Goal: Information Seeking & Learning: Learn about a topic

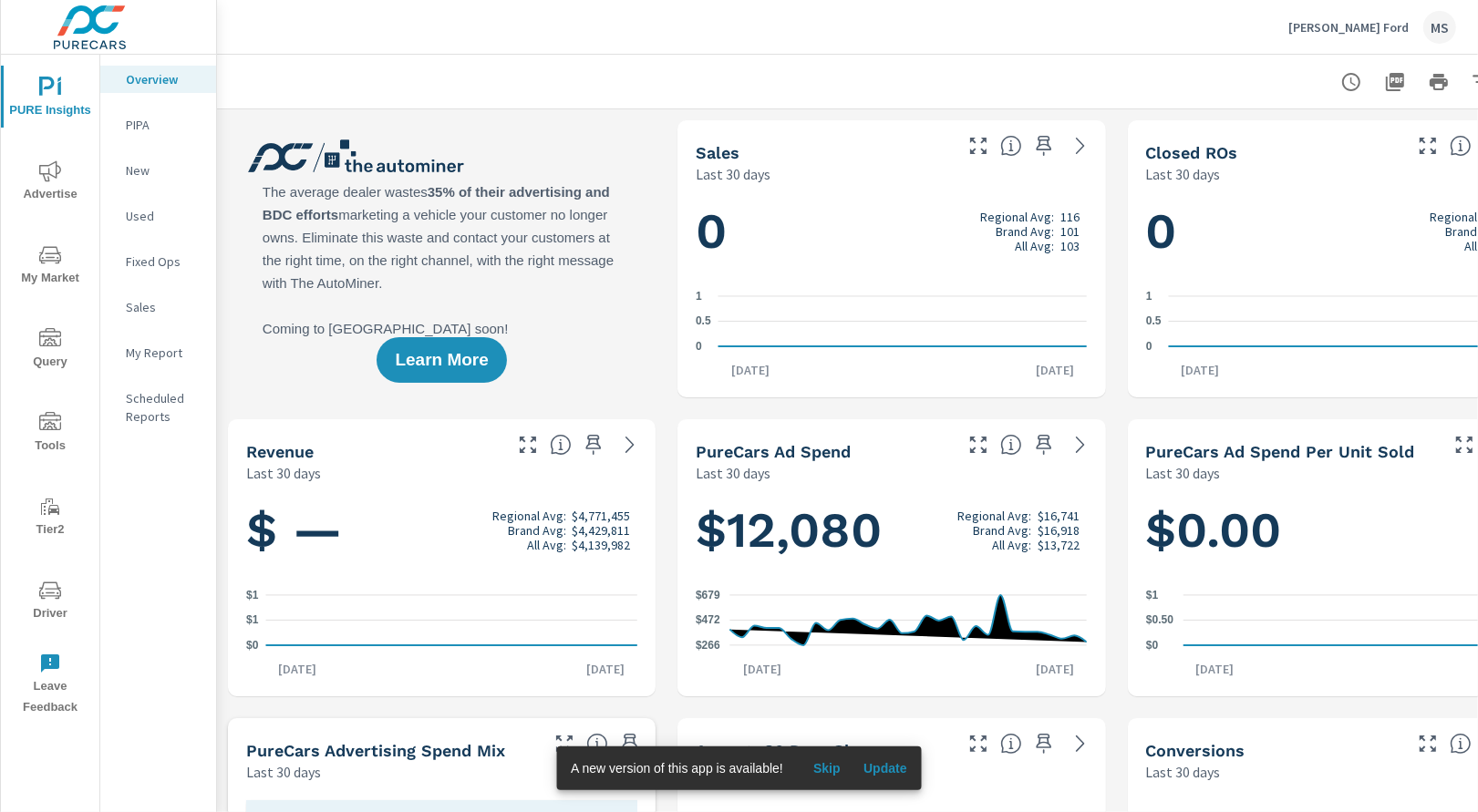
scroll to position [0, 88]
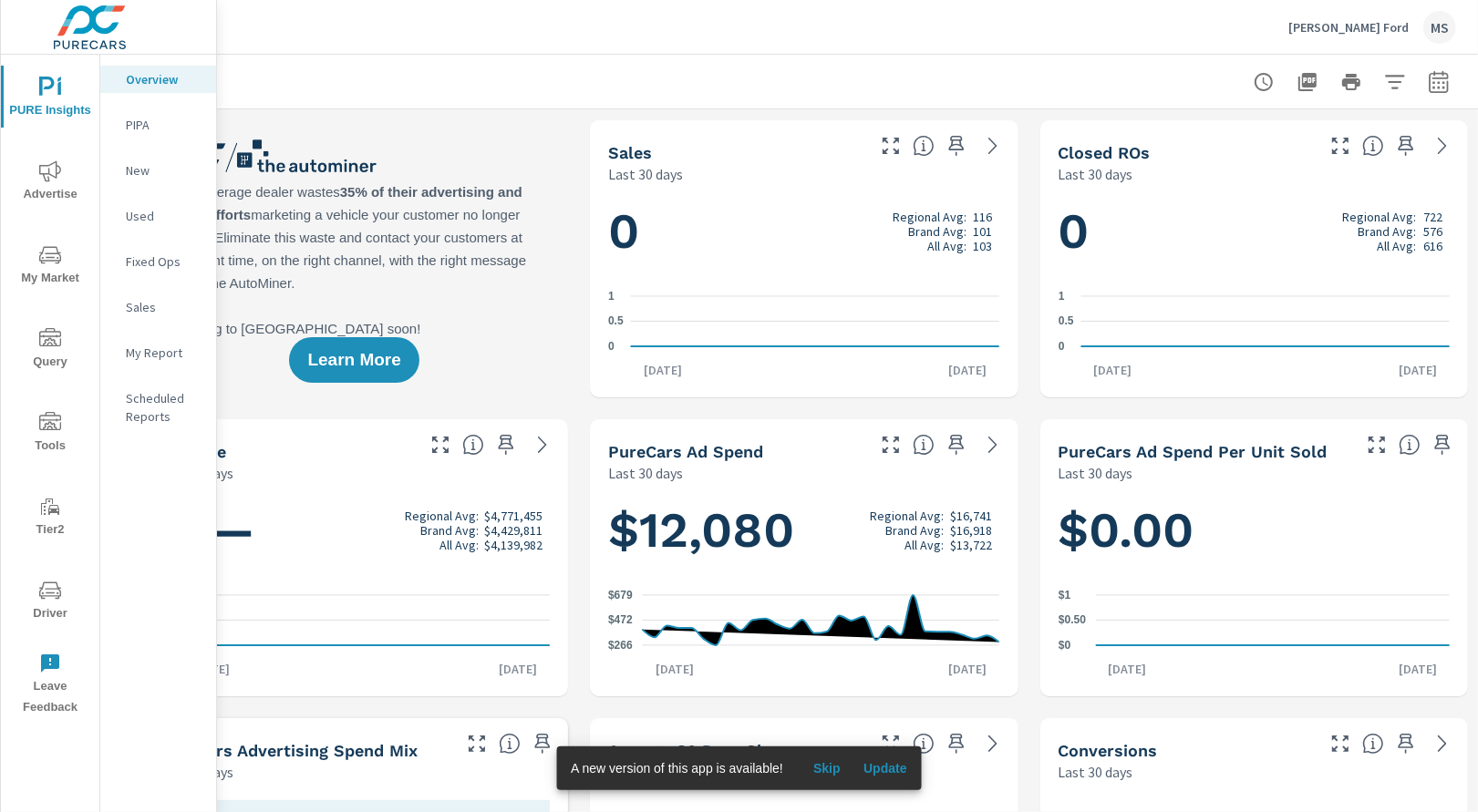
click at [1434, 79] on icon "button" at bounding box center [1439, 82] width 22 height 22
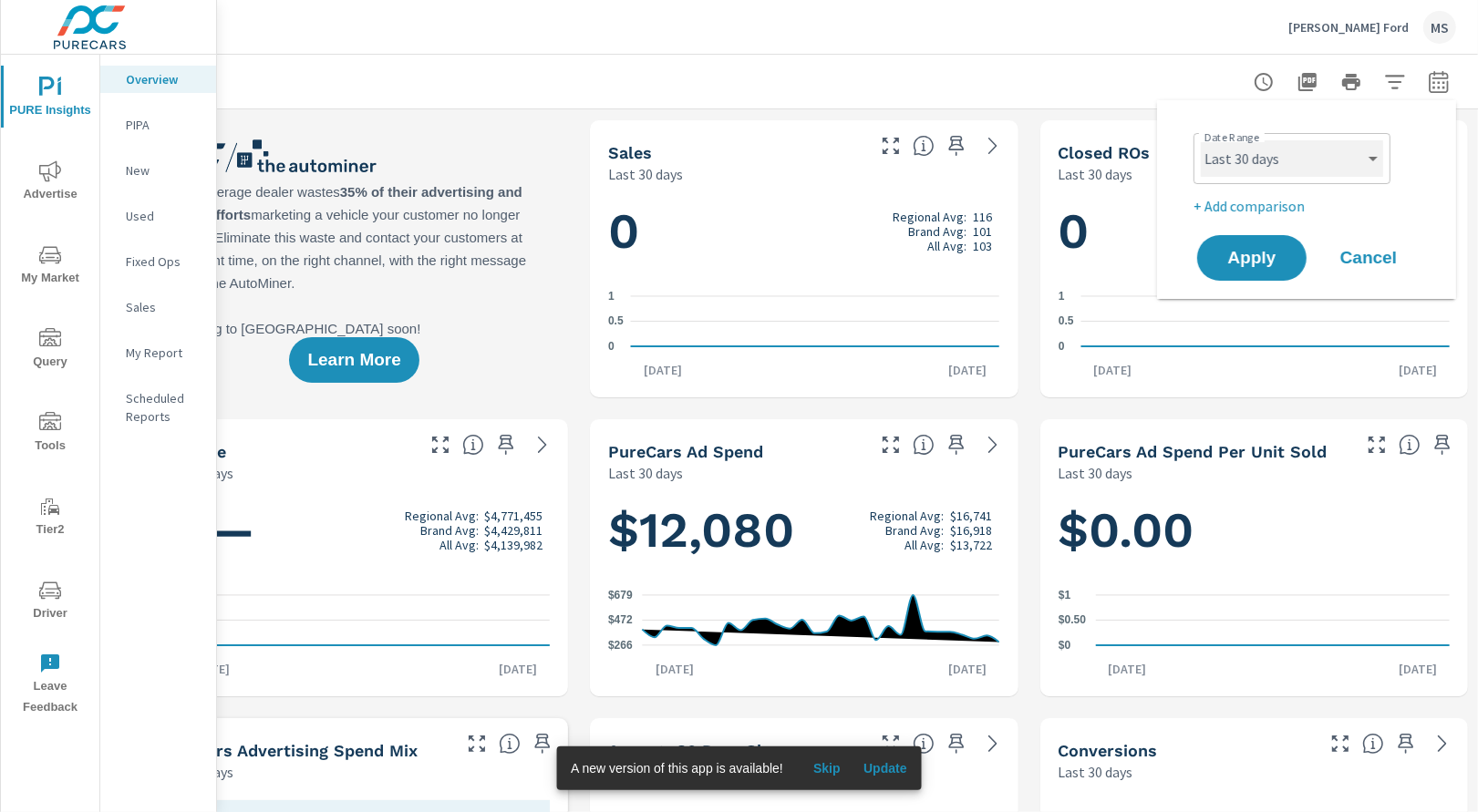
click at [1246, 156] on select "Custom [DATE] Last week Last 7 days Last 14 days Last 30 days Last 45 days Last…" at bounding box center [1292, 159] width 183 height 36
click at [1200, 141] on select "Custom [DATE] Last week Last 7 days Last 14 days Last 30 days Last 45 days Last…" at bounding box center [1292, 159] width 183 height 36
select select "Last month"
click at [1244, 203] on p "+ Add comparison" at bounding box center [1310, 206] width 234 height 22
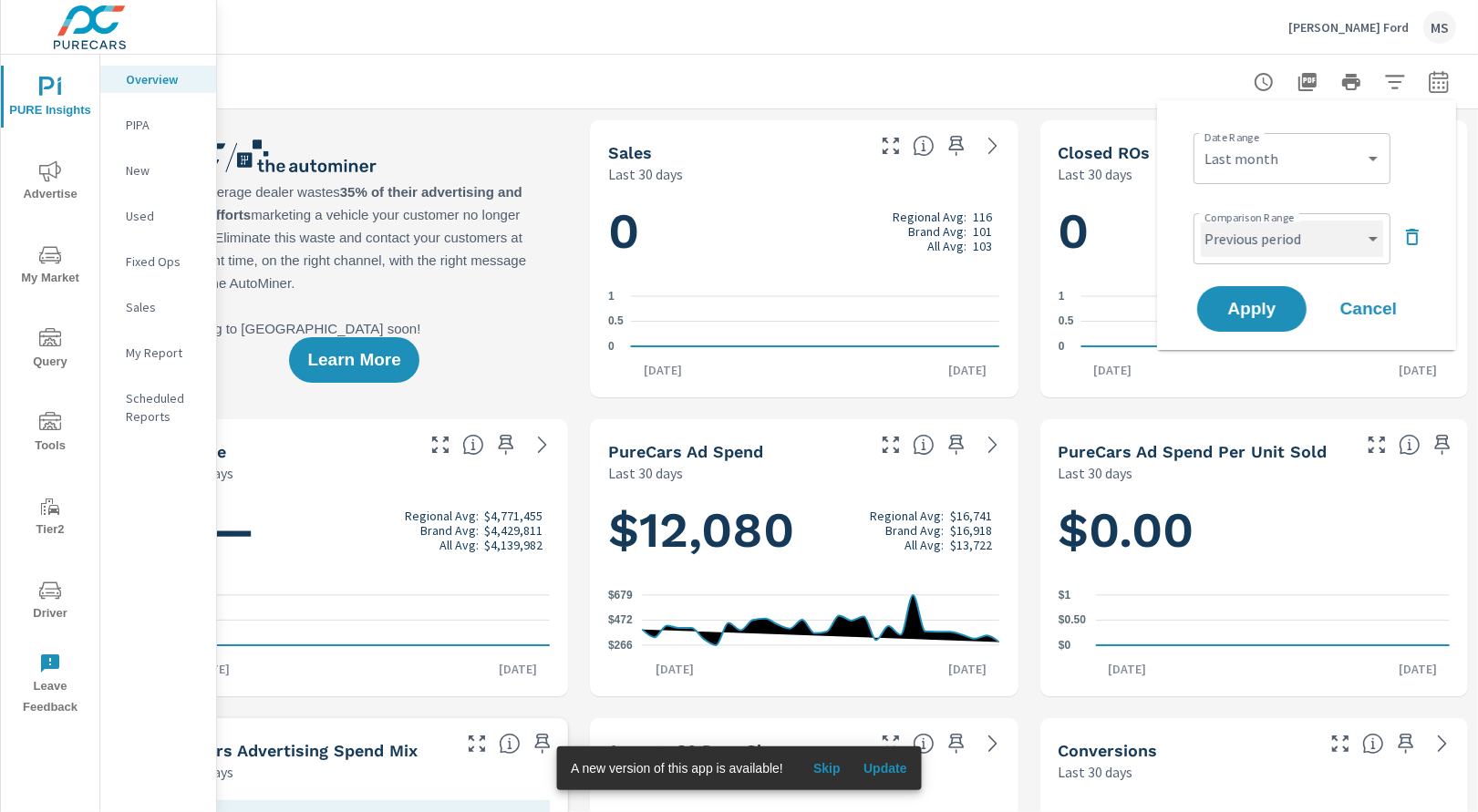
click at [1244, 244] on select "Custom Previous period Previous month Previous year" at bounding box center [1292, 239] width 183 height 36
click at [1200, 221] on select "Custom Previous period Previous month Previous year" at bounding box center [1292, 239] width 183 height 36
select select "Previous month"
click at [1258, 315] on span "Apply" at bounding box center [1252, 309] width 75 height 17
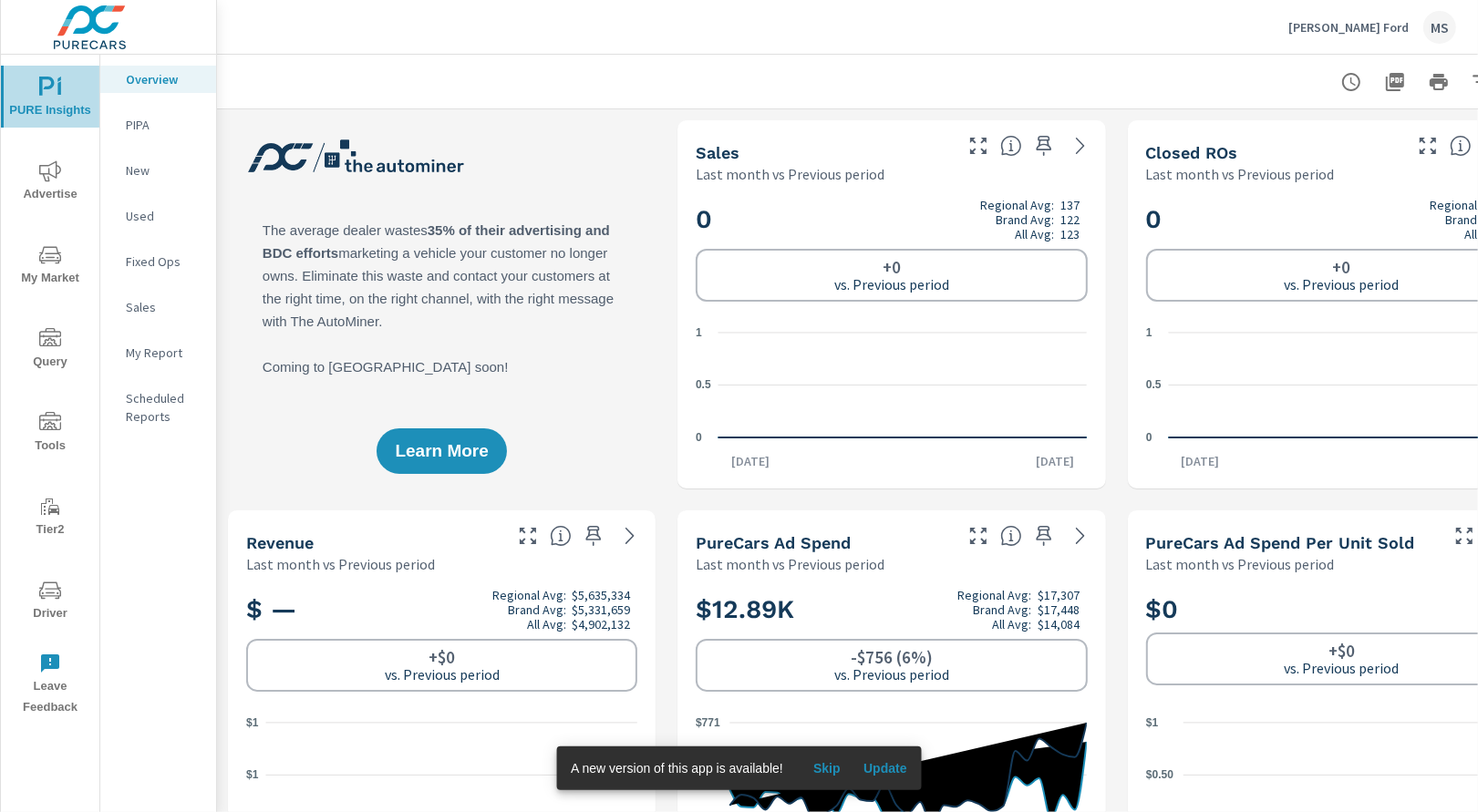
click at [47, 90] on icon "nav menu" at bounding box center [50, 88] width 22 height 22
click at [58, 168] on icon "nav menu" at bounding box center [50, 172] width 22 height 22
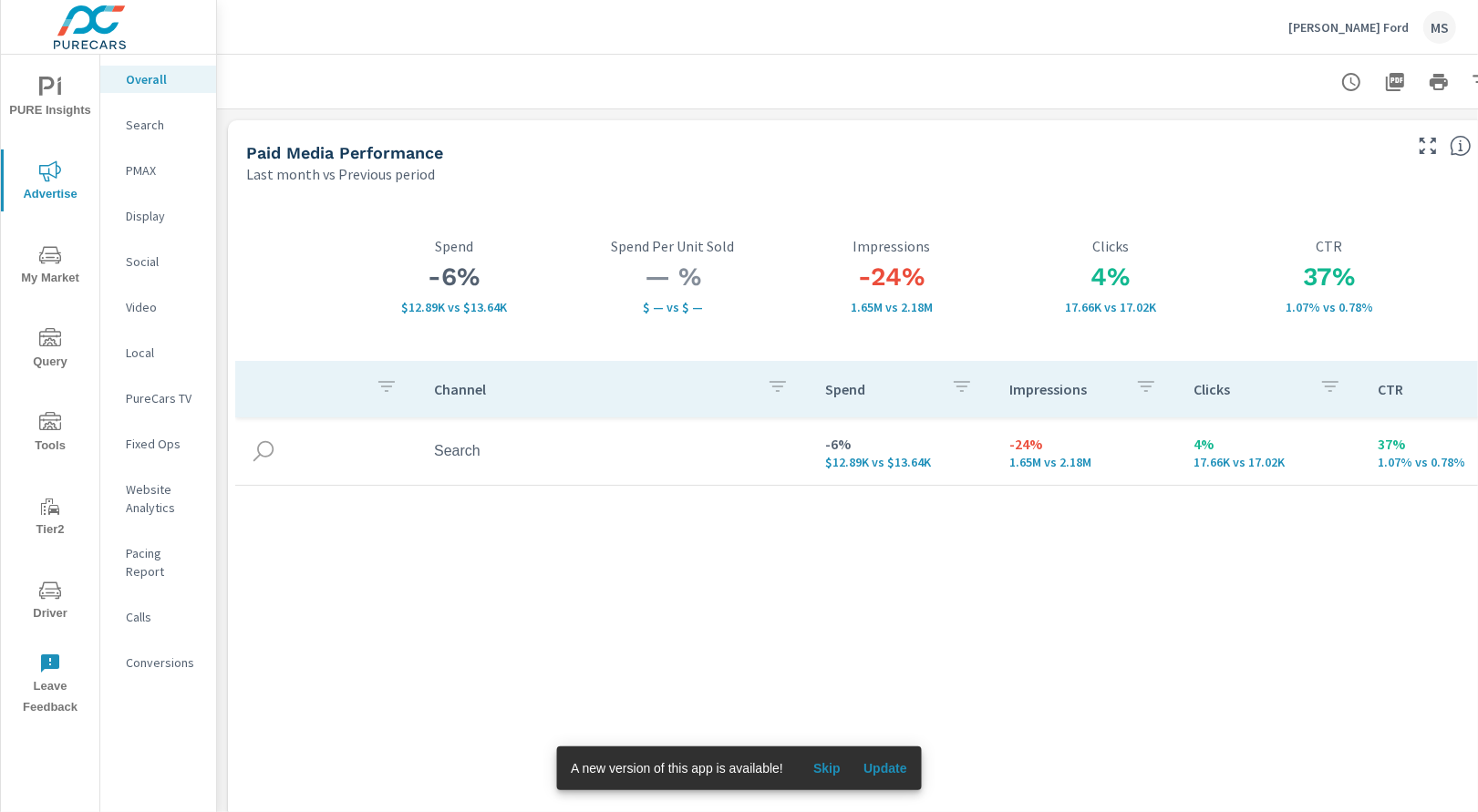
click at [139, 120] on p "Search" at bounding box center [163, 125] width 76 height 18
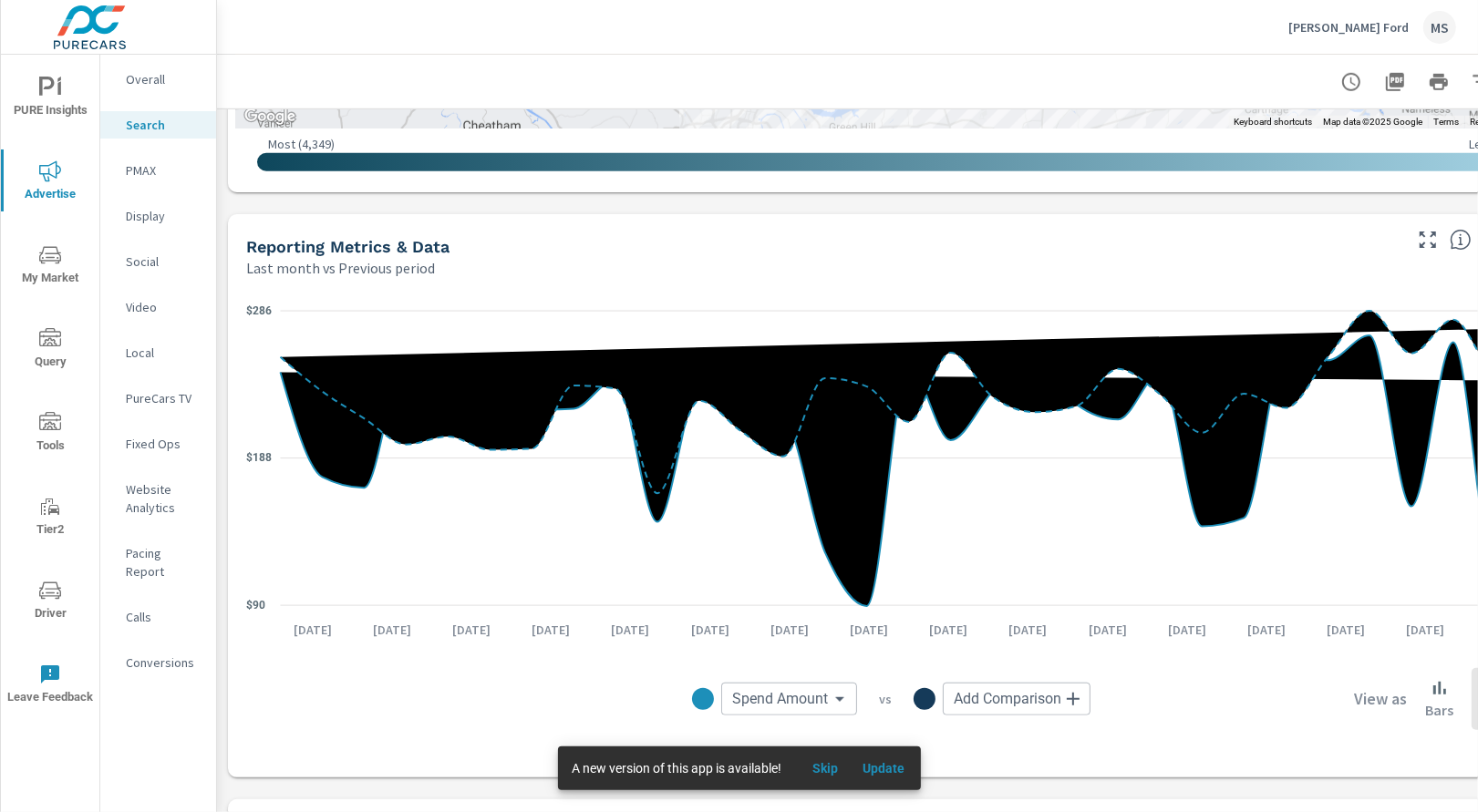
scroll to position [1071, 0]
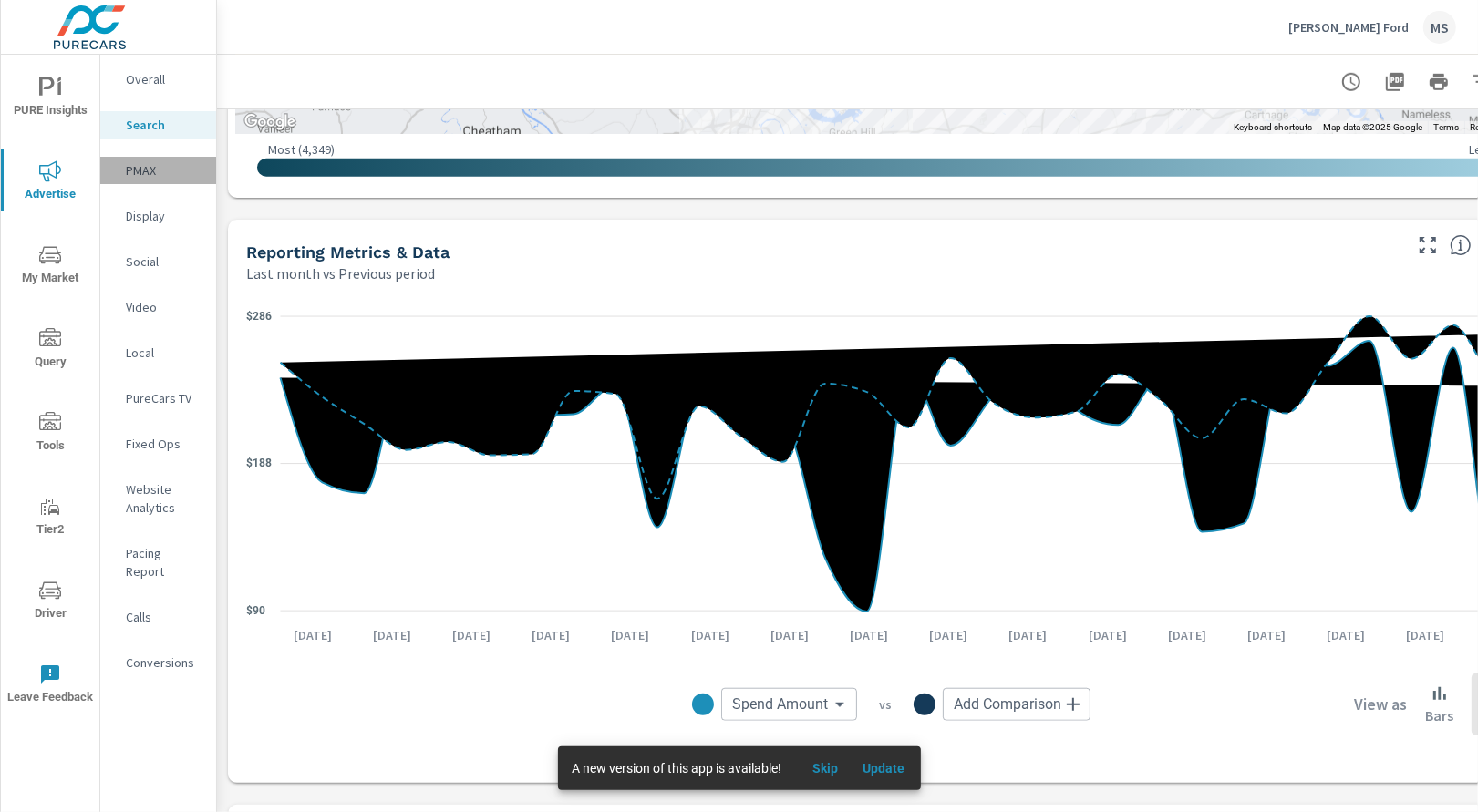
click at [138, 173] on p "PMAX" at bounding box center [163, 171] width 76 height 18
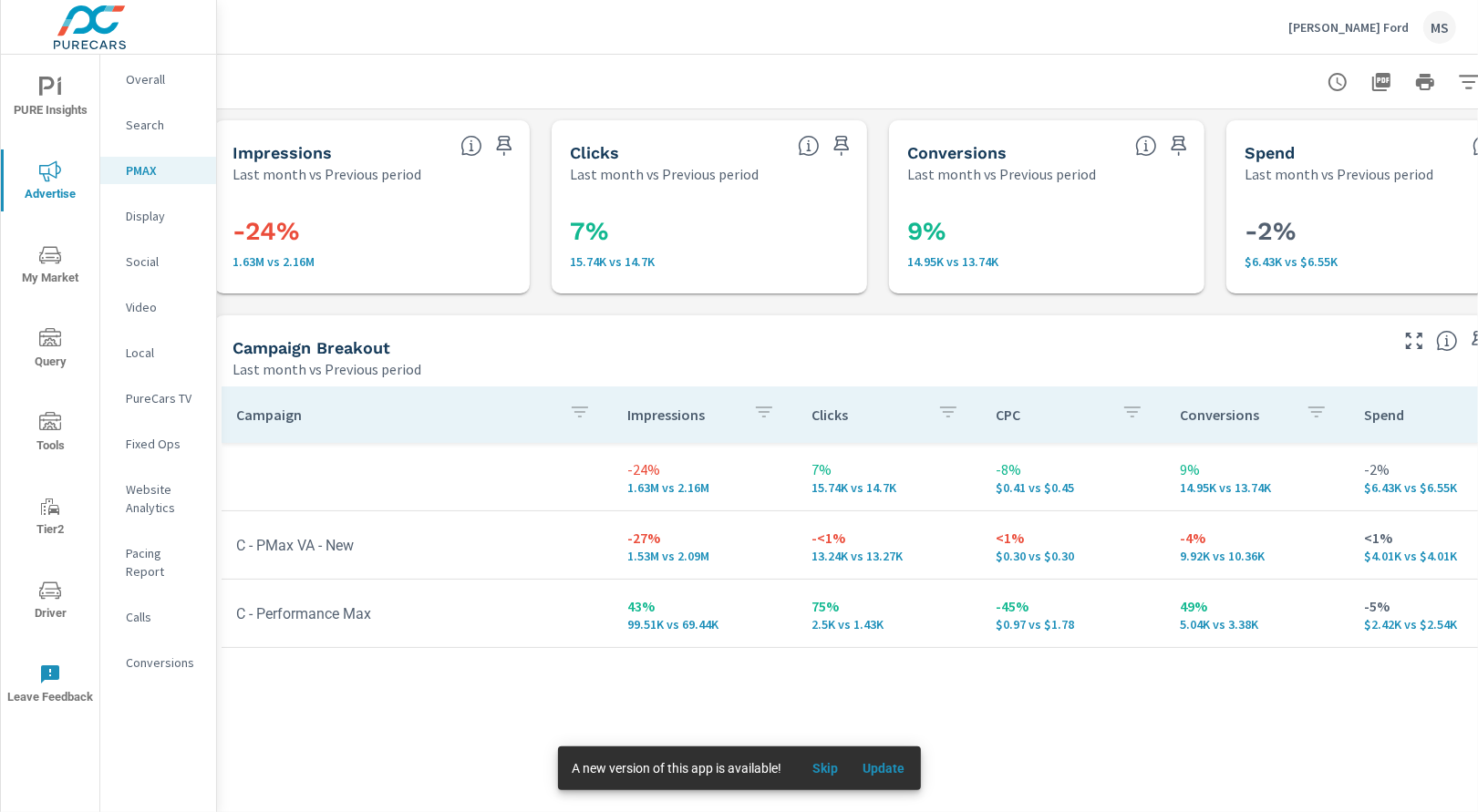
scroll to position [0, 6]
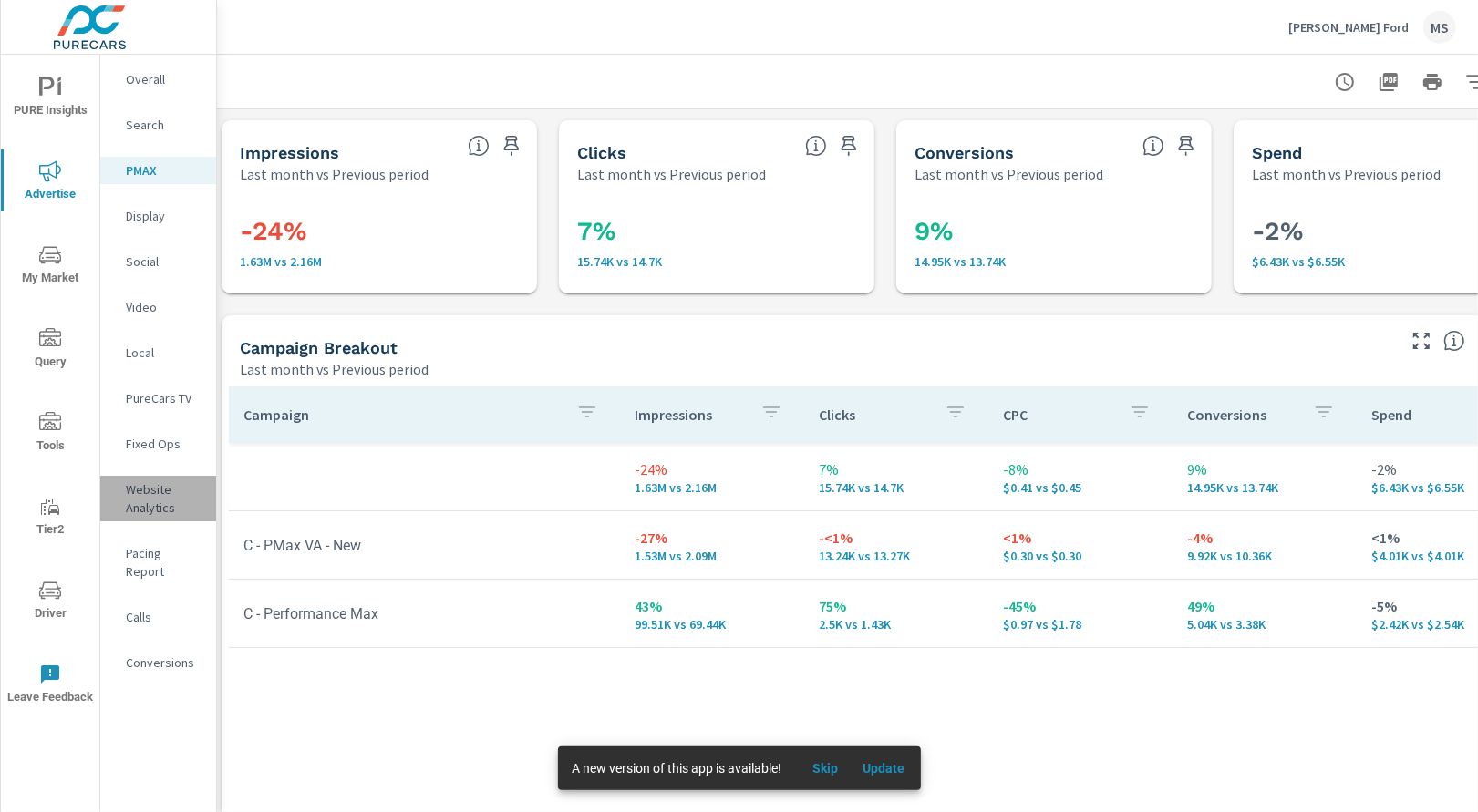
click at [150, 485] on p "Website Analytics" at bounding box center [163, 498] width 76 height 36
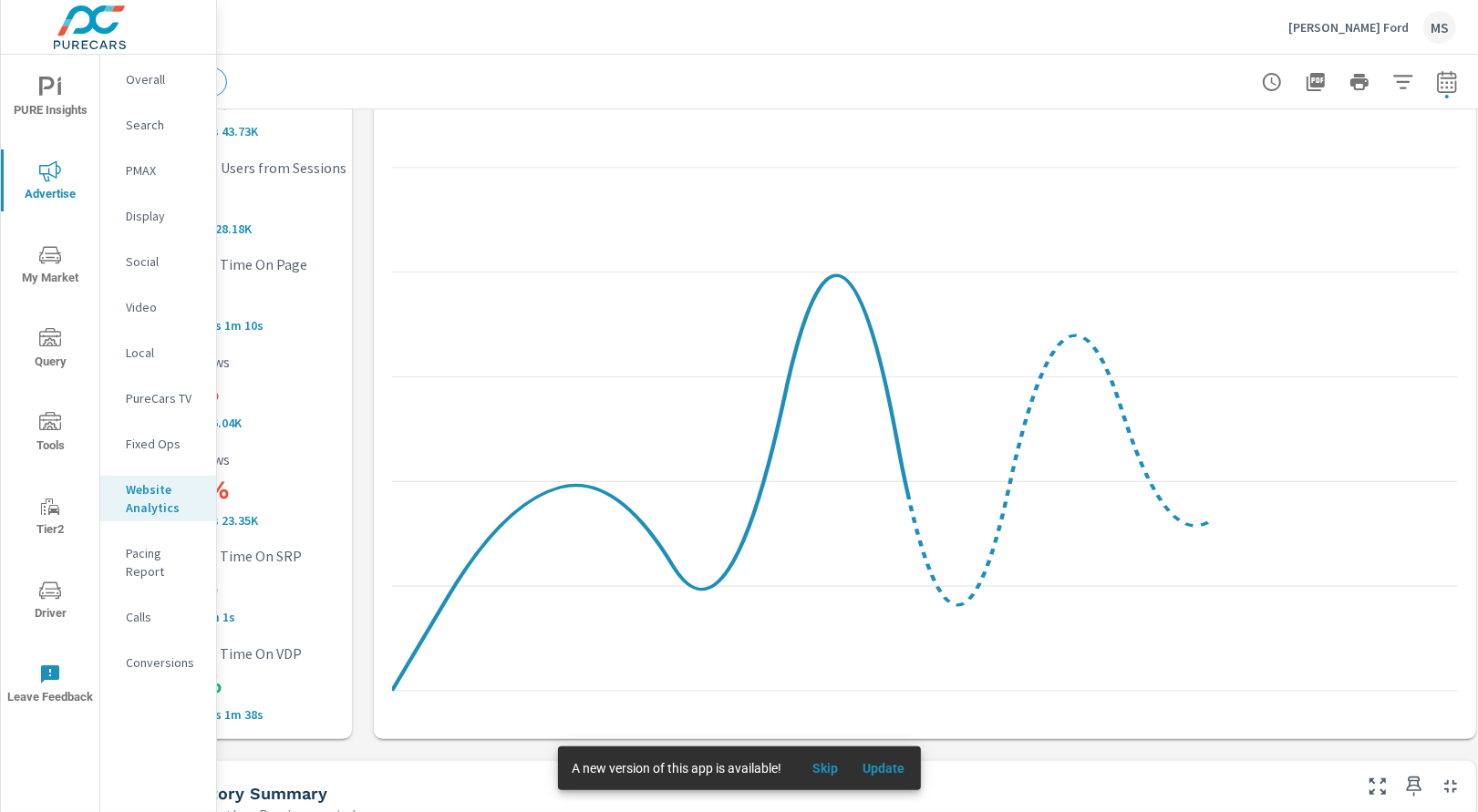
scroll to position [140, 88]
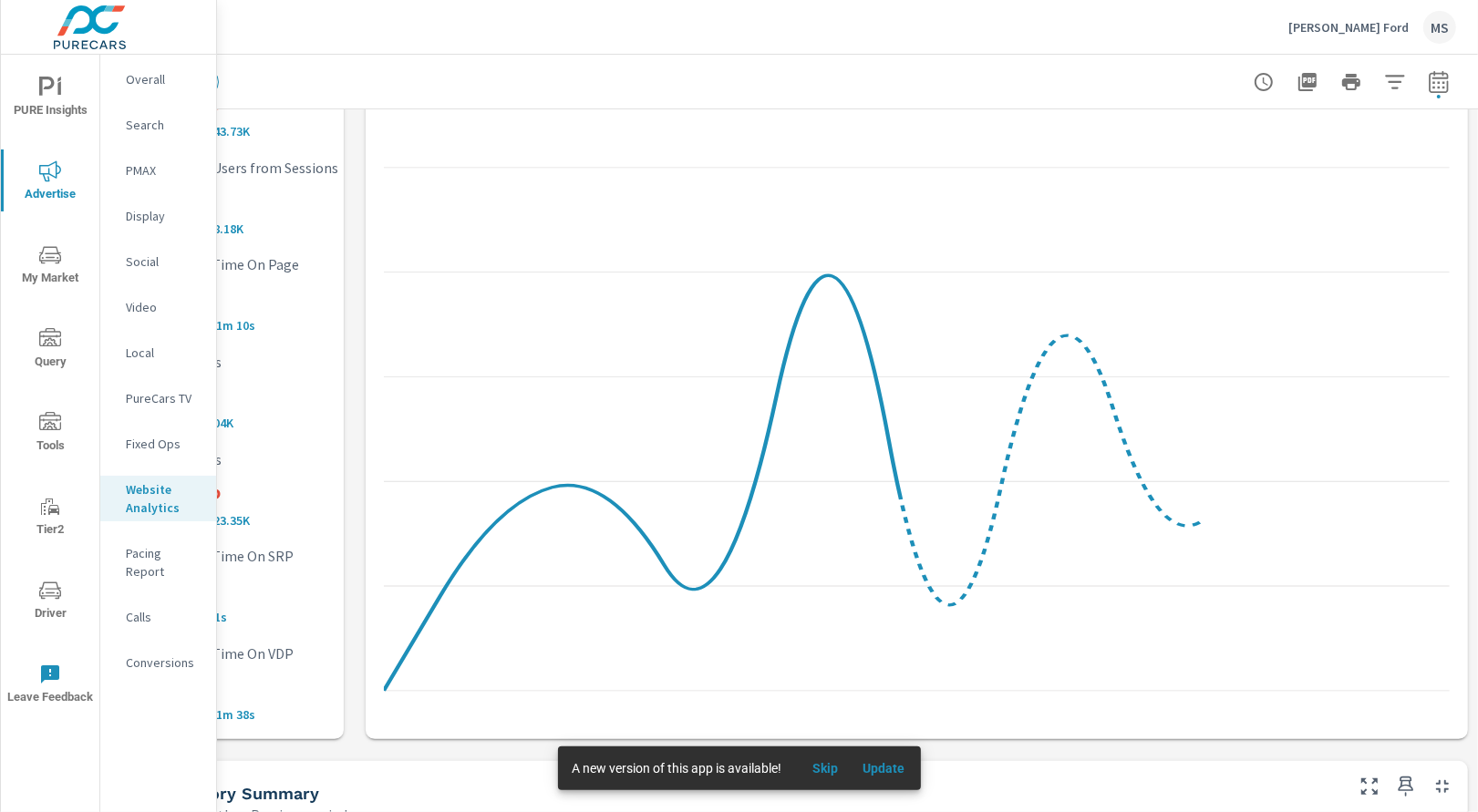
click at [1397, 87] on icon "button" at bounding box center [1394, 81] width 19 height 14
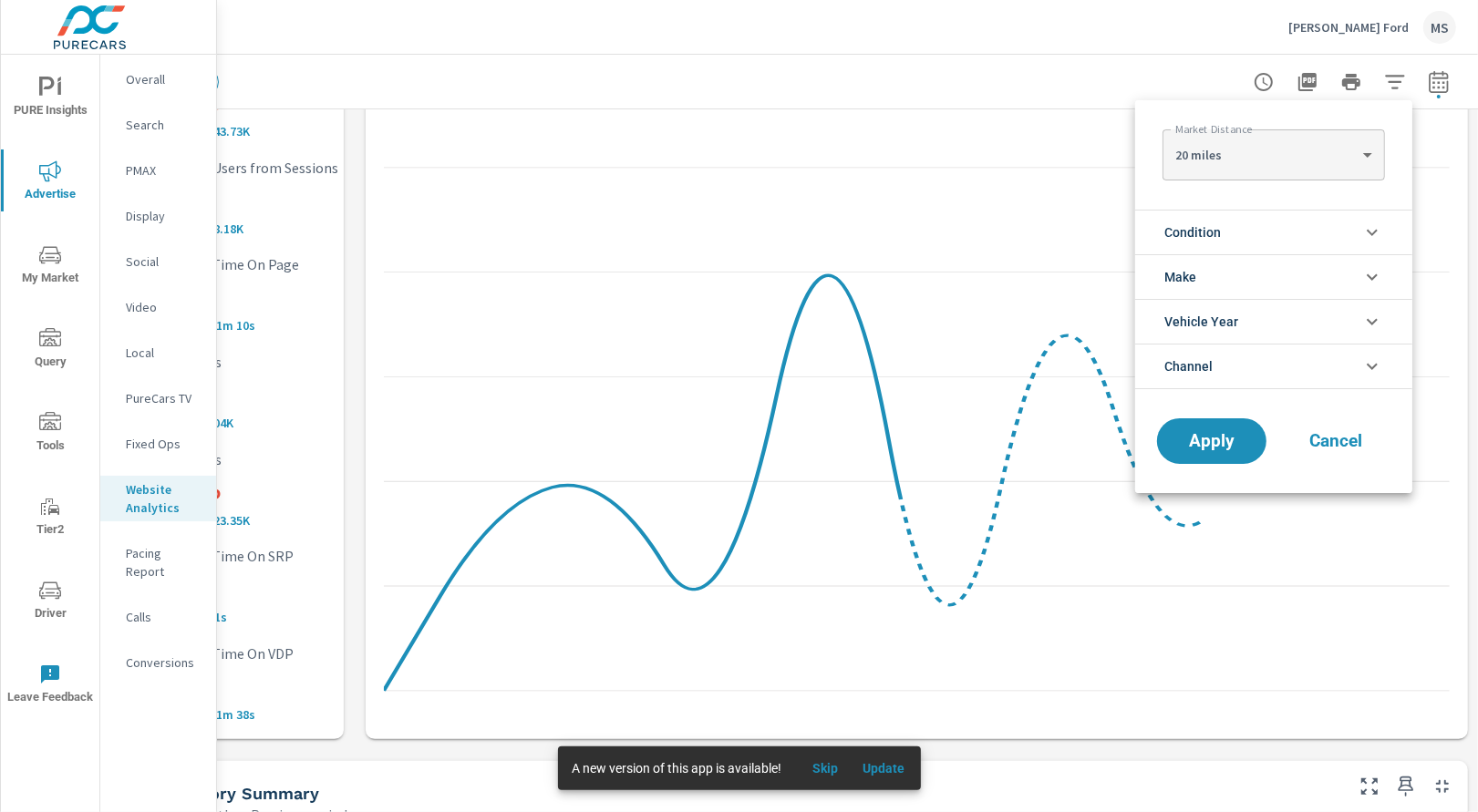
click at [1211, 361] on span "Channel" at bounding box center [1188, 367] width 48 height 44
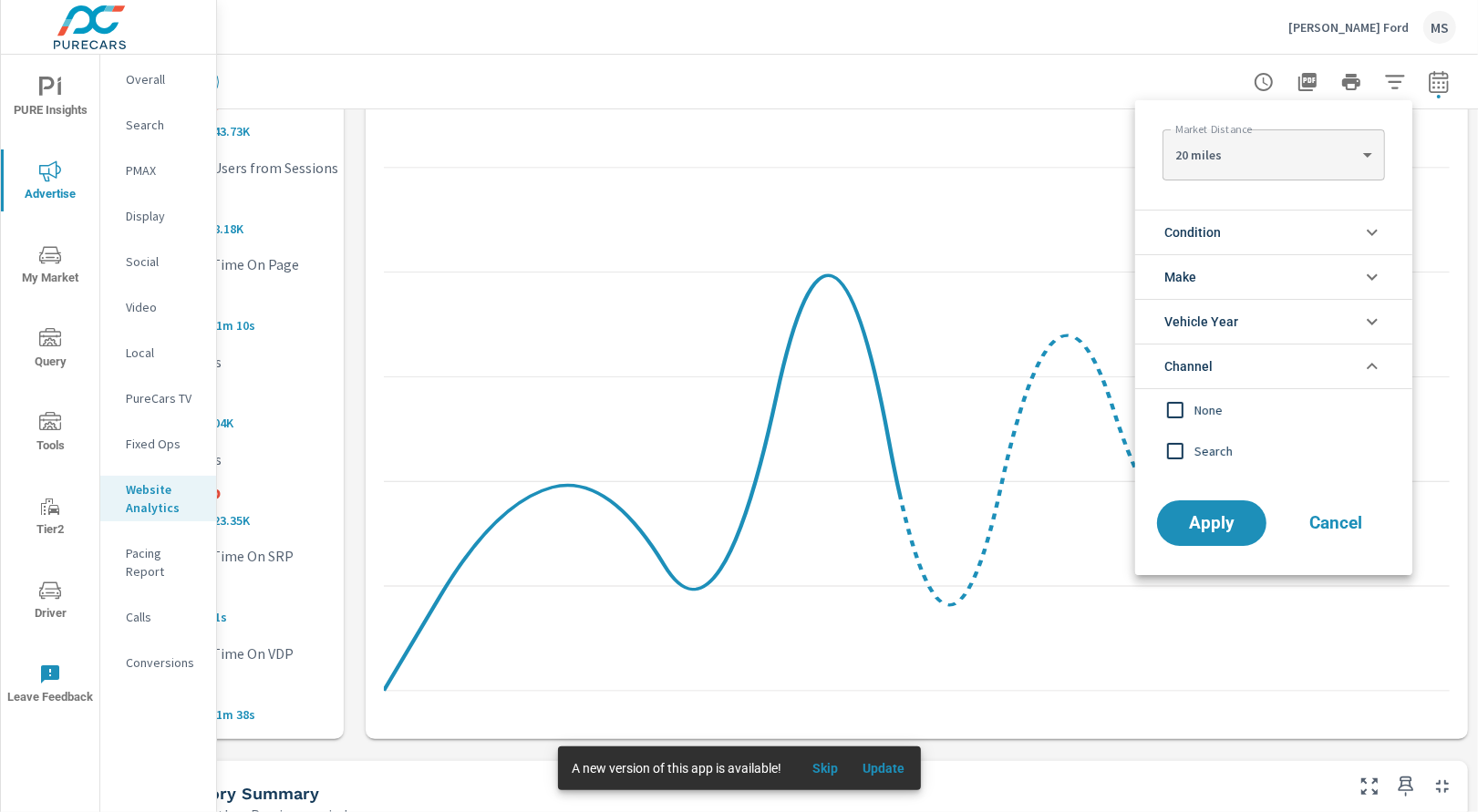
click at [1172, 457] on input "filter options" at bounding box center [1175, 451] width 38 height 38
click at [1224, 515] on span "Apply" at bounding box center [1211, 523] width 75 height 17
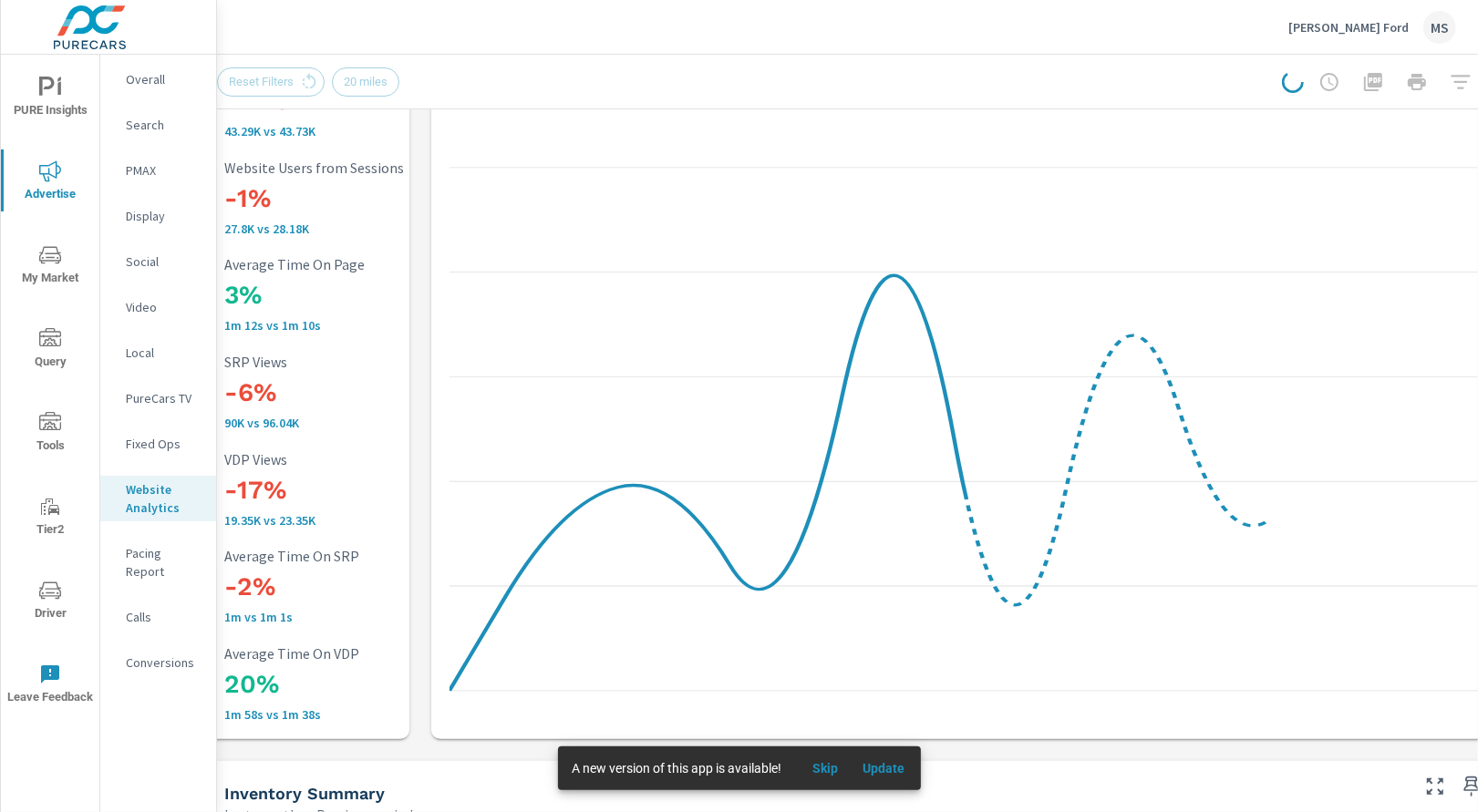
scroll to position [140, 0]
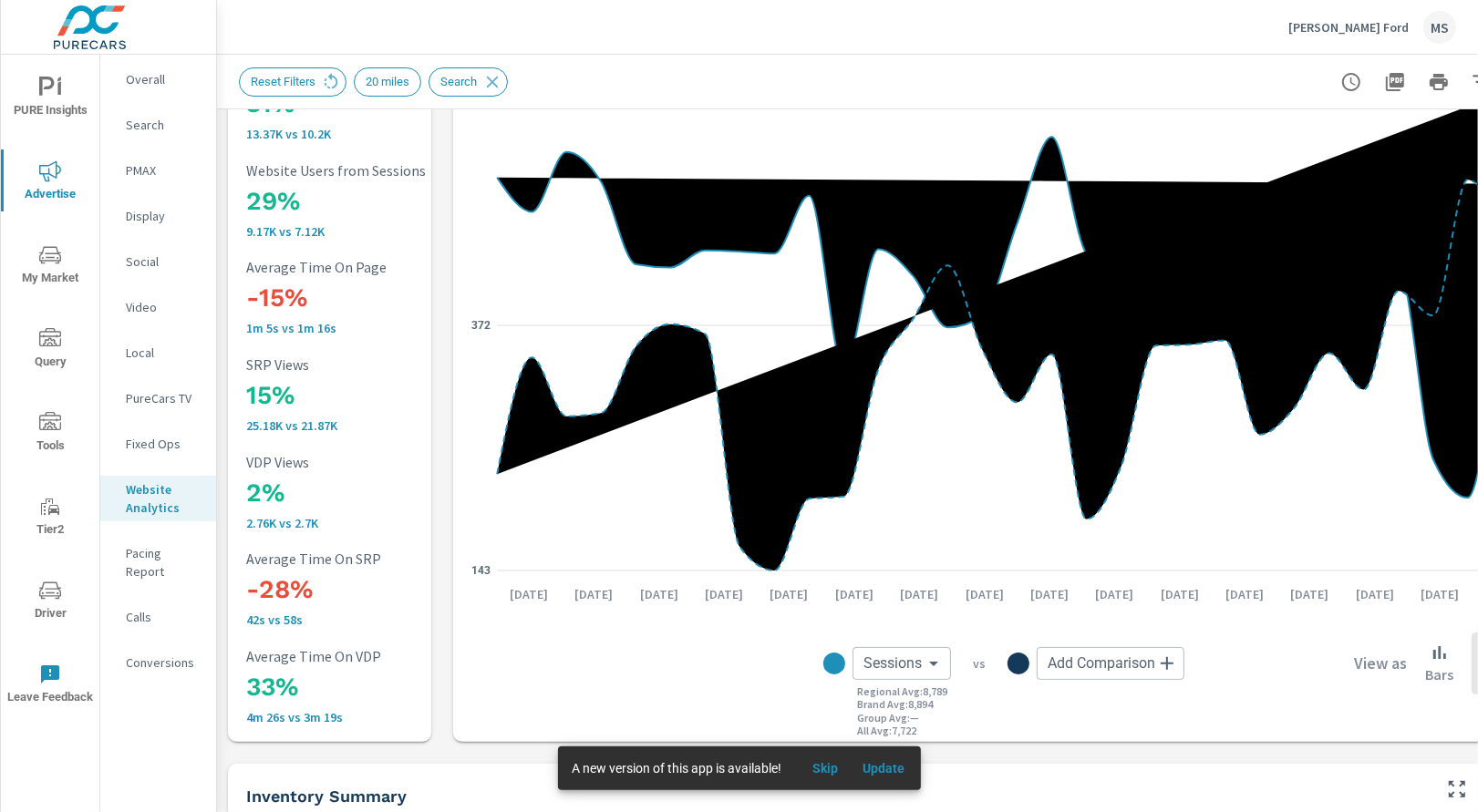
scroll to position [140, 0]
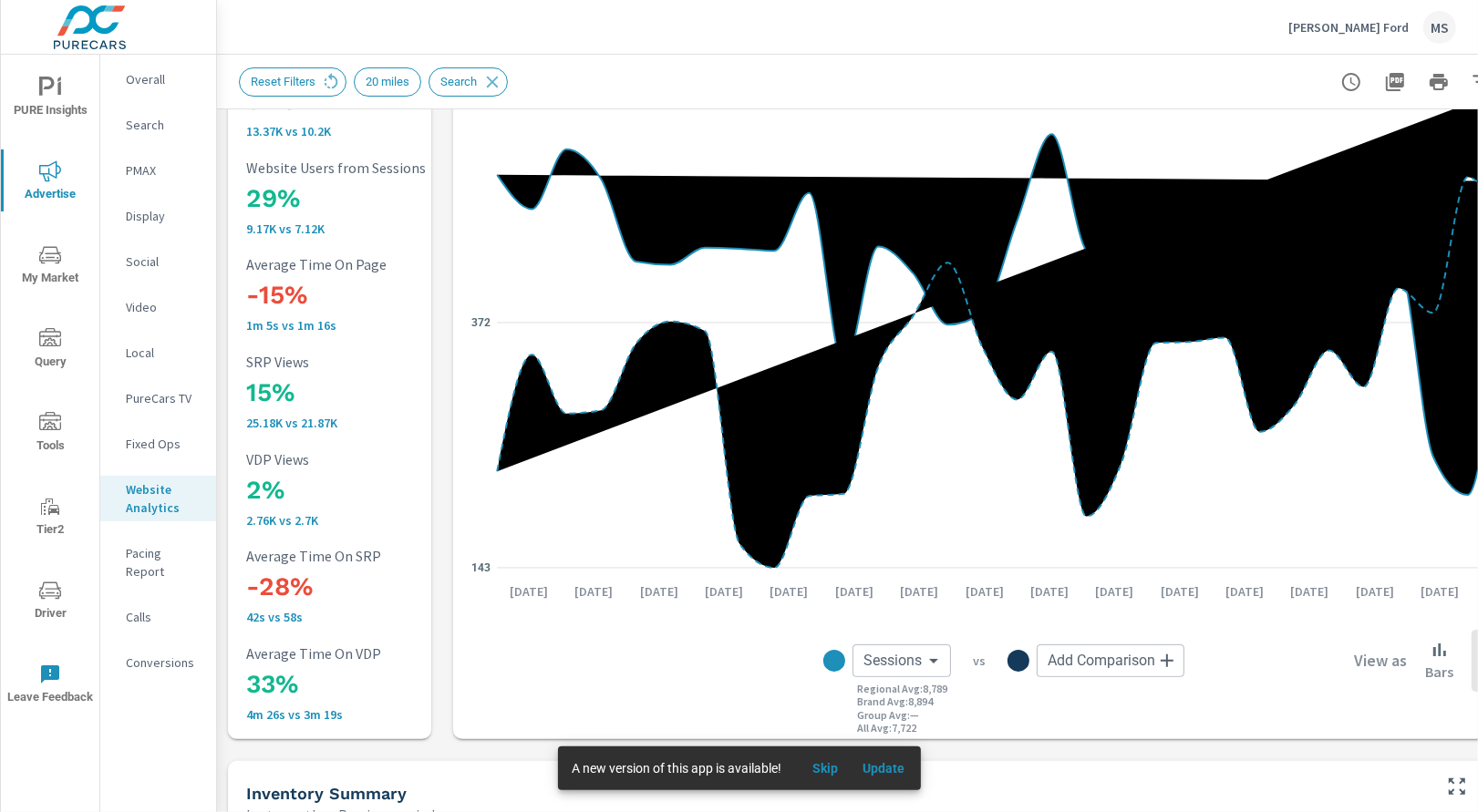
click at [162, 653] on p "Conversions" at bounding box center [163, 662] width 76 height 18
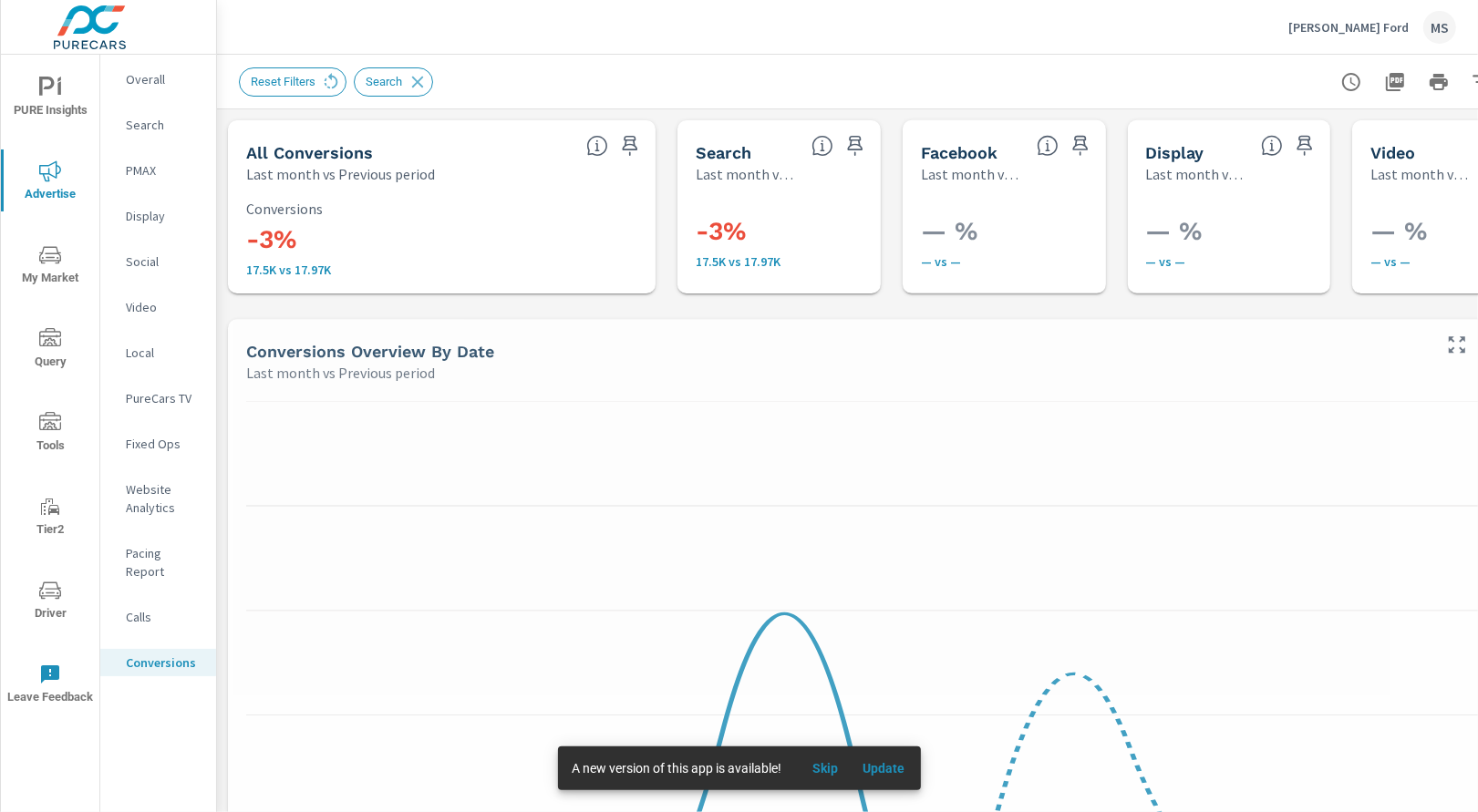
scroll to position [274, 0]
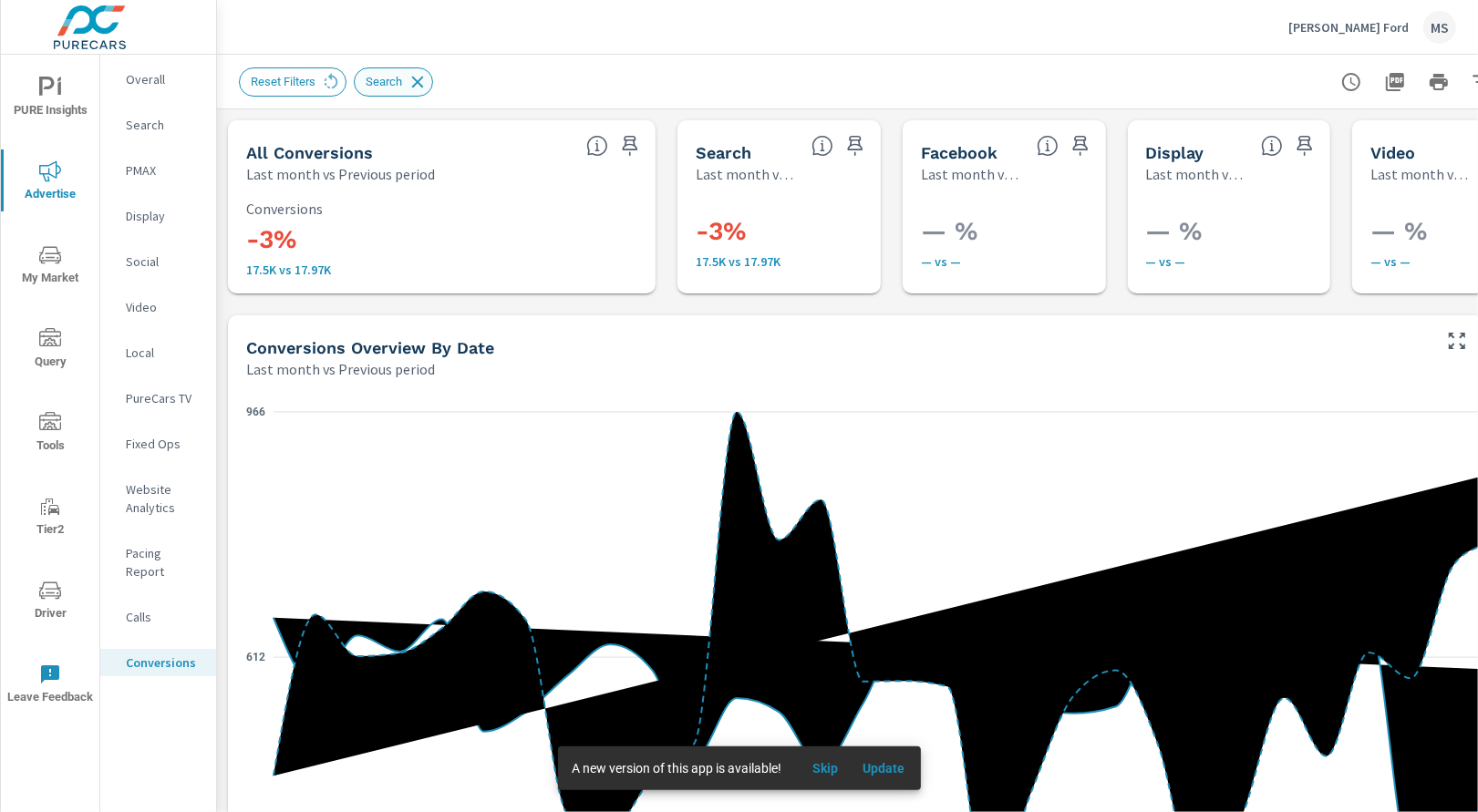
click at [422, 81] on icon at bounding box center [417, 81] width 12 height 12
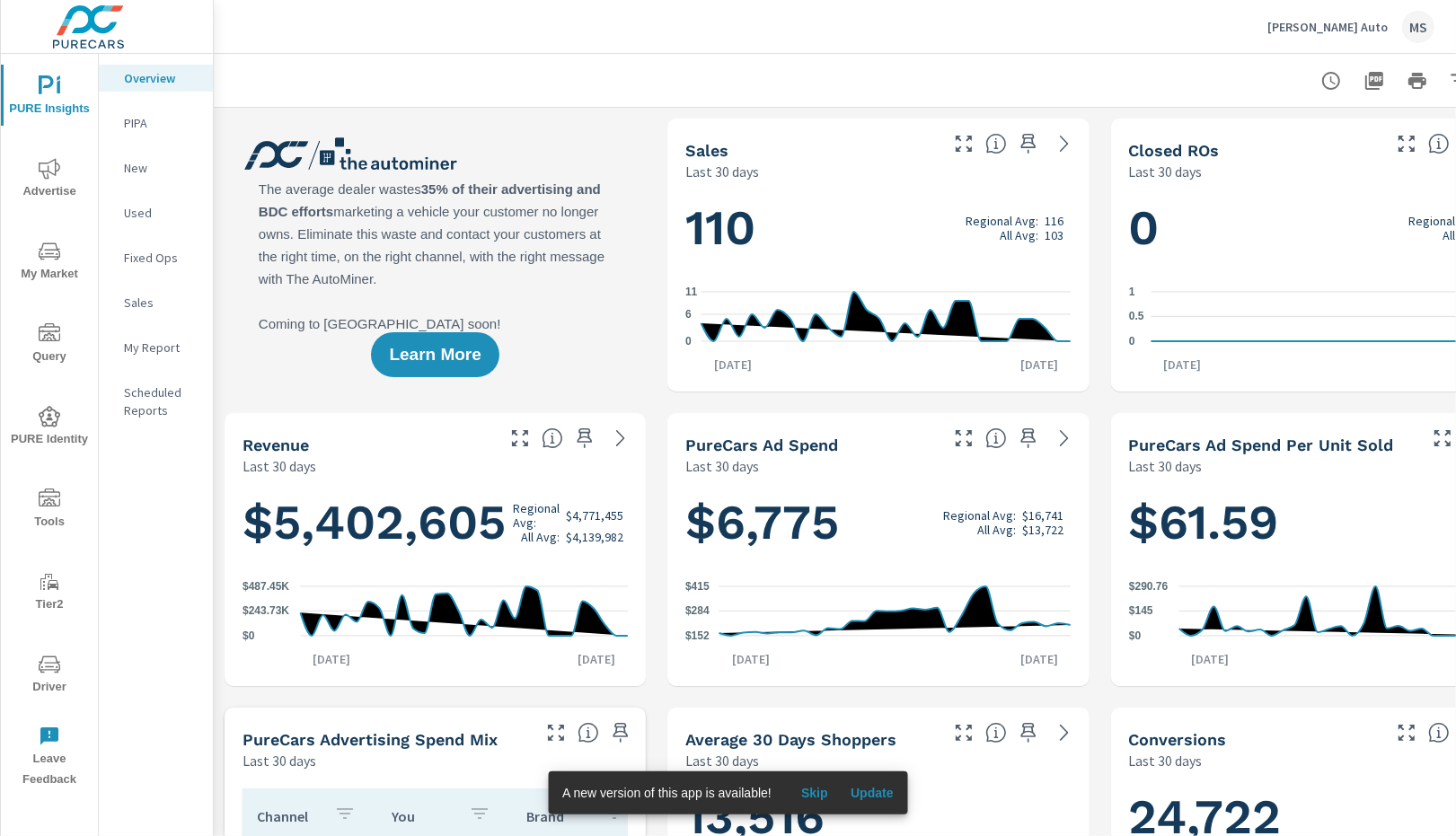
scroll to position [1, 0]
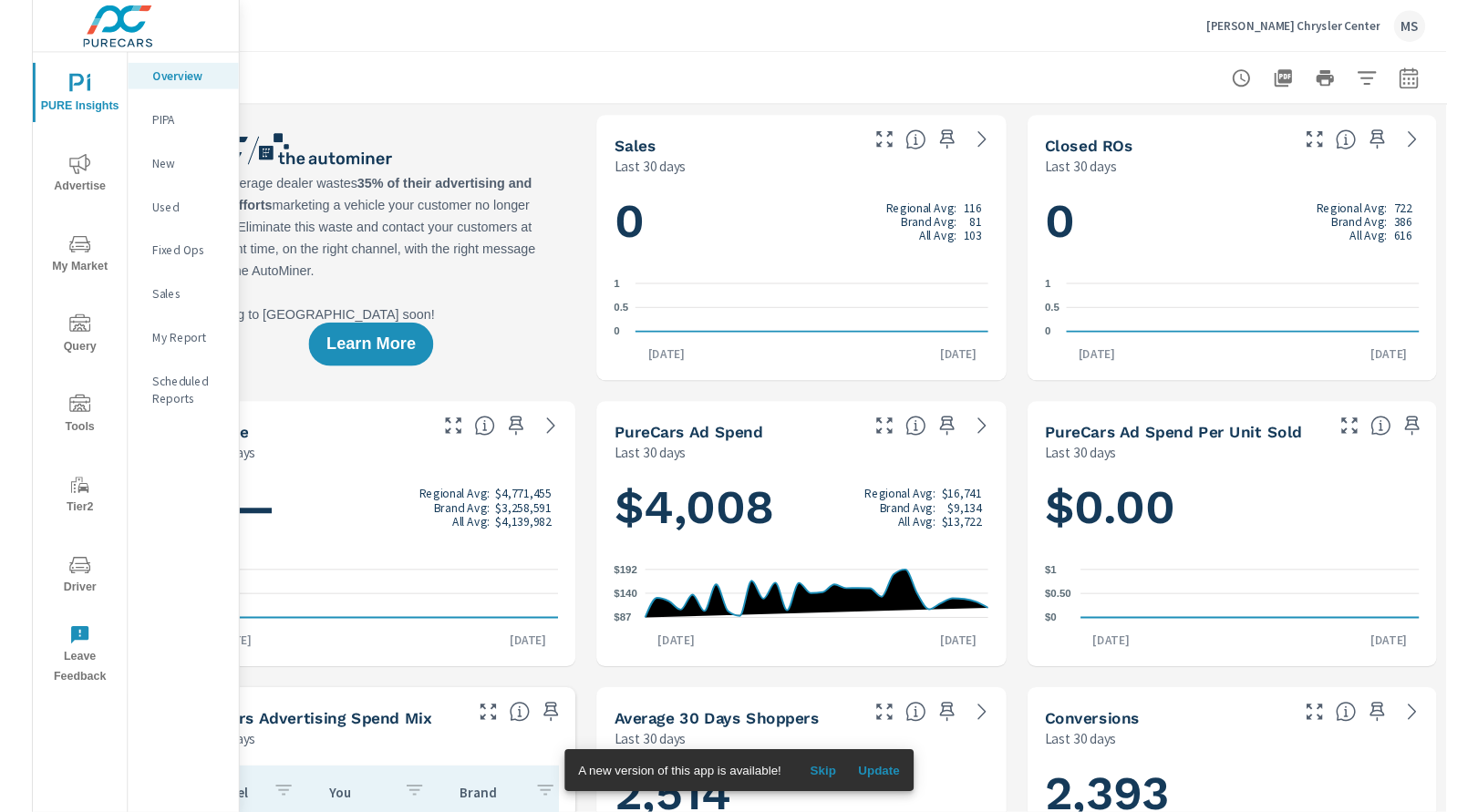
scroll to position [1, 0]
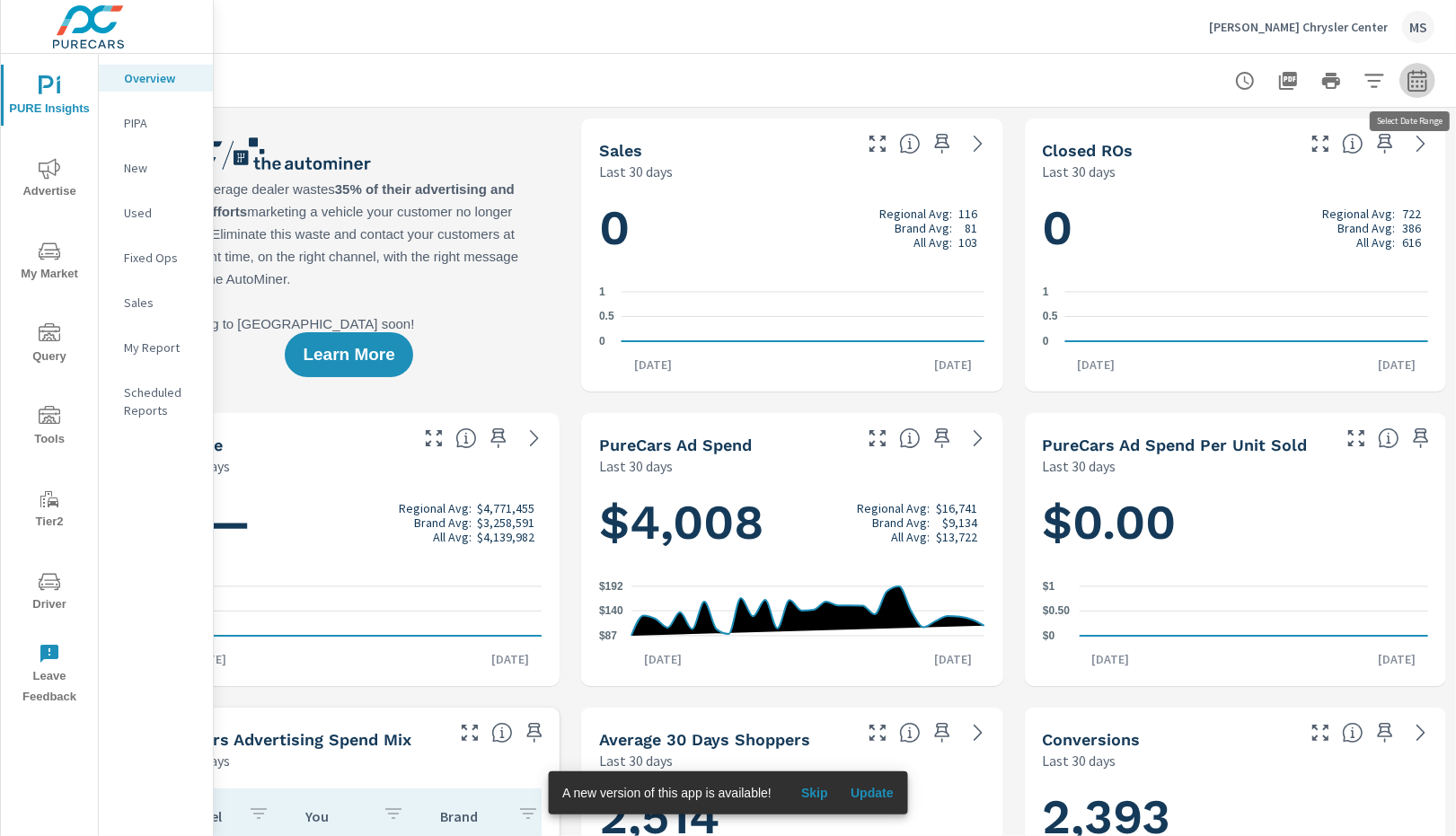
click at [1416, 82] on icon "button" at bounding box center [1417, 81] width 22 height 22
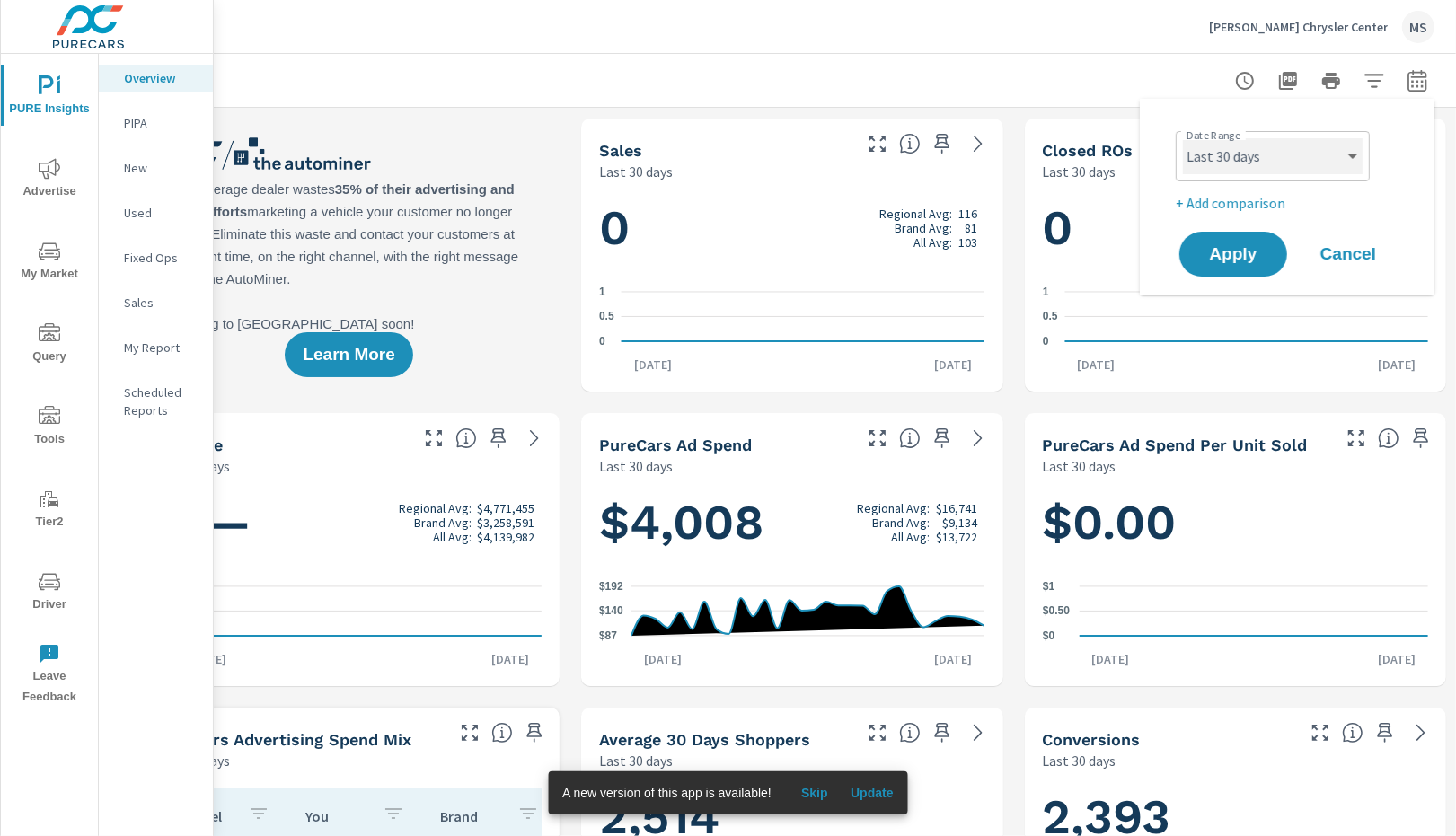
click at [1222, 149] on select "Custom [DATE] Last week Last 7 days Last 14 days Last 30 days Last 45 days Last…" at bounding box center [1273, 156] width 180 height 36
click at [1183, 138] on select "Custom [DATE] Last week Last 7 days Last 14 days Last 30 days Last 45 days Last…" at bounding box center [1273, 156] width 180 height 36
select select "Last month"
click at [1231, 197] on p "+ Add comparison" at bounding box center [1291, 203] width 230 height 22
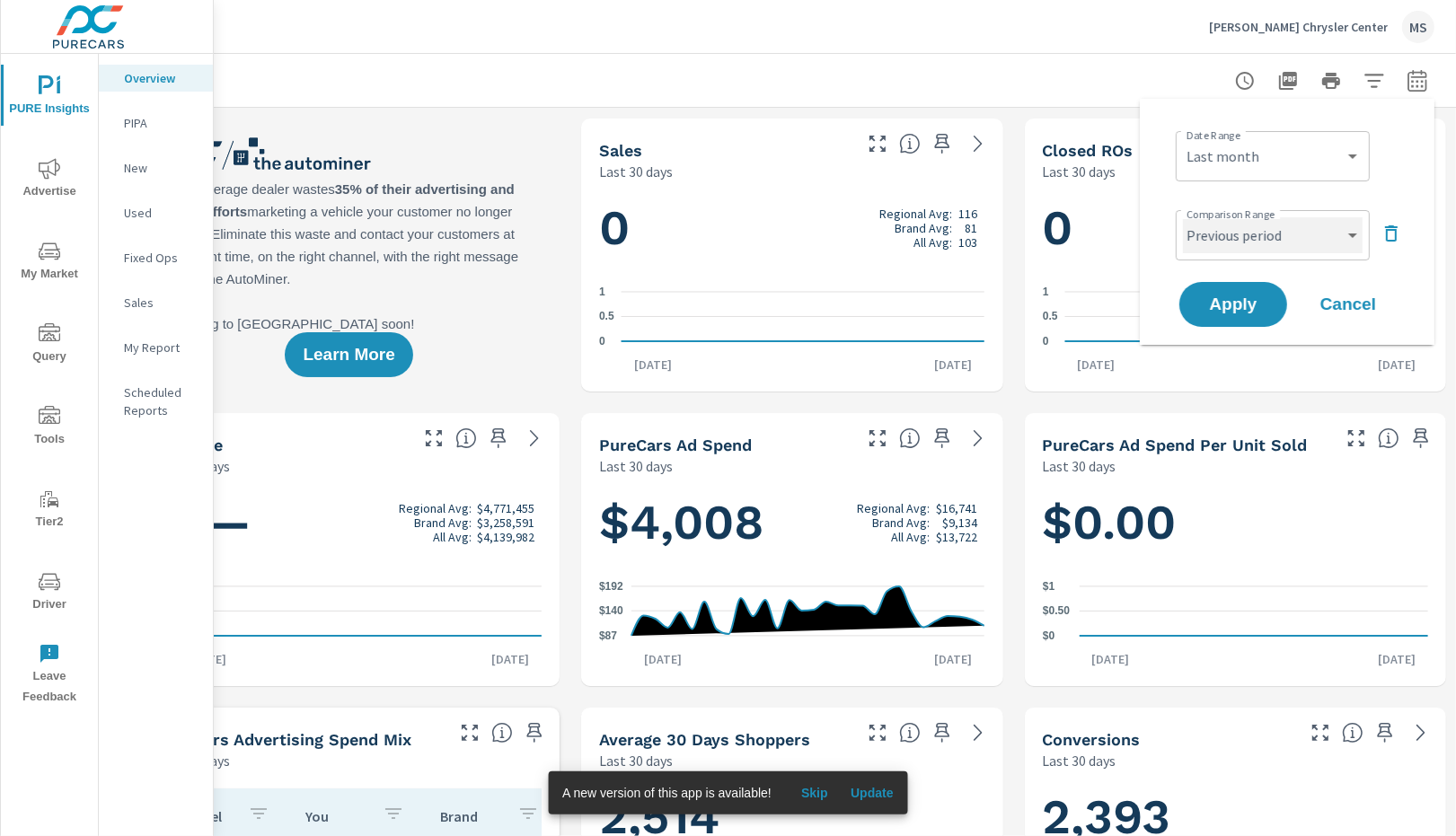
click at [1235, 238] on select "Custom Previous period Previous month Previous year" at bounding box center [1273, 236] width 180 height 36
click at [1183, 218] on select "Custom Previous period Previous month Previous year" at bounding box center [1273, 236] width 180 height 36
select select "Previous month"
click at [1223, 321] on button "Apply" at bounding box center [1233, 305] width 112 height 47
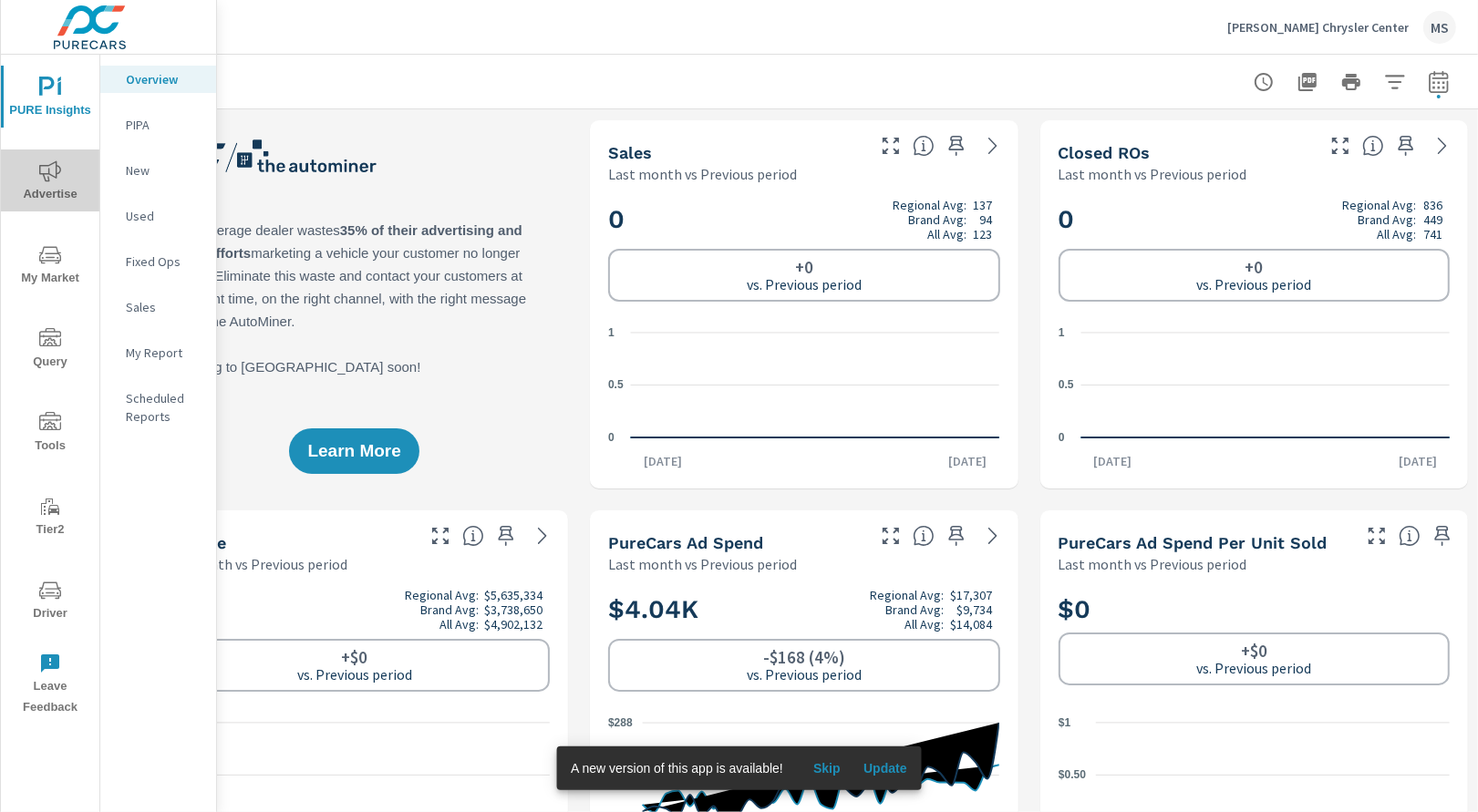
click at [48, 184] on span "Advertise" at bounding box center [50, 182] width 88 height 45
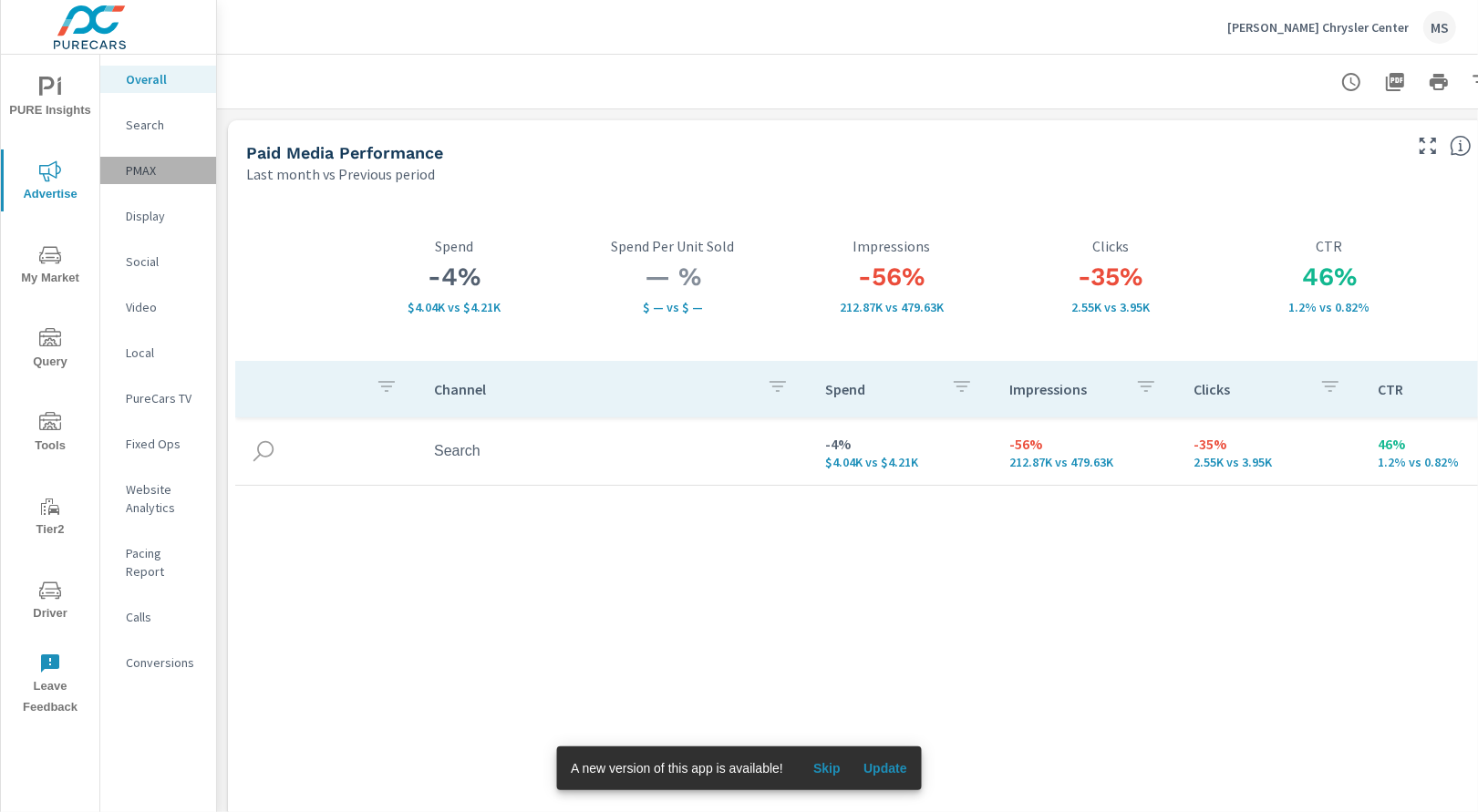
click at [163, 170] on p "PMAX" at bounding box center [163, 171] width 76 height 18
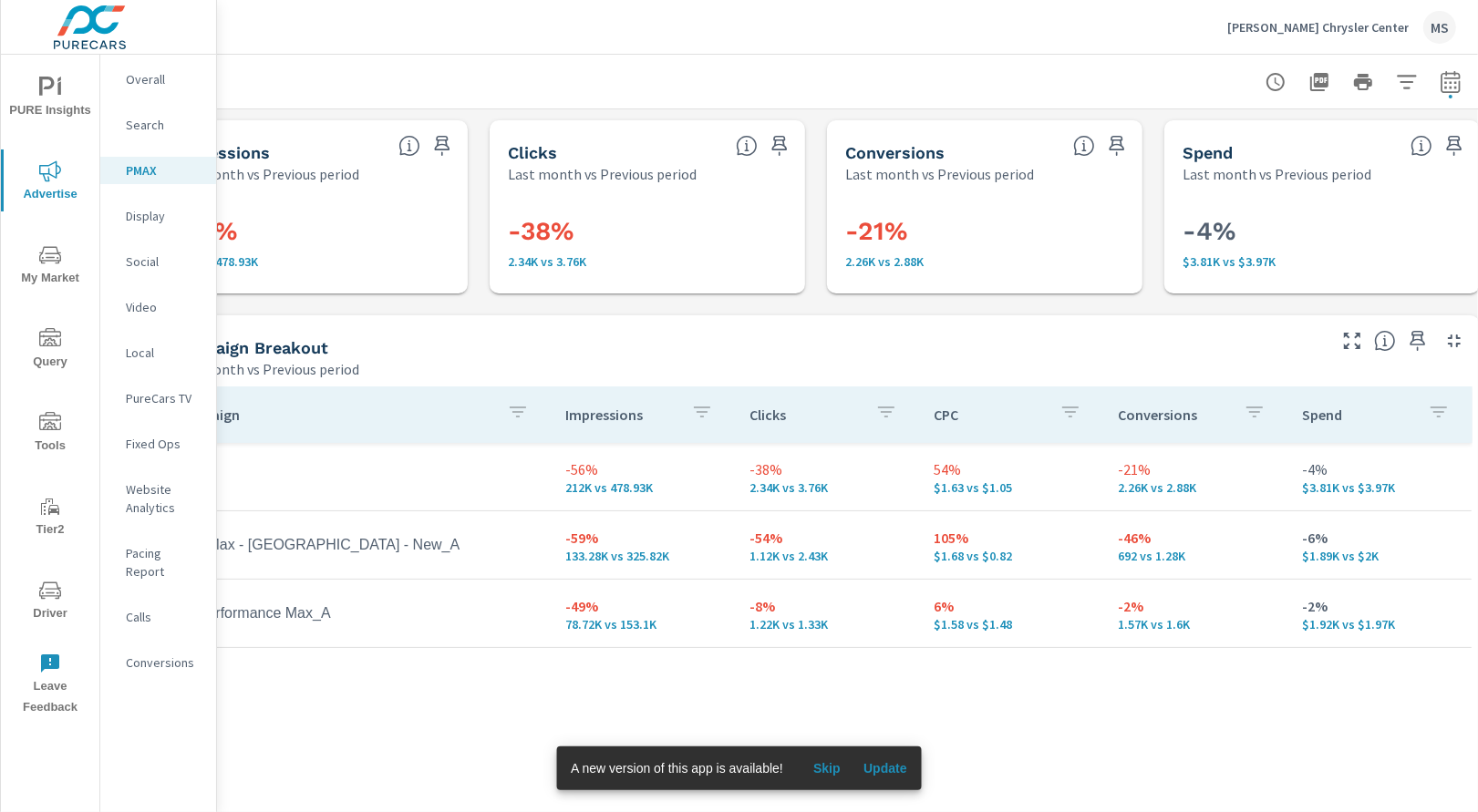
scroll to position [0, 88]
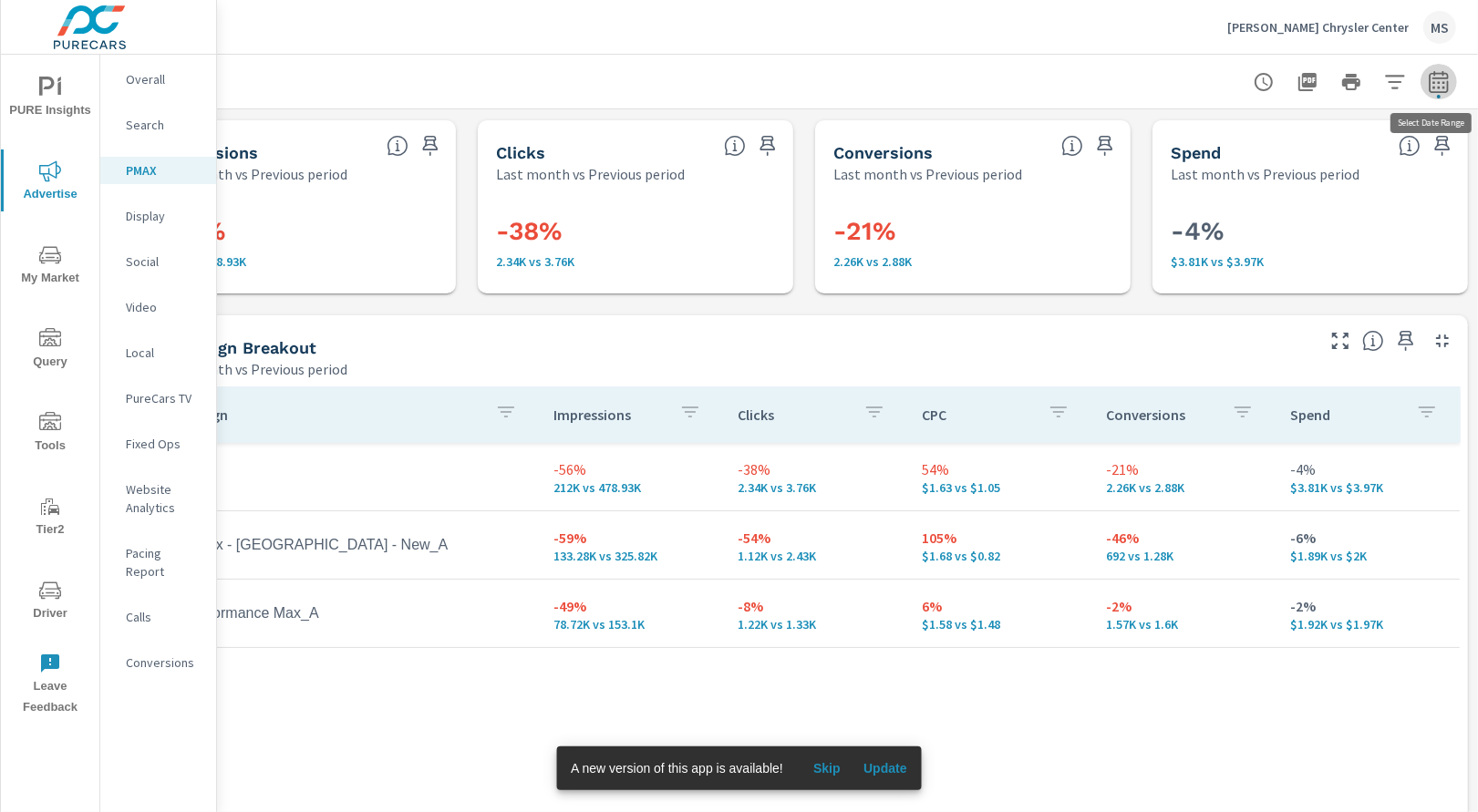
click at [1437, 79] on icon "button" at bounding box center [1439, 82] width 22 height 22
select select "Last month"
select select "Previous period"
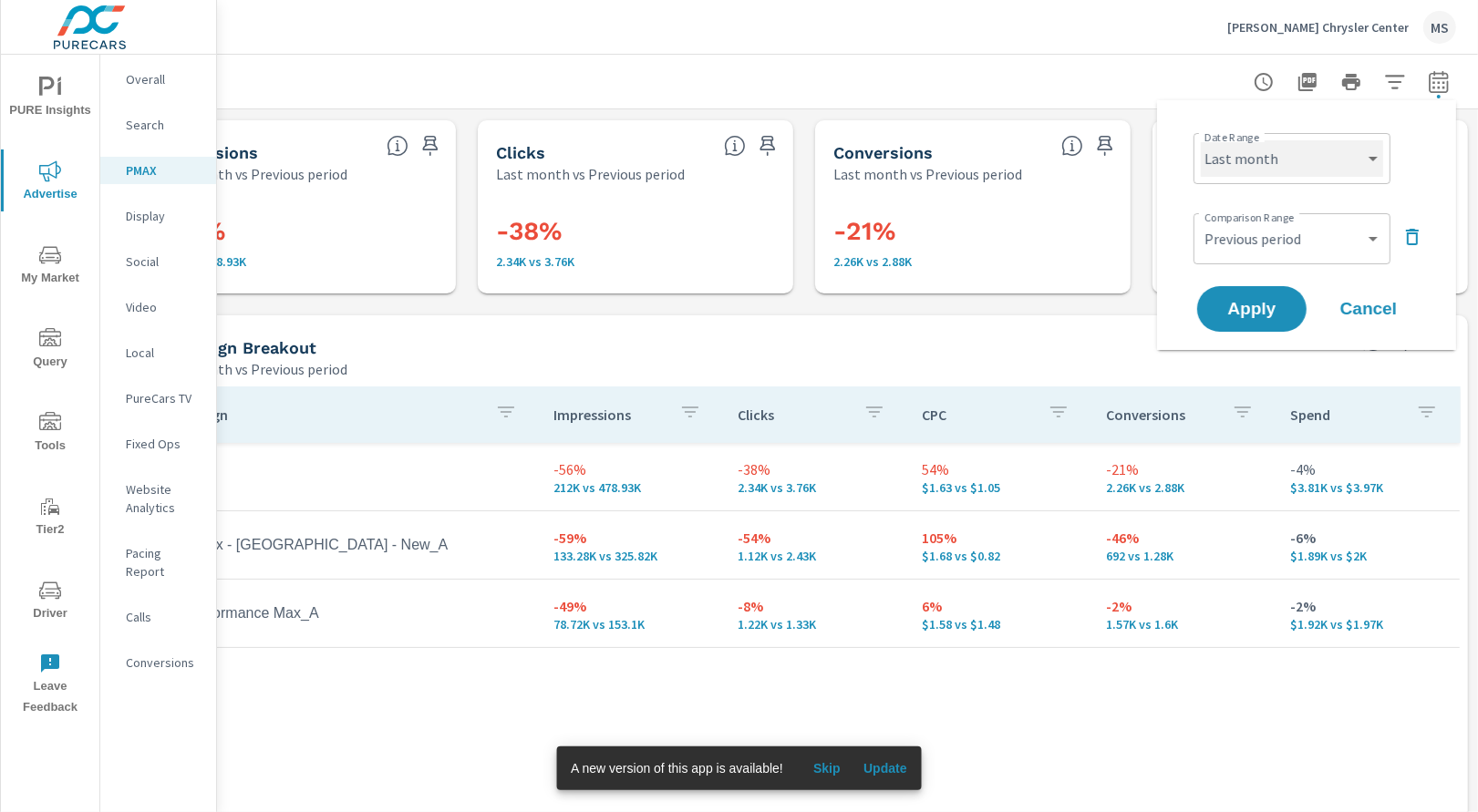
click at [1234, 160] on select "Custom [DATE] Last week Last 7 days Last 14 days Last 30 days Last 45 days Last…" at bounding box center [1292, 159] width 183 height 36
click at [1200, 141] on select "Custom [DATE] Last week Last 7 days Last 14 days Last 30 days Last 45 days Last…" at bounding box center [1292, 159] width 183 height 36
select select "Month to date"
click at [1255, 319] on button "Apply" at bounding box center [1252, 309] width 113 height 47
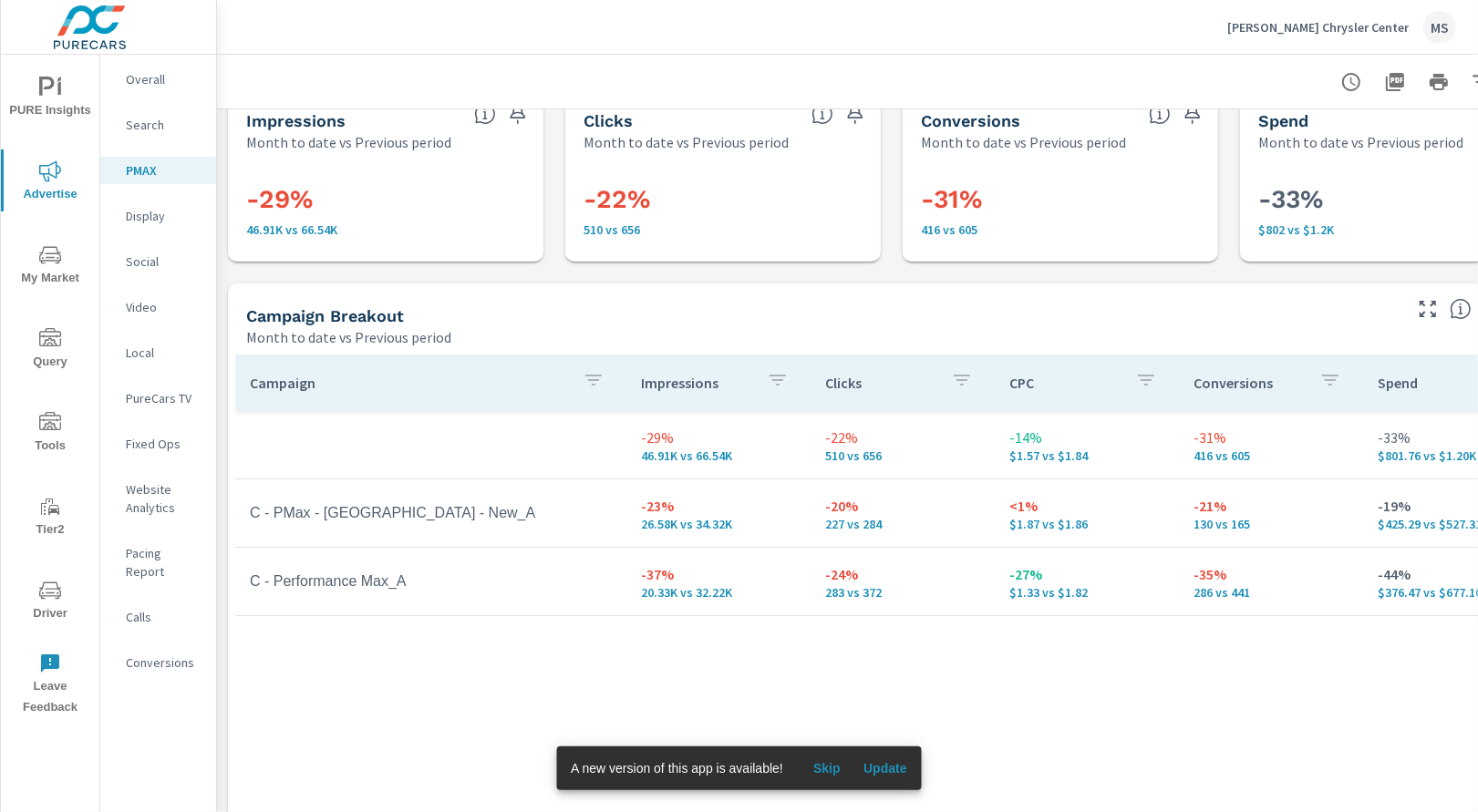
scroll to position [34, 0]
click at [51, 580] on icon "nav menu" at bounding box center [50, 590] width 22 height 22
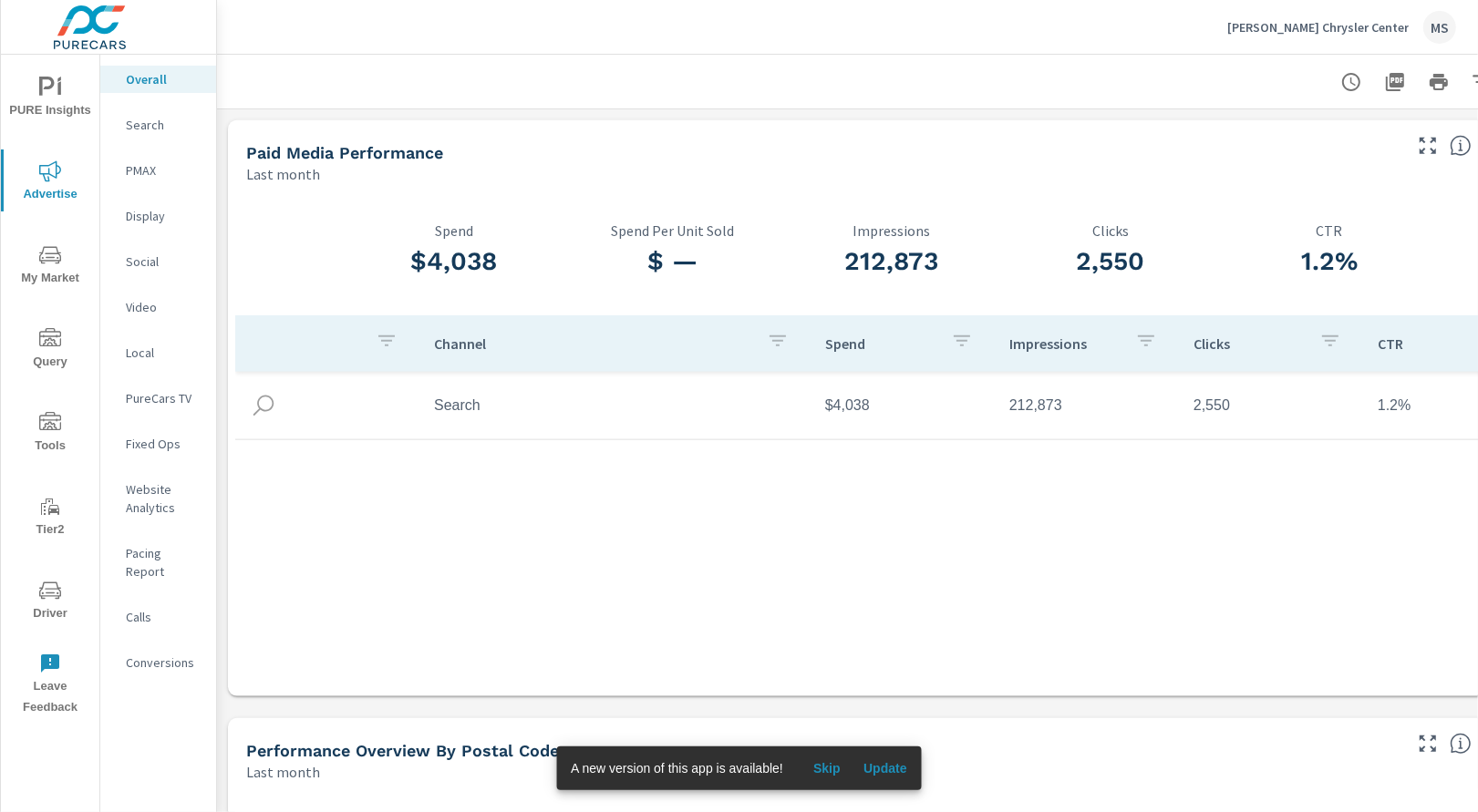
click at [143, 113] on div "Search" at bounding box center [158, 125] width 116 height 27
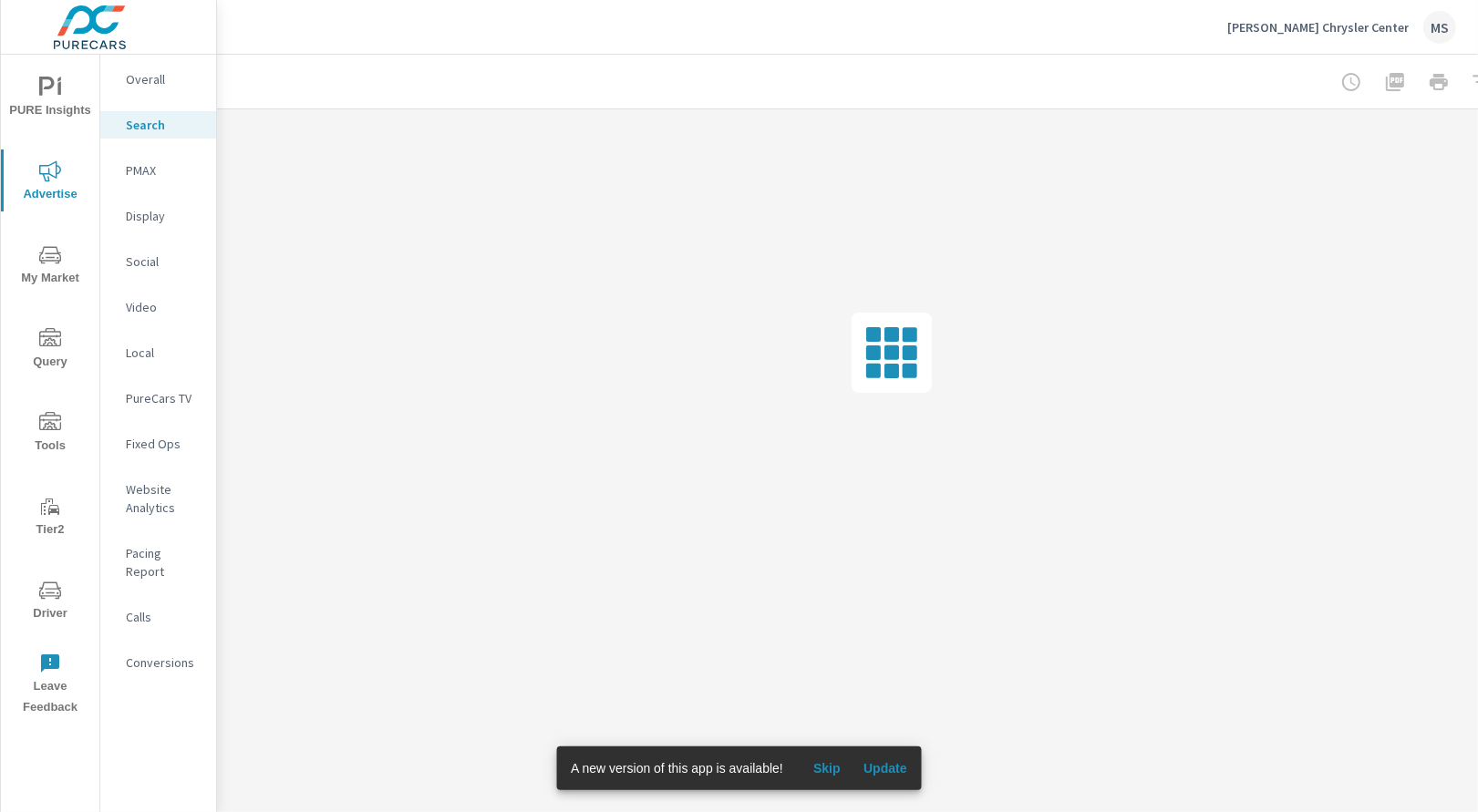
click at [128, 163] on p "PMAX" at bounding box center [163, 171] width 76 height 18
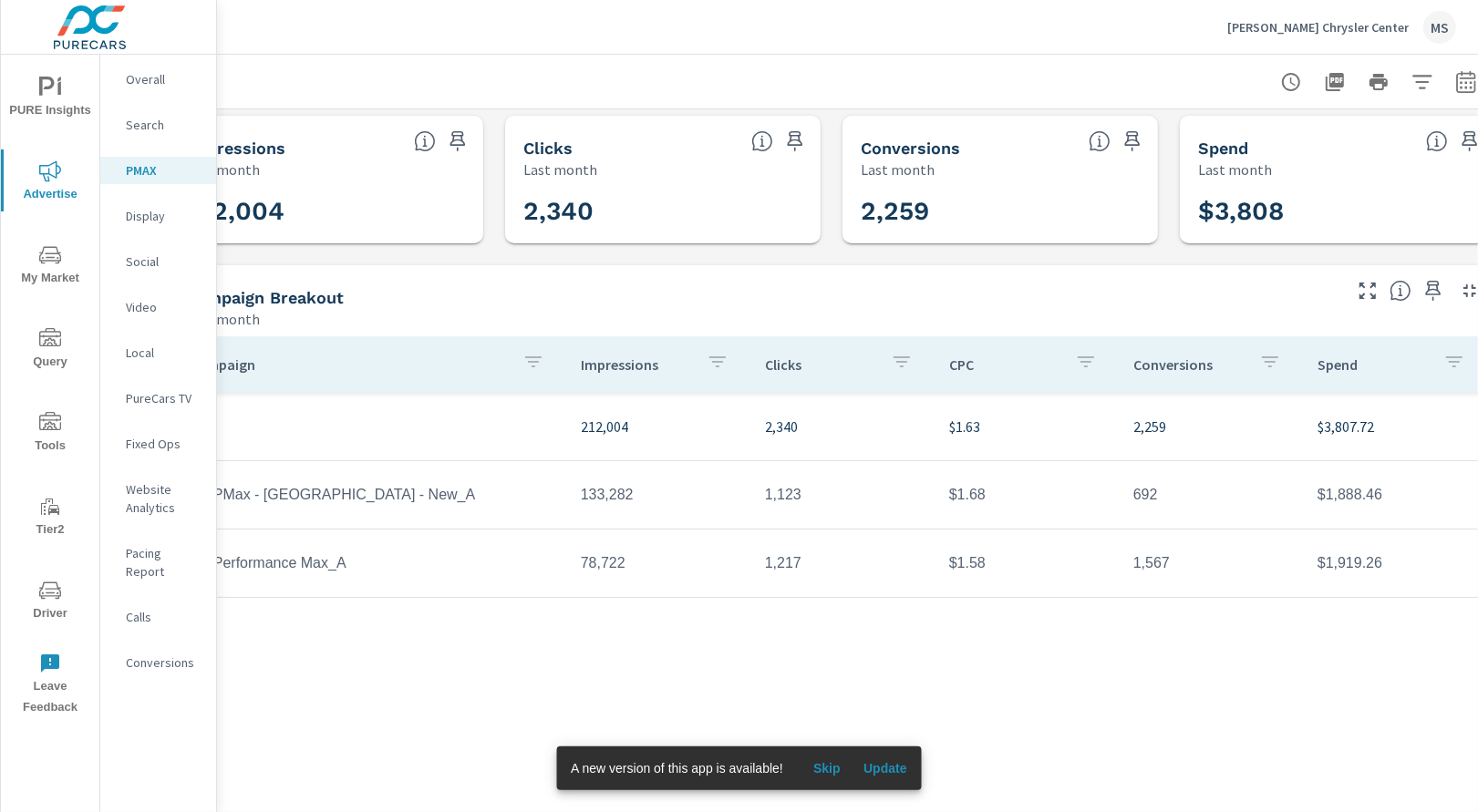
scroll to position [0, 60]
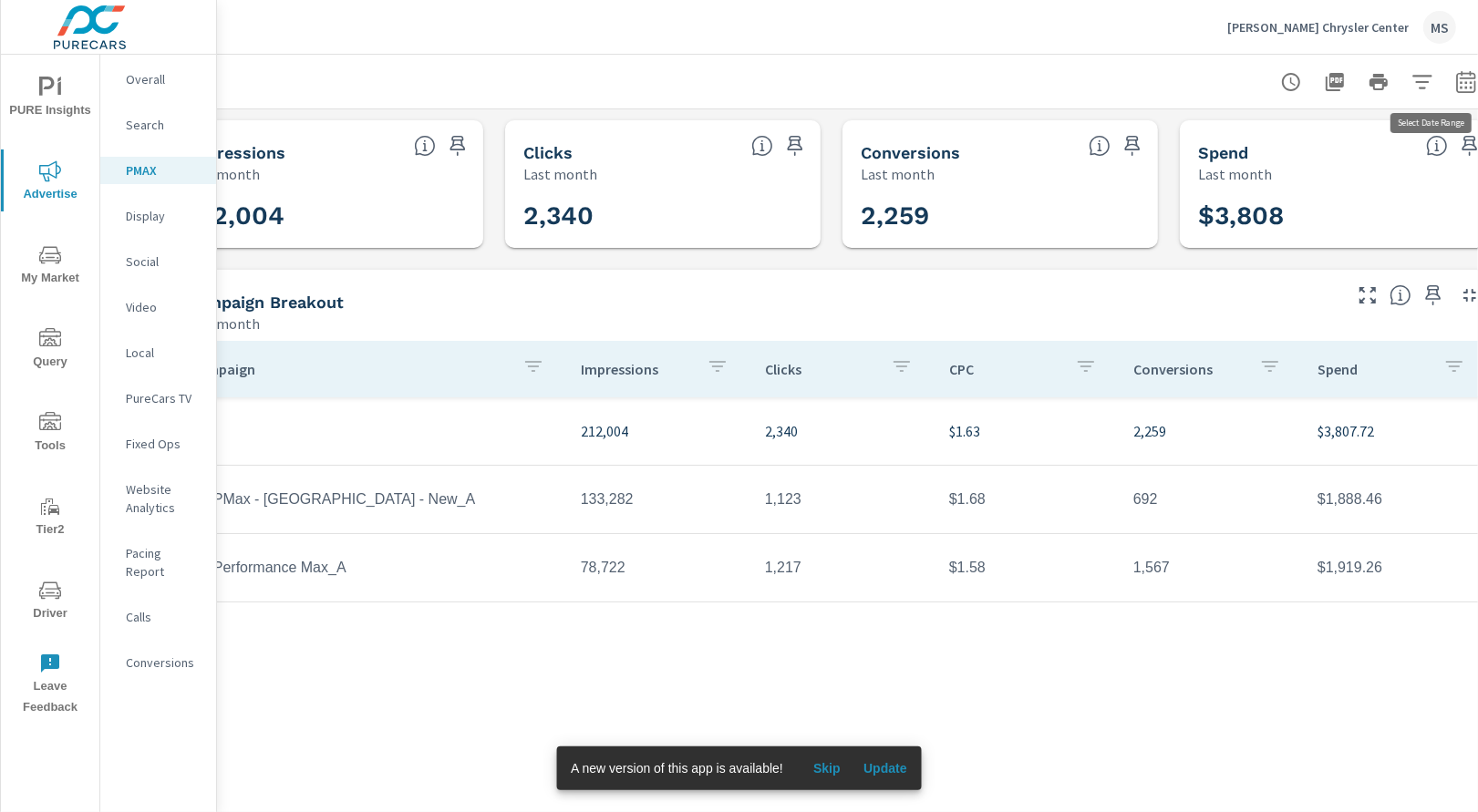
click at [1459, 83] on icon "button" at bounding box center [1466, 82] width 22 height 22
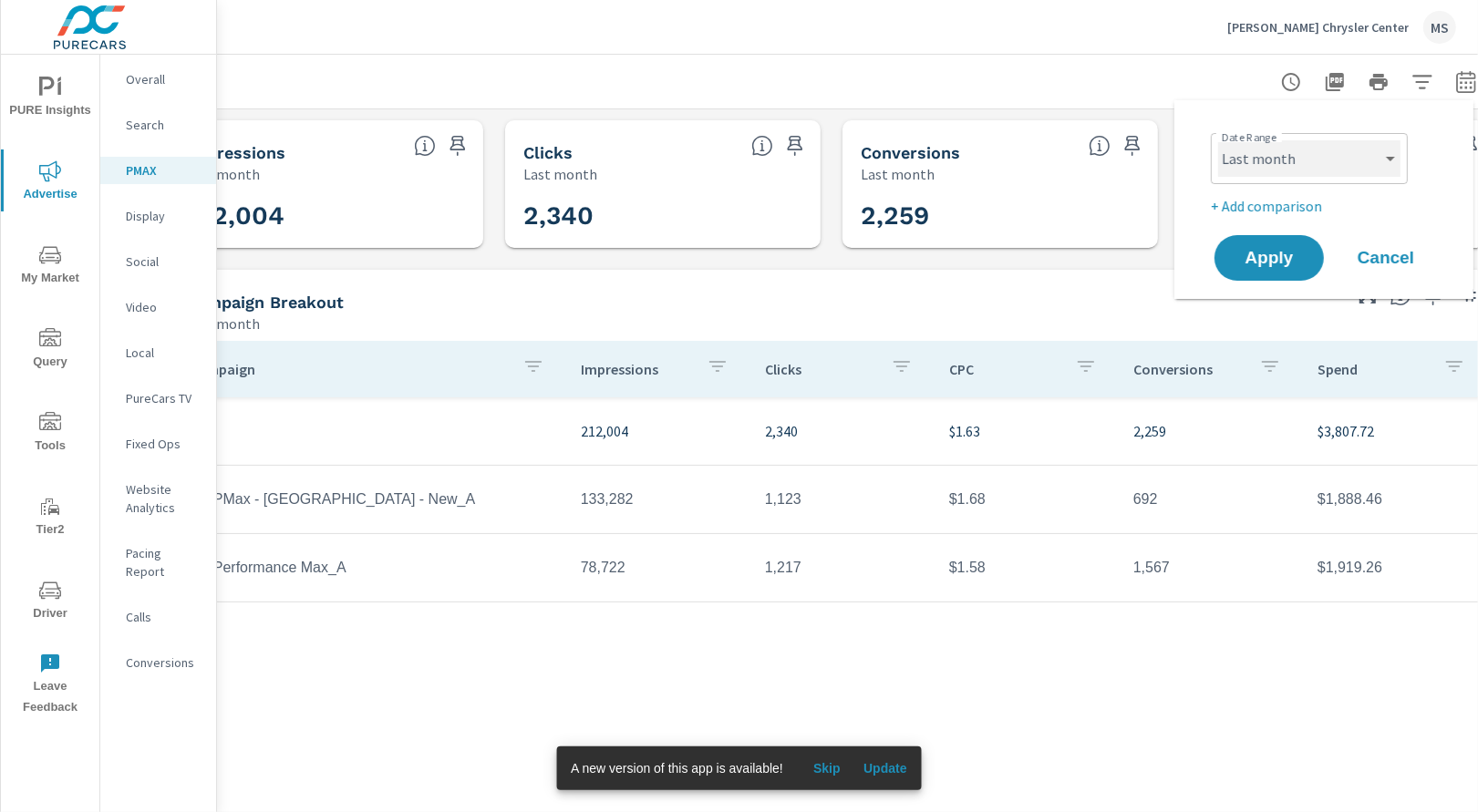
click at [1290, 163] on select "Custom [DATE] Last week Last 7 days Last 14 days Last 30 days Last 45 days Last…" at bounding box center [1309, 159] width 183 height 36
click at [1218, 141] on select "Custom [DATE] Last week Last 7 days Last 14 days Last 30 days Last 45 days Last…" at bounding box center [1309, 159] width 183 height 36
select select "Month to date"
click at [1274, 207] on p "+ Add comparison" at bounding box center [1327, 206] width 234 height 22
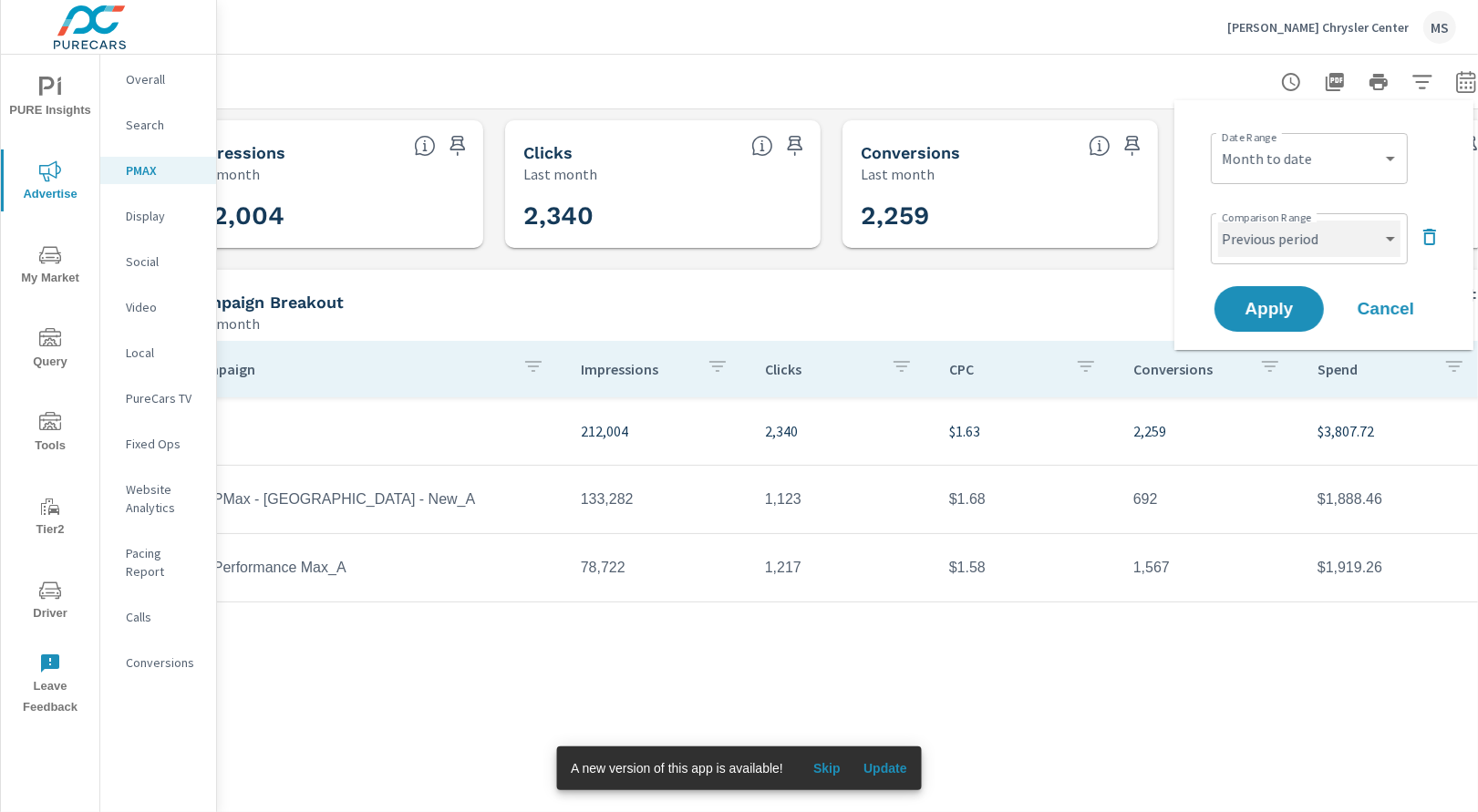
click at [1276, 230] on select "Custom Previous period Previous month Previous year" at bounding box center [1309, 239] width 183 height 36
click at [1218, 221] on select "Custom Previous period Previous month Previous year" at bounding box center [1309, 239] width 183 height 36
select select "Previous month"
click at [1267, 311] on span "Apply" at bounding box center [1269, 309] width 75 height 17
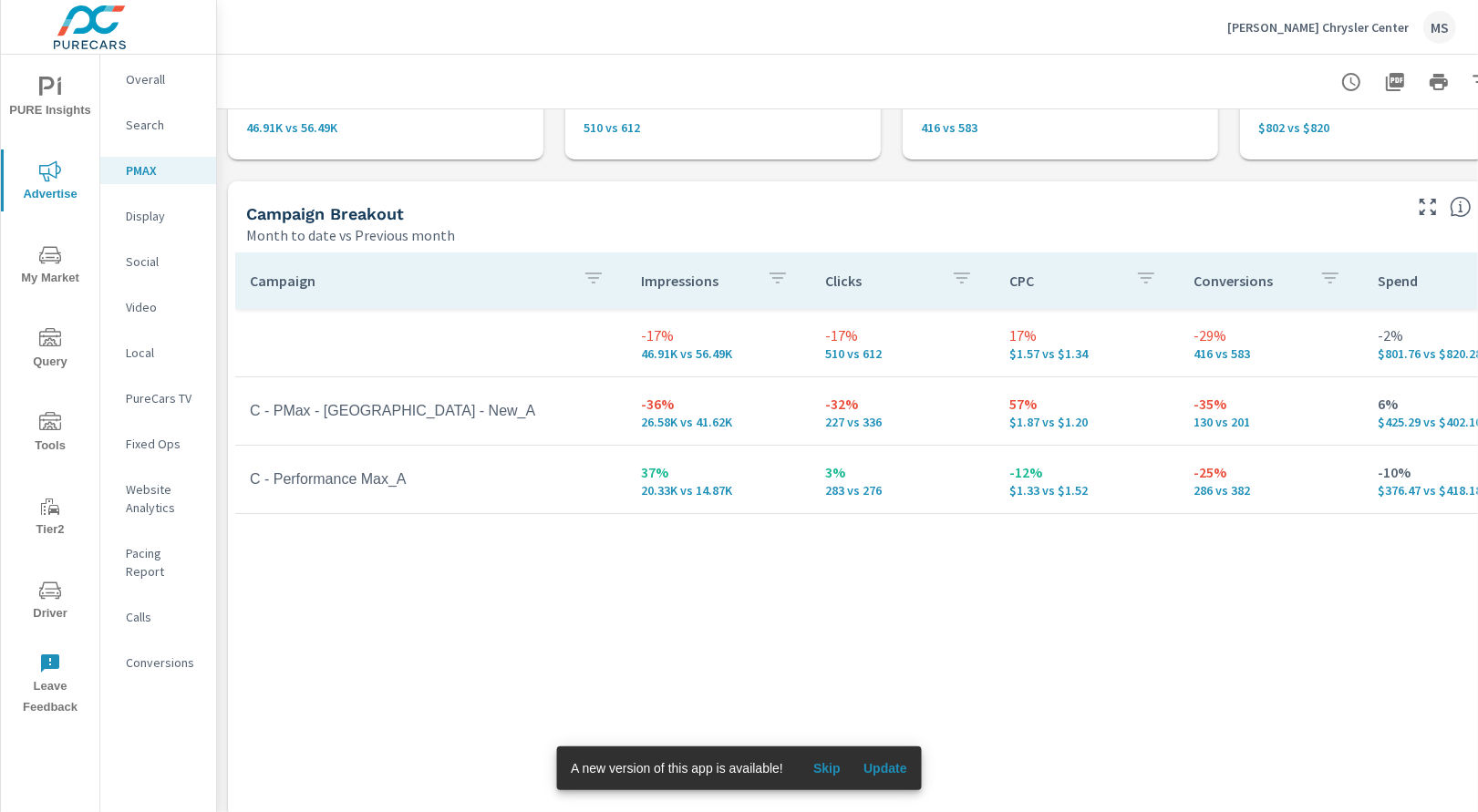
scroll to position [135, 0]
drag, startPoint x: 823, startPoint y: 488, endPoint x: 845, endPoint y: 487, distance: 22.0
click at [845, 487] on td "3% 283 vs 276" at bounding box center [903, 478] width 184 height 66
click at [1387, 83] on icon "button" at bounding box center [1395, 82] width 18 height 18
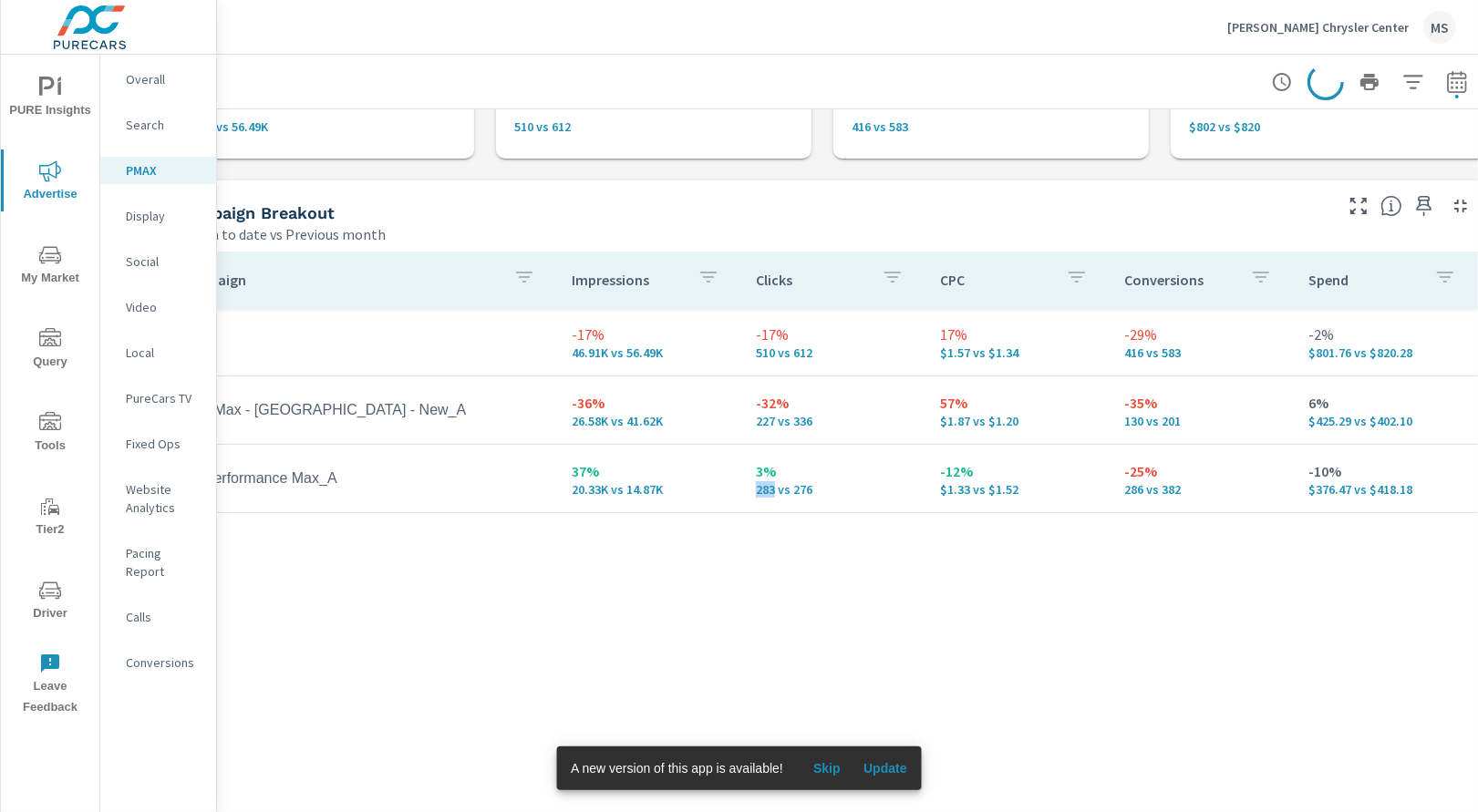
scroll to position [135, 88]
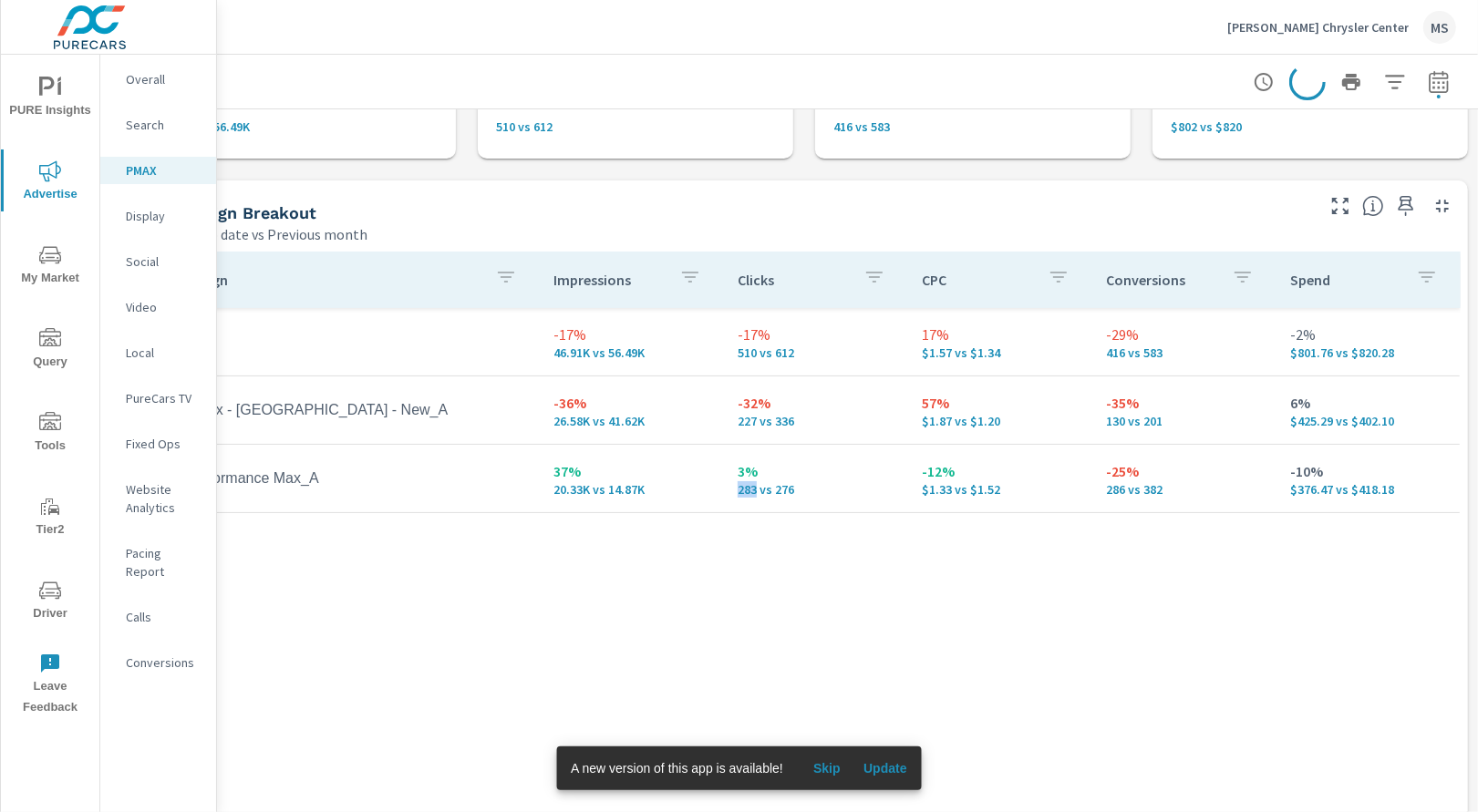
click at [1453, 79] on button "button" at bounding box center [1439, 82] width 37 height 36
select select "Month to date"
select select "Previous month"
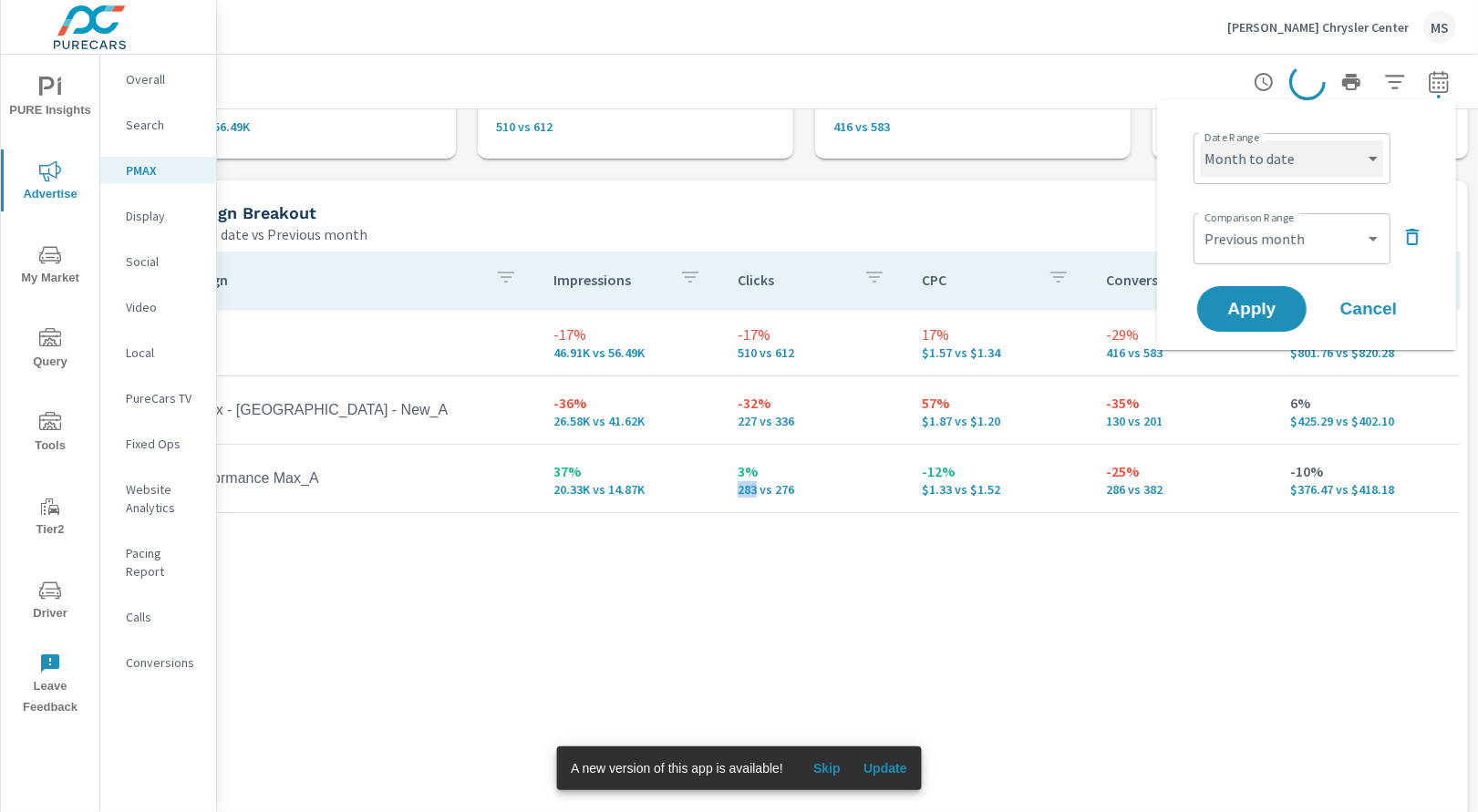
click at [1267, 163] on select "Custom [DATE] Last week Last 7 days Last 14 days Last 30 days Last 45 days Last…" at bounding box center [1292, 159] width 183 height 36
click at [1265, 307] on span "Apply" at bounding box center [1252, 309] width 75 height 17
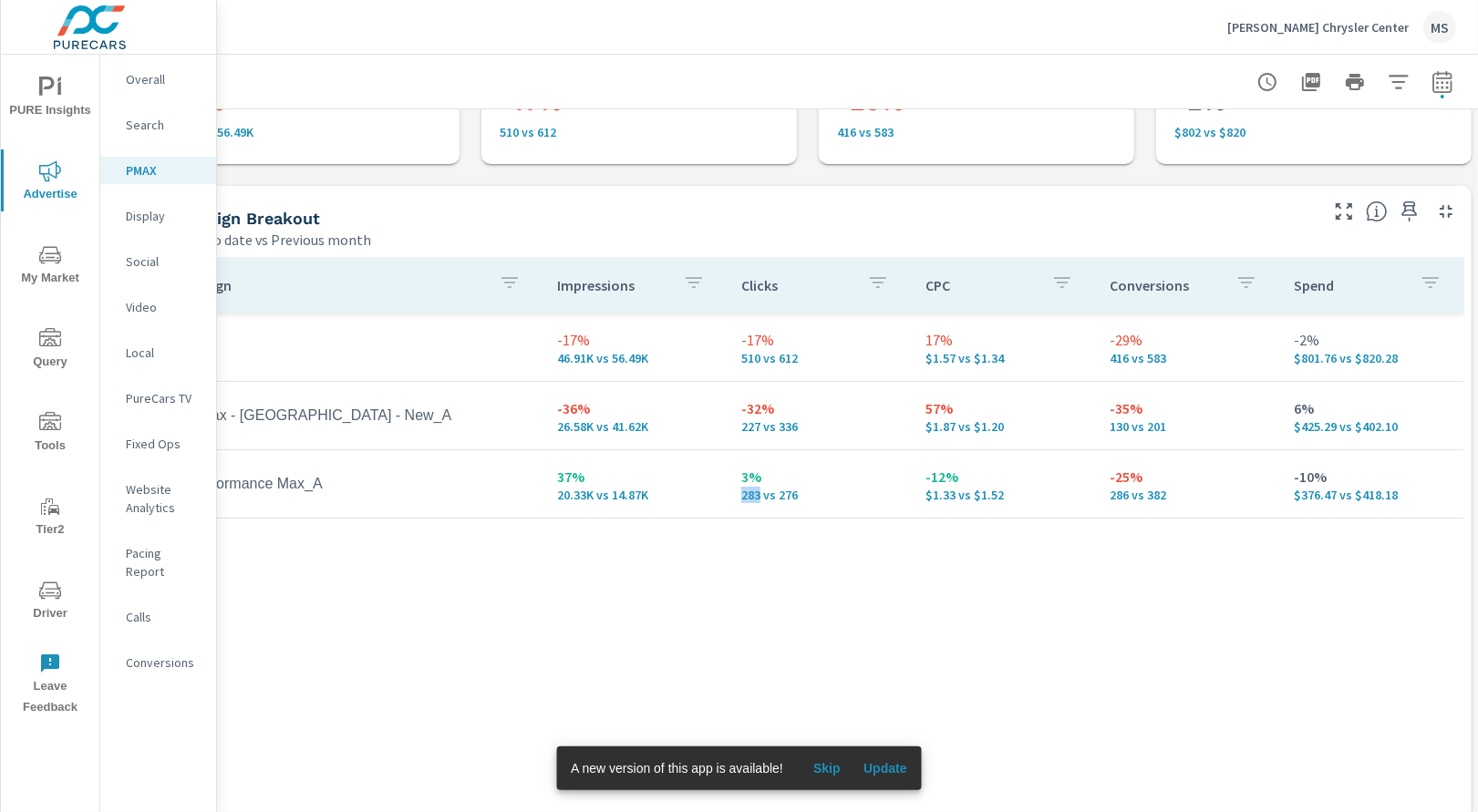
scroll to position [130, 88]
click at [1429, 77] on icon "button" at bounding box center [1438, 81] width 19 height 22
select select "Month to date"
select select "Previous month"
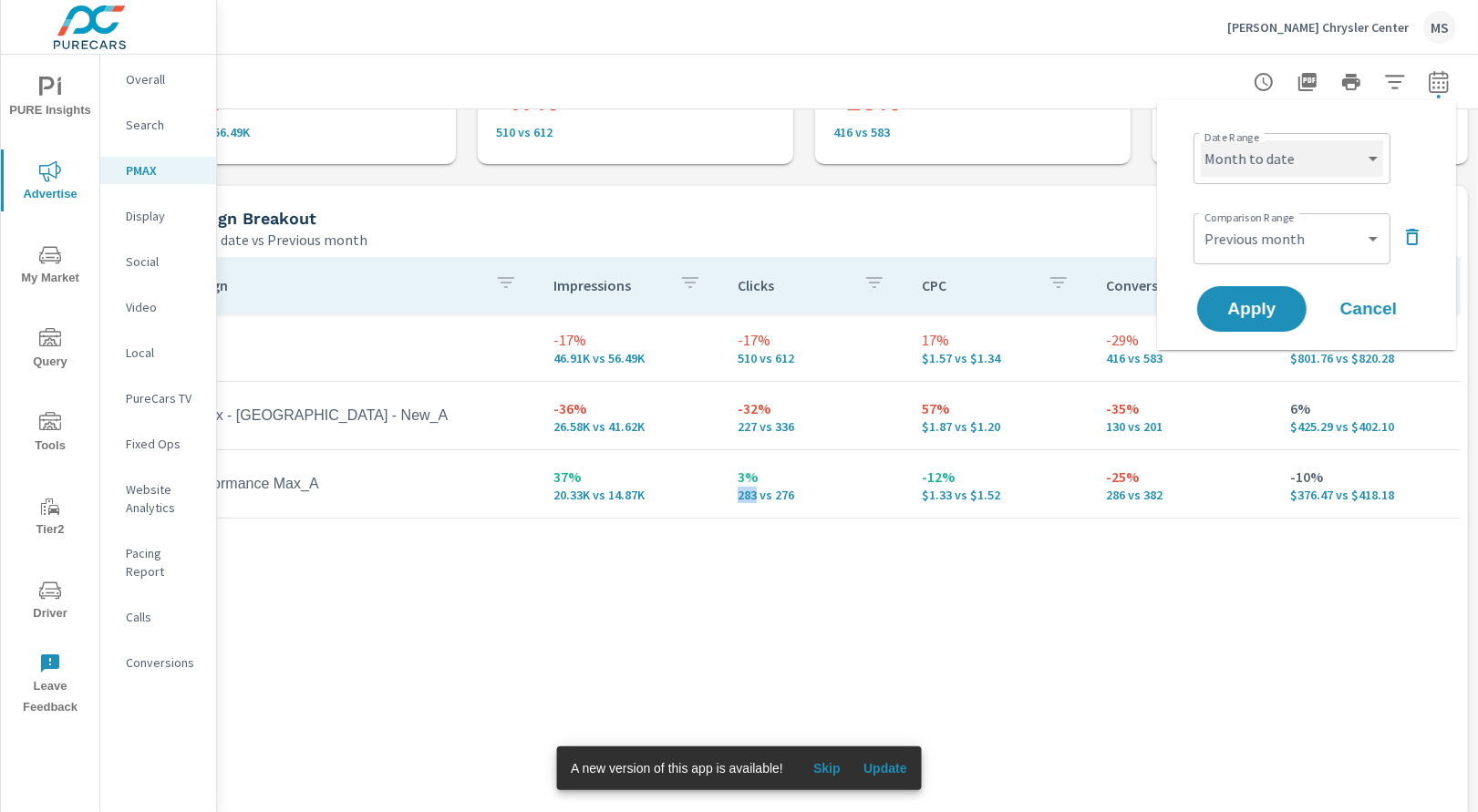
click at [1257, 164] on select "Custom [DATE] Last week Last 7 days Last 14 days Last 30 days Last 45 days Last…" at bounding box center [1292, 159] width 183 height 36
click at [1200, 141] on select "Custom [DATE] Last week Last 7 days Last 14 days Last 30 days Last 45 days Last…" at bounding box center [1292, 159] width 183 height 36
select select "Last month"
click at [1265, 310] on span "Apply" at bounding box center [1252, 309] width 75 height 17
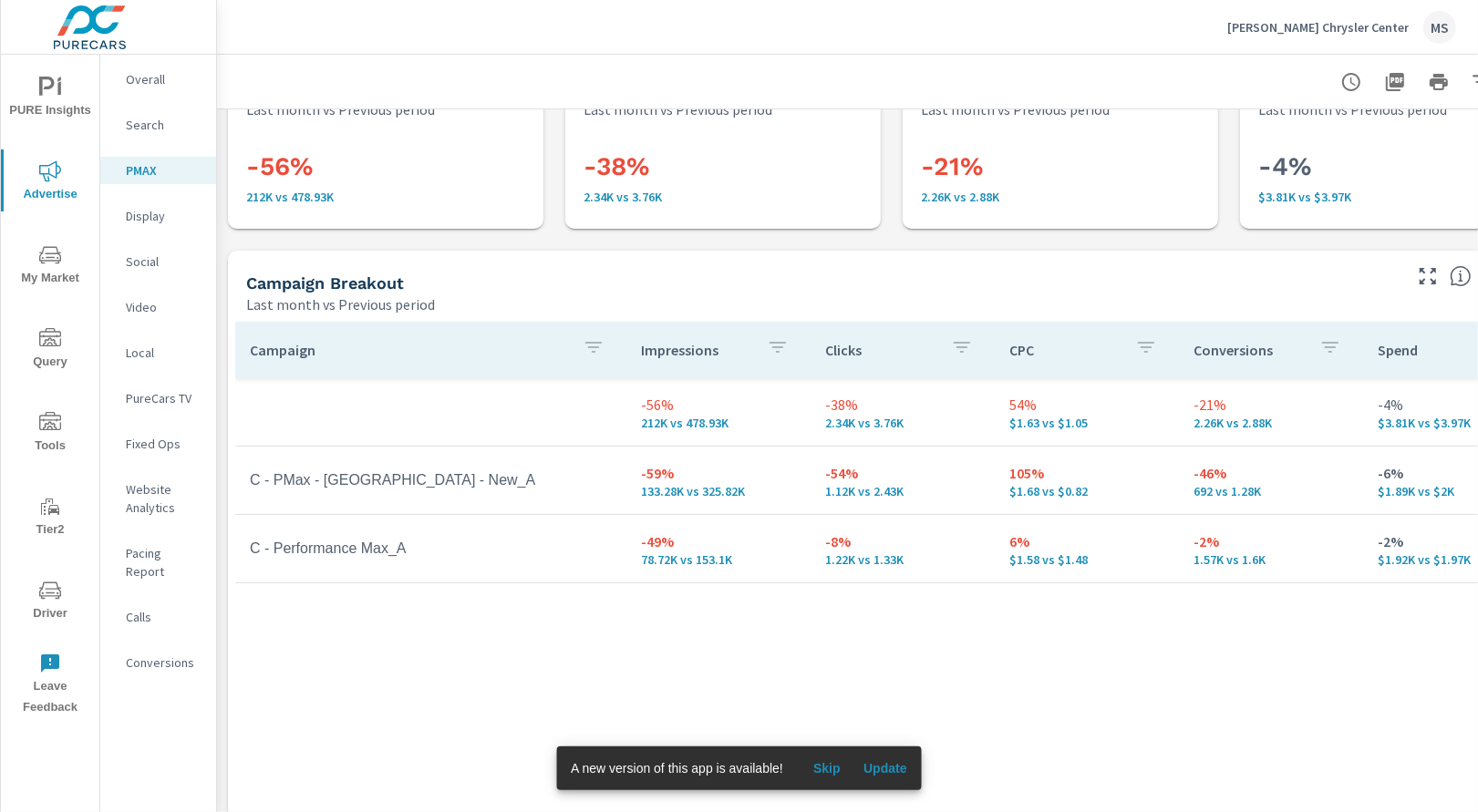
scroll to position [79, 0]
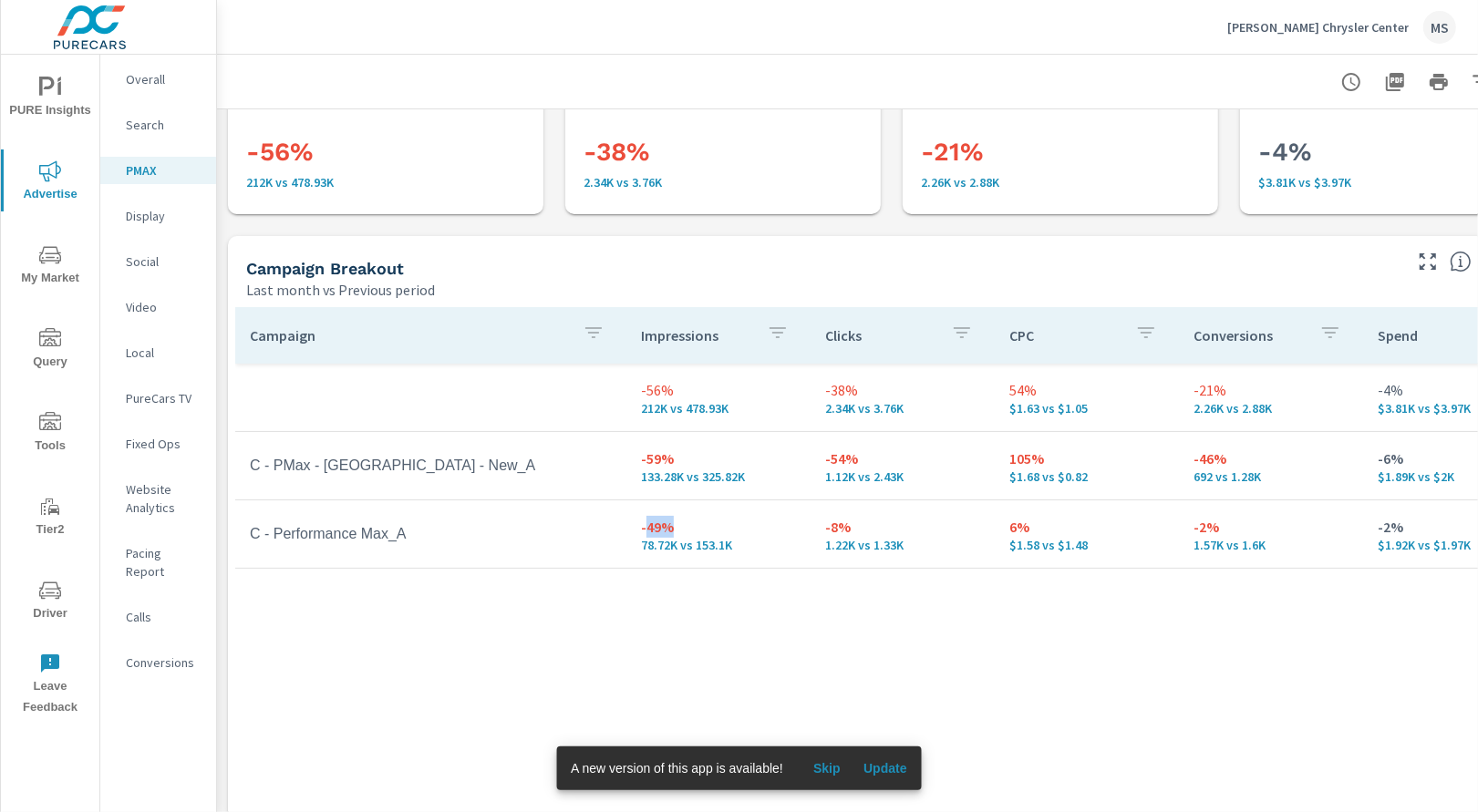
drag, startPoint x: 643, startPoint y: 532, endPoint x: 682, endPoint y: 532, distance: 39.0
click at [682, 532] on p "-49%" at bounding box center [718, 526] width 155 height 22
click at [158, 130] on p "Search" at bounding box center [163, 125] width 76 height 18
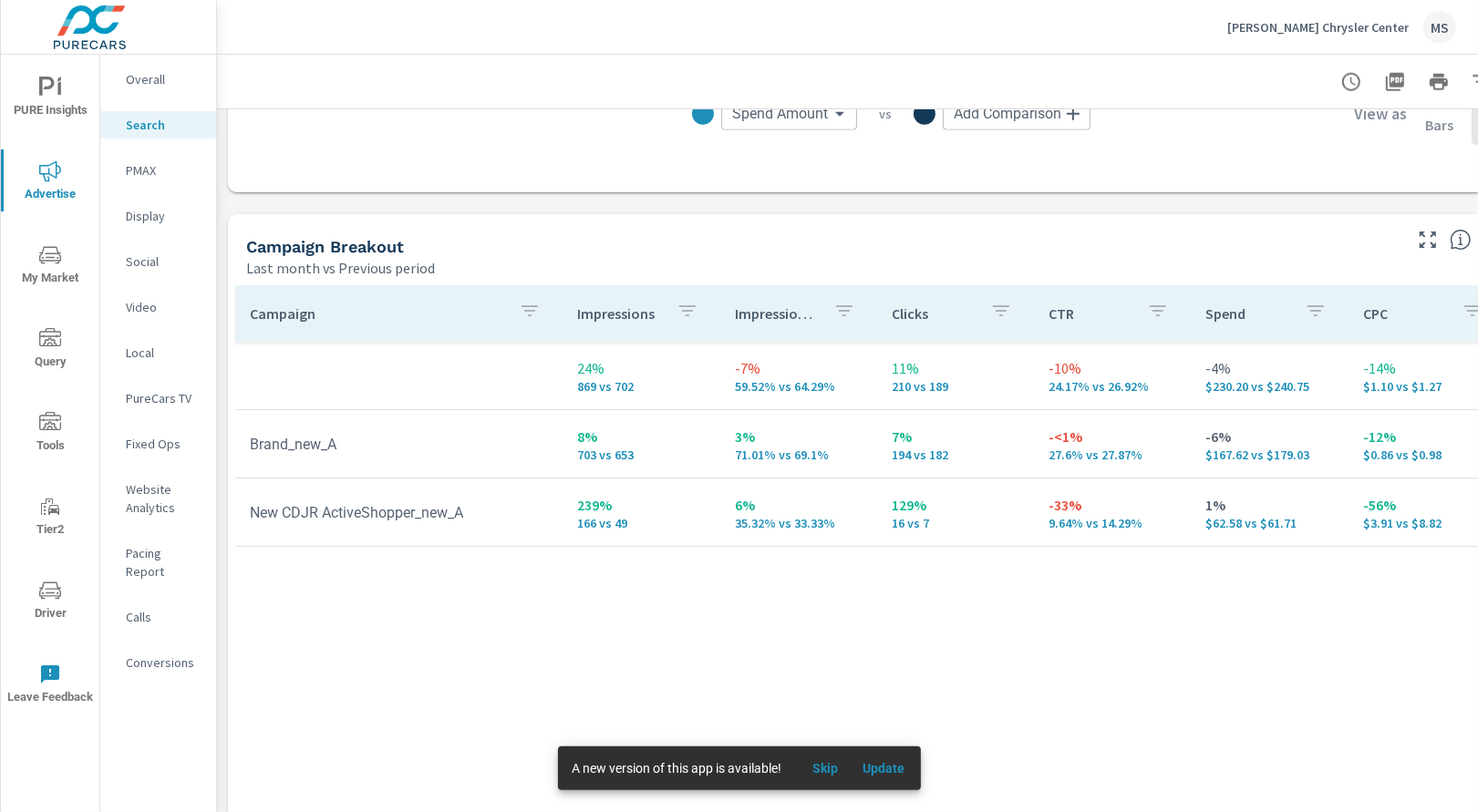
scroll to position [1665, 0]
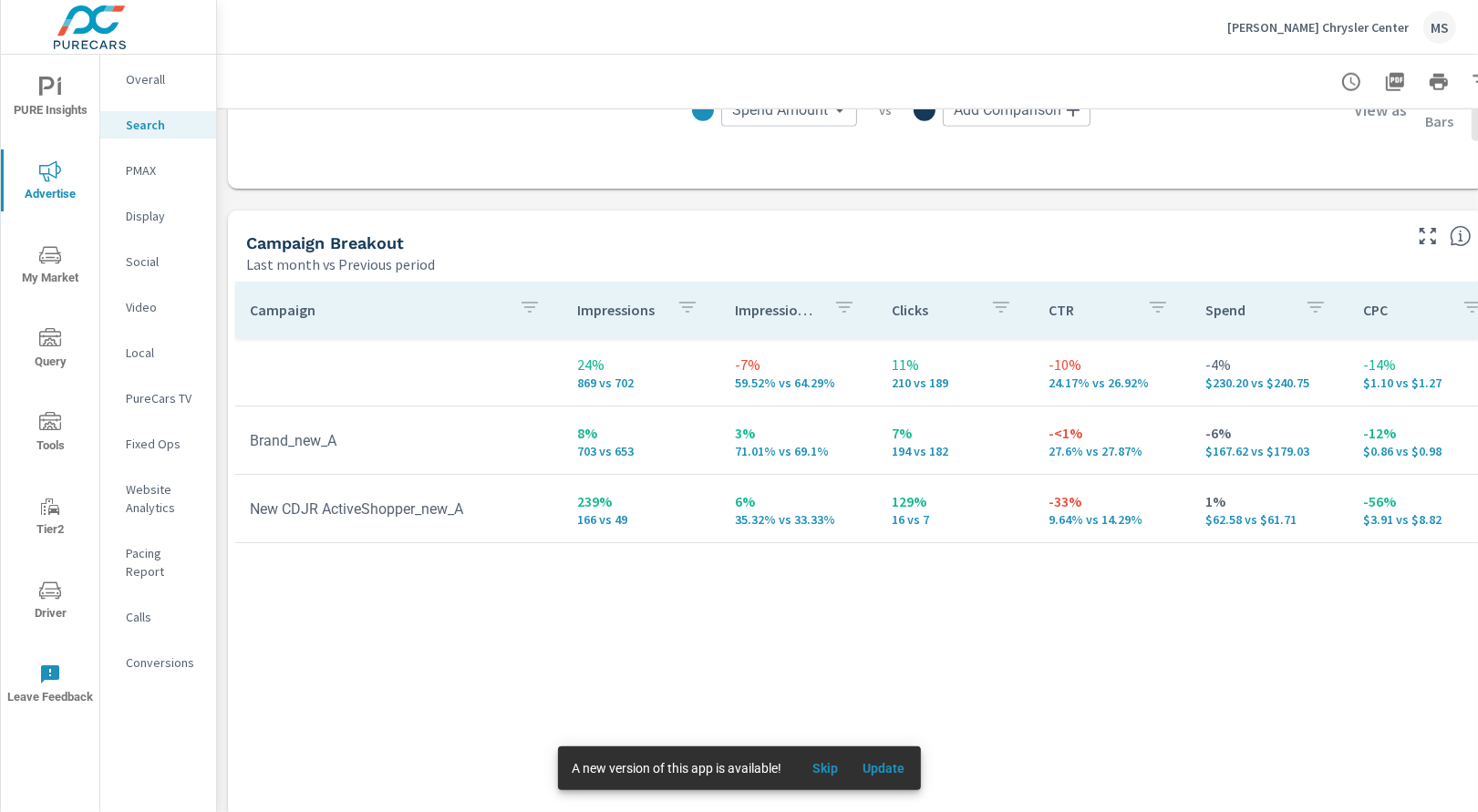
click at [170, 474] on nav "Overall Search PMAX Display Social Video Local PureCars TV Fixed Ops Website An…" at bounding box center [158, 378] width 116 height 647
click at [152, 486] on p "Website Analytics" at bounding box center [163, 498] width 76 height 36
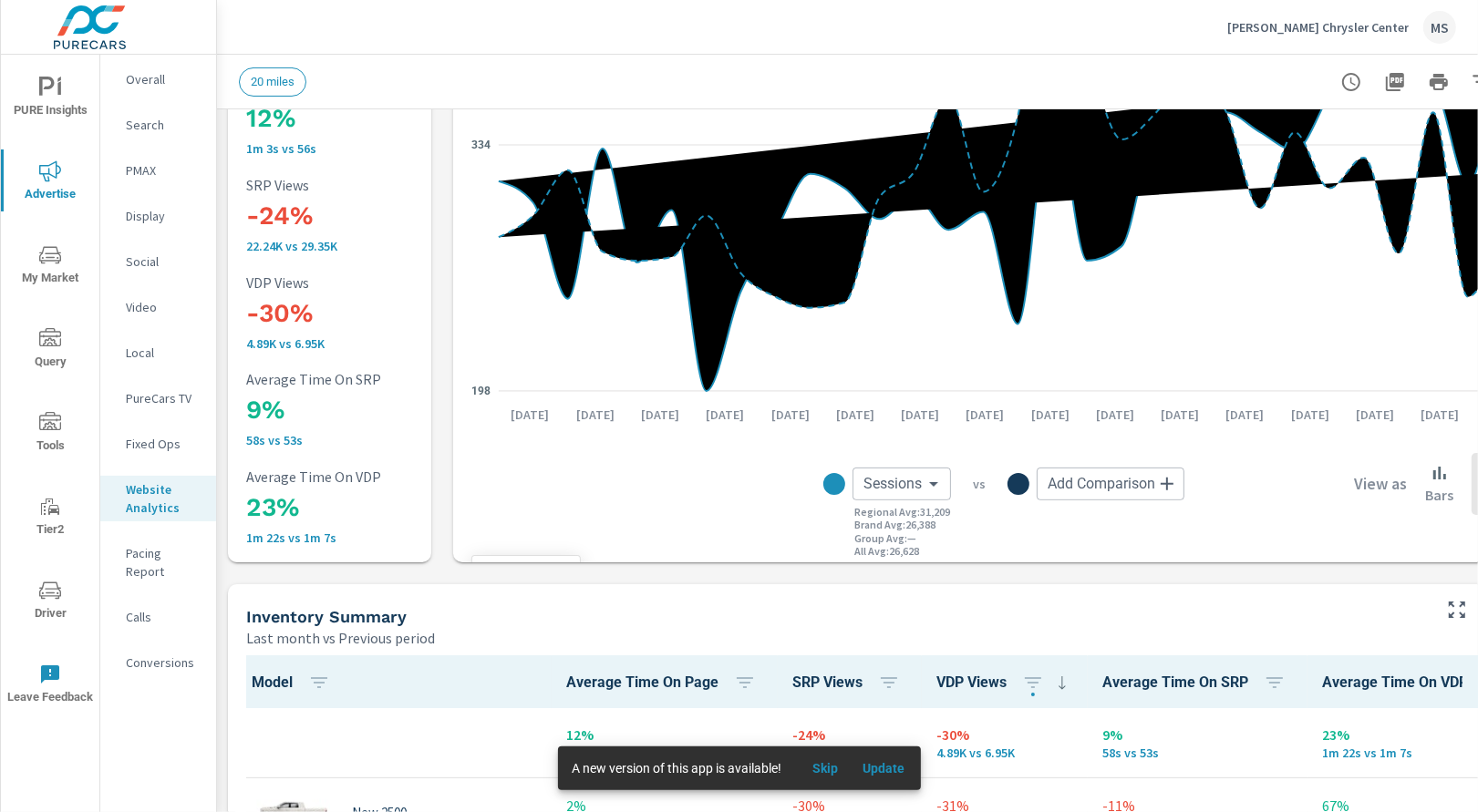
scroll to position [339, 0]
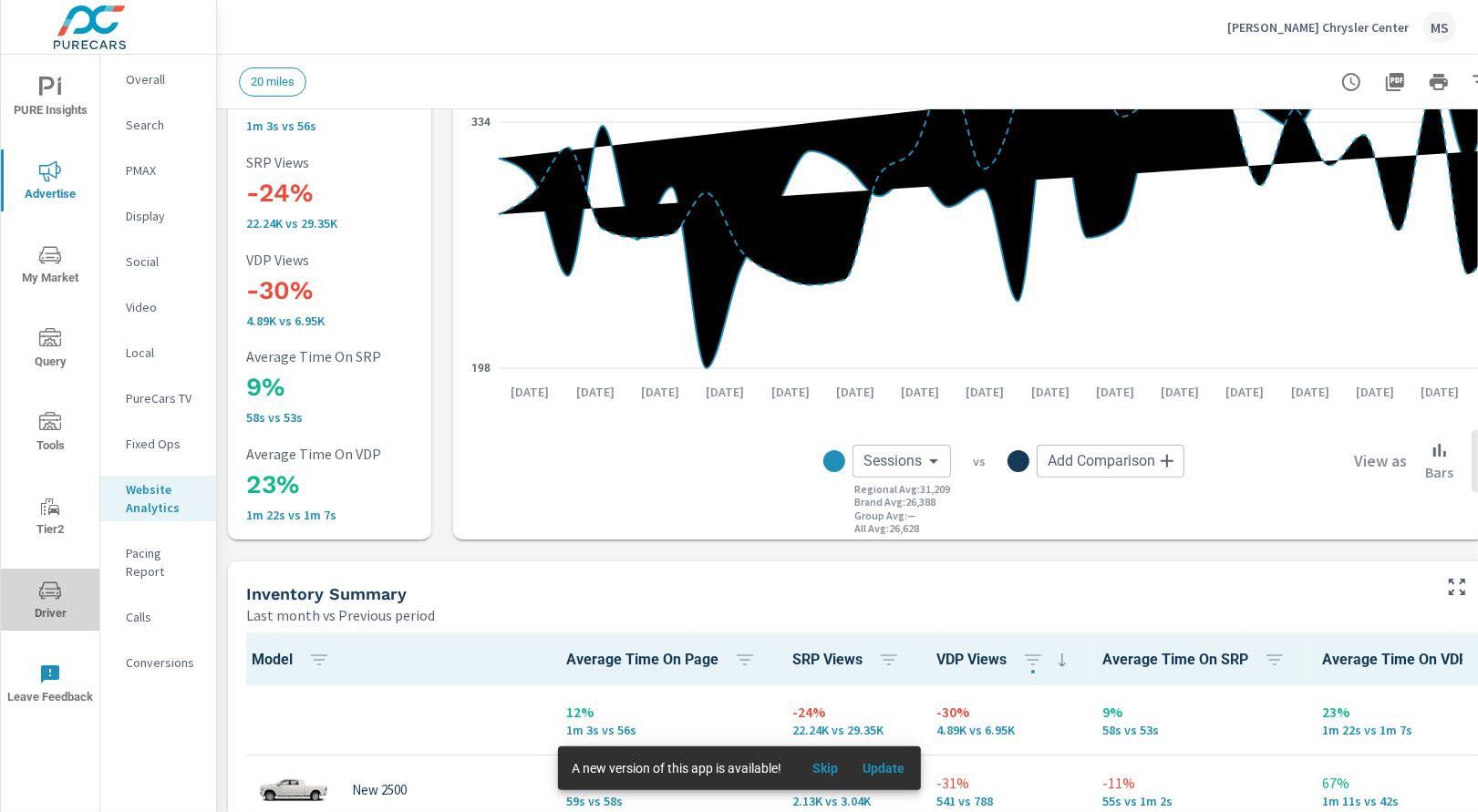
click at [51, 583] on icon "nav menu" at bounding box center [50, 590] width 22 height 22
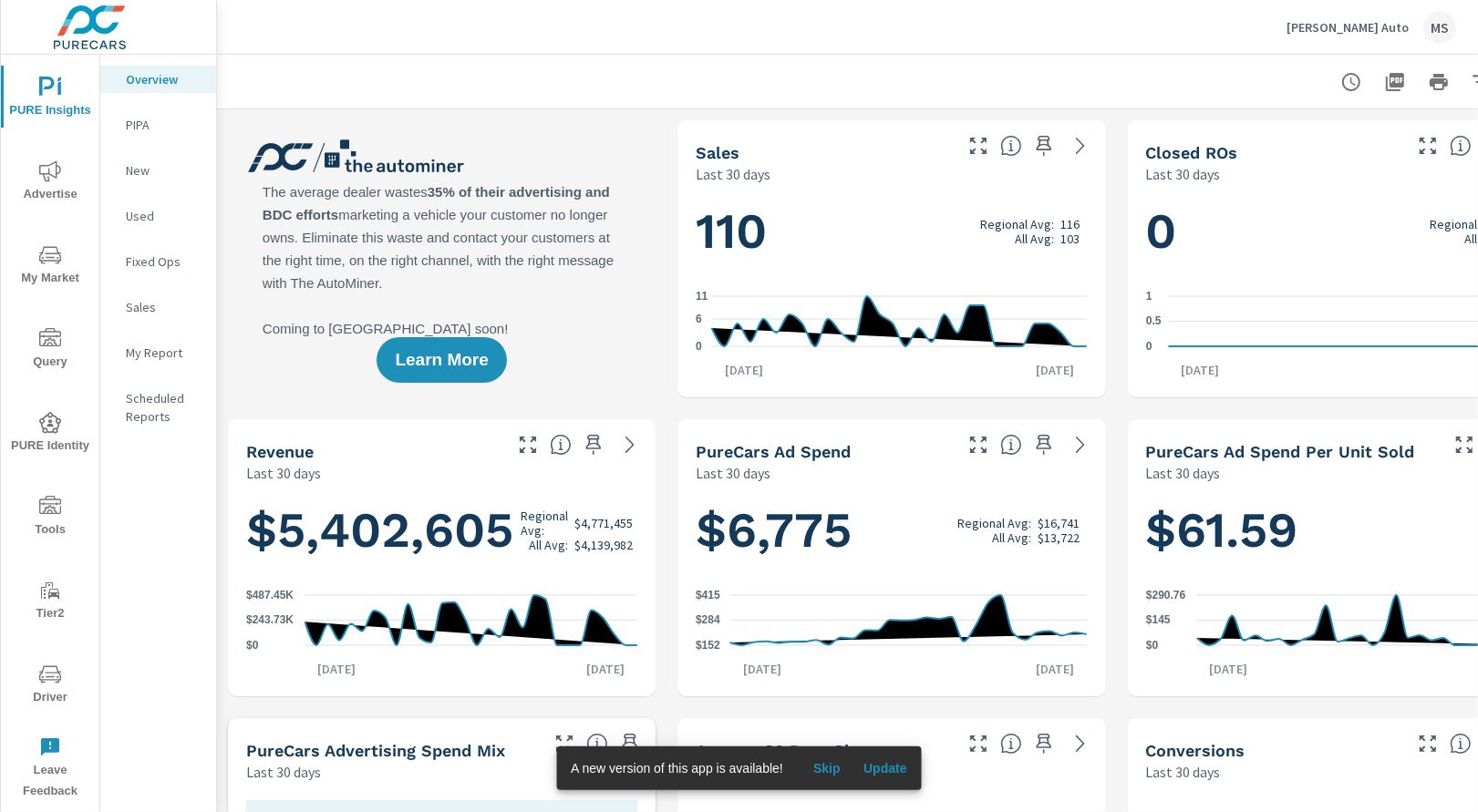
scroll to position [0, 88]
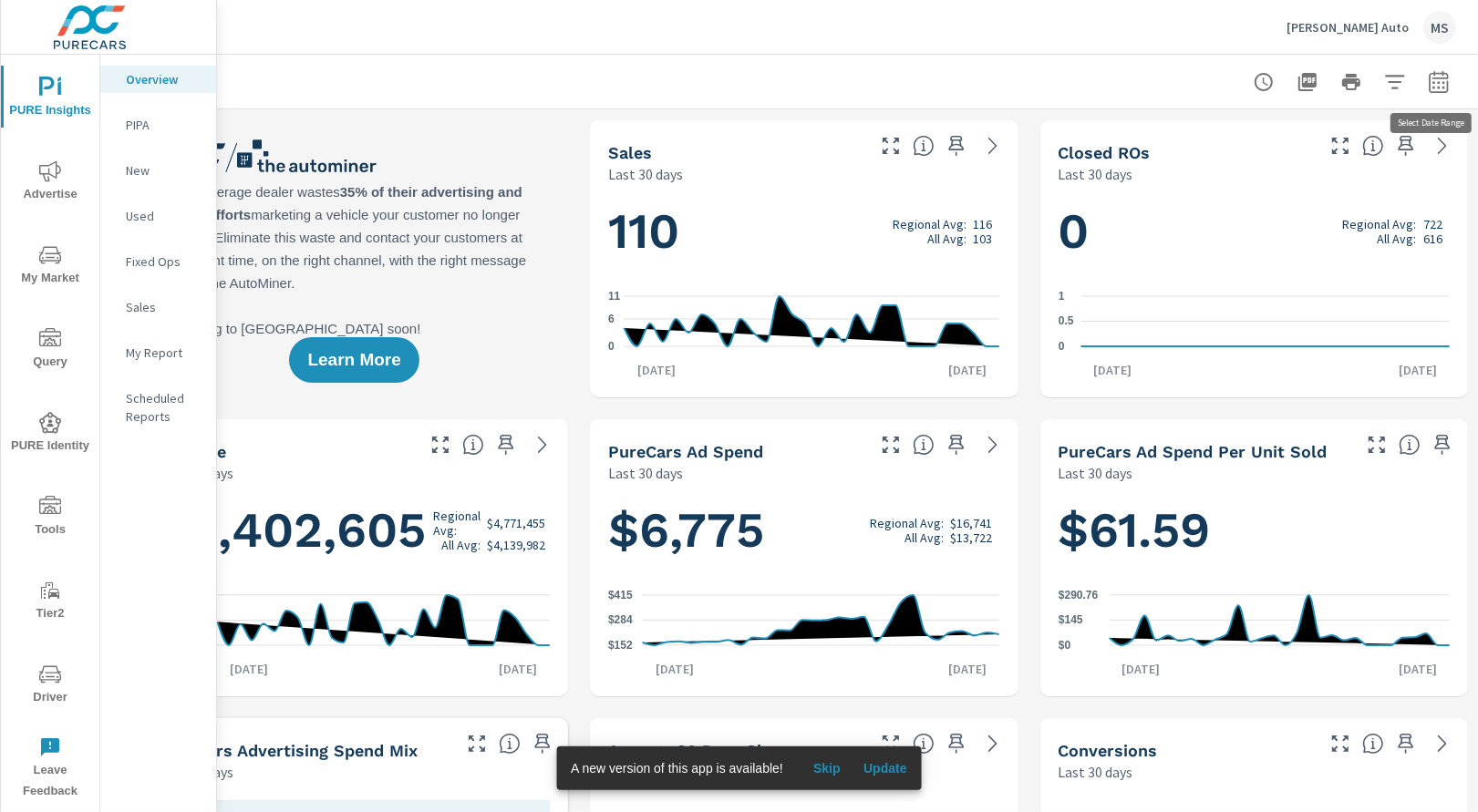
click at [1438, 91] on icon "button" at bounding box center [1438, 81] width 19 height 22
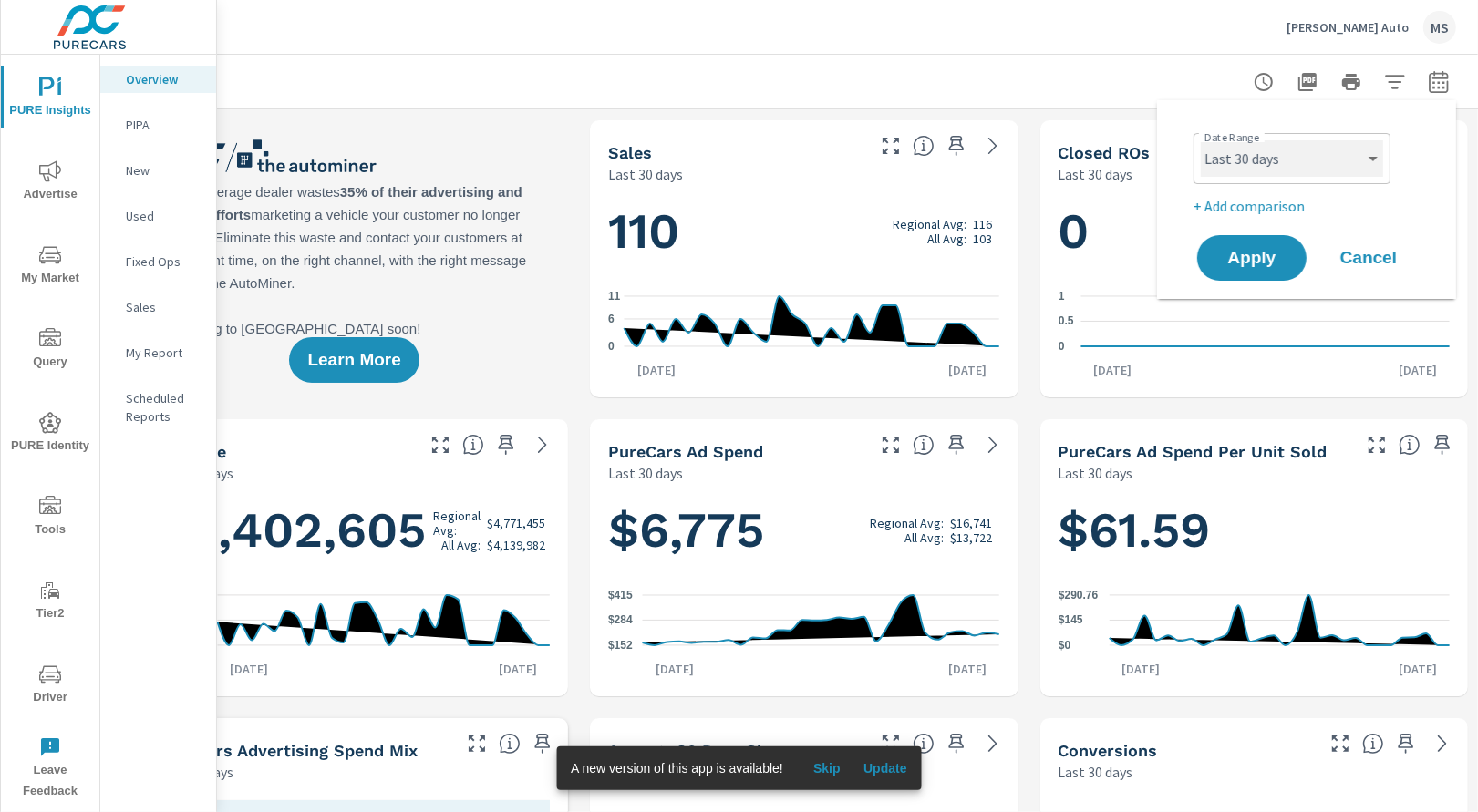
click at [1270, 168] on select "Custom [DATE] Last week Last 7 days Last 14 days Last 30 days Last 45 days Last…" at bounding box center [1292, 159] width 183 height 36
click at [1200, 141] on select "Custom [DATE] Last week Last 7 days Last 14 days Last 30 days Last 45 days Last…" at bounding box center [1292, 159] width 183 height 36
select select "Last month"
click at [1215, 204] on p "+ Add comparison" at bounding box center [1310, 206] width 234 height 22
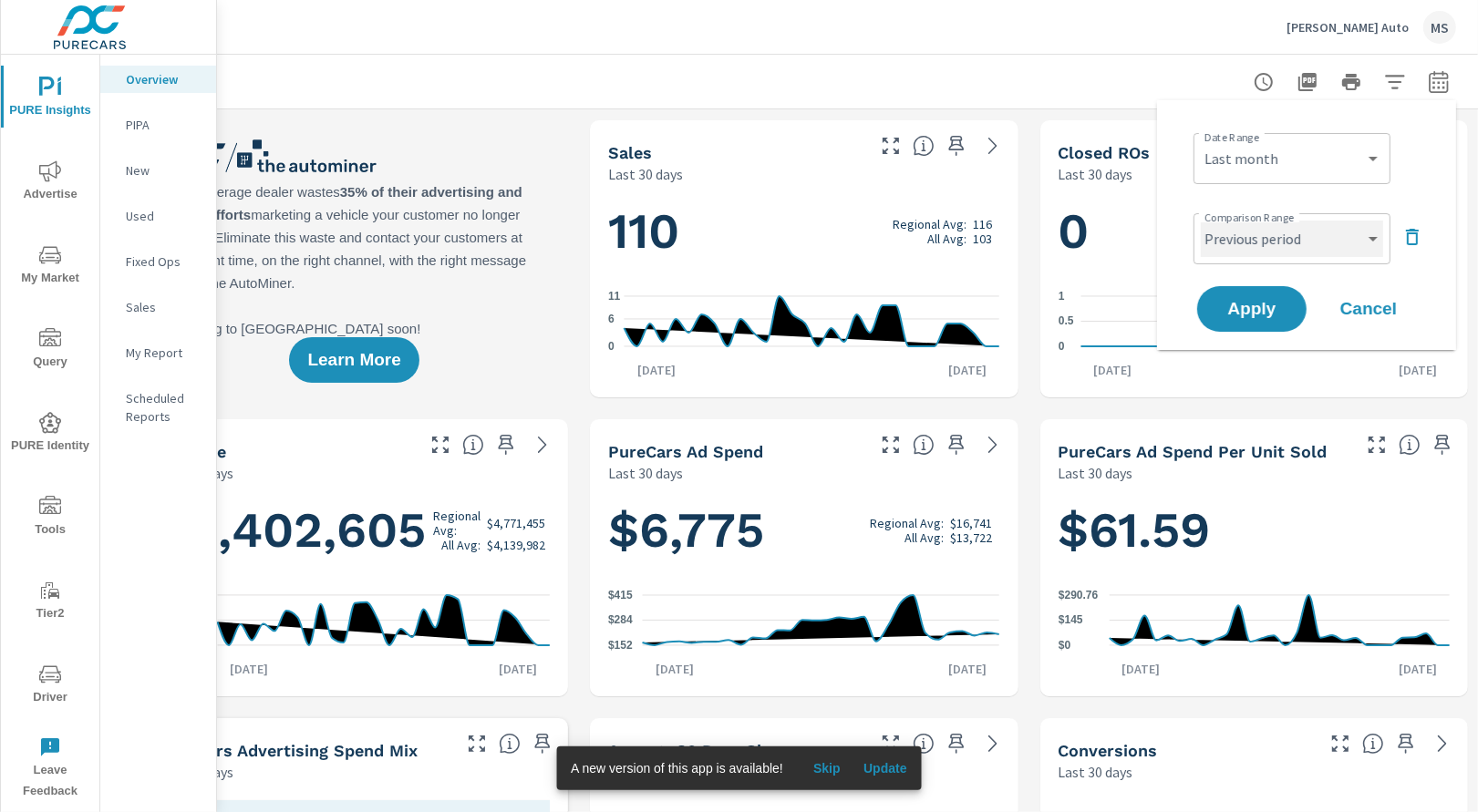
click at [1220, 230] on select "Custom Previous period Previous month Previous year" at bounding box center [1292, 239] width 183 height 36
click at [1200, 221] on select "Custom Previous period Previous month Previous year" at bounding box center [1292, 239] width 183 height 36
select select "Previous month"
click at [1235, 311] on span "Apply" at bounding box center [1252, 309] width 75 height 17
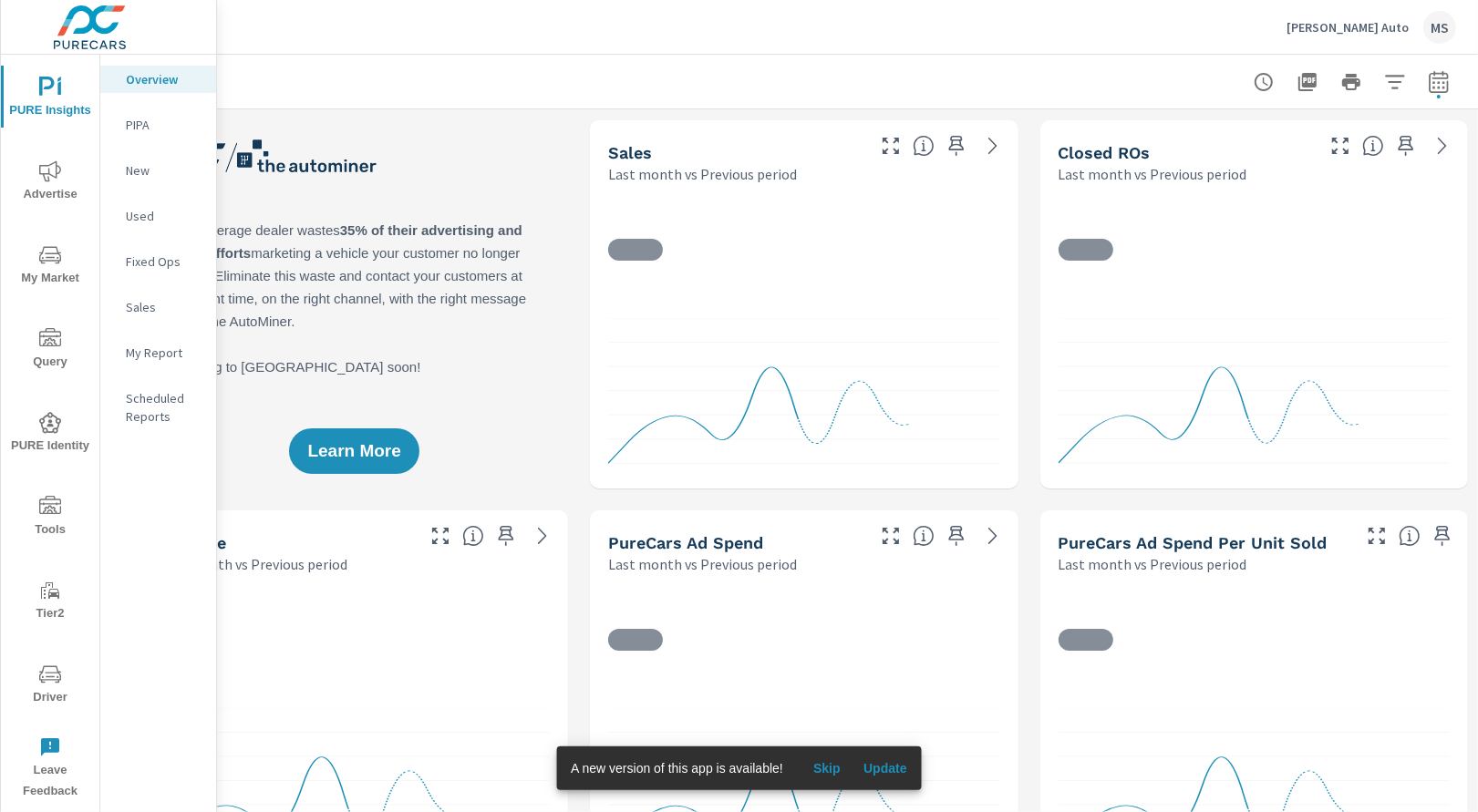
scroll to position [1, 0]
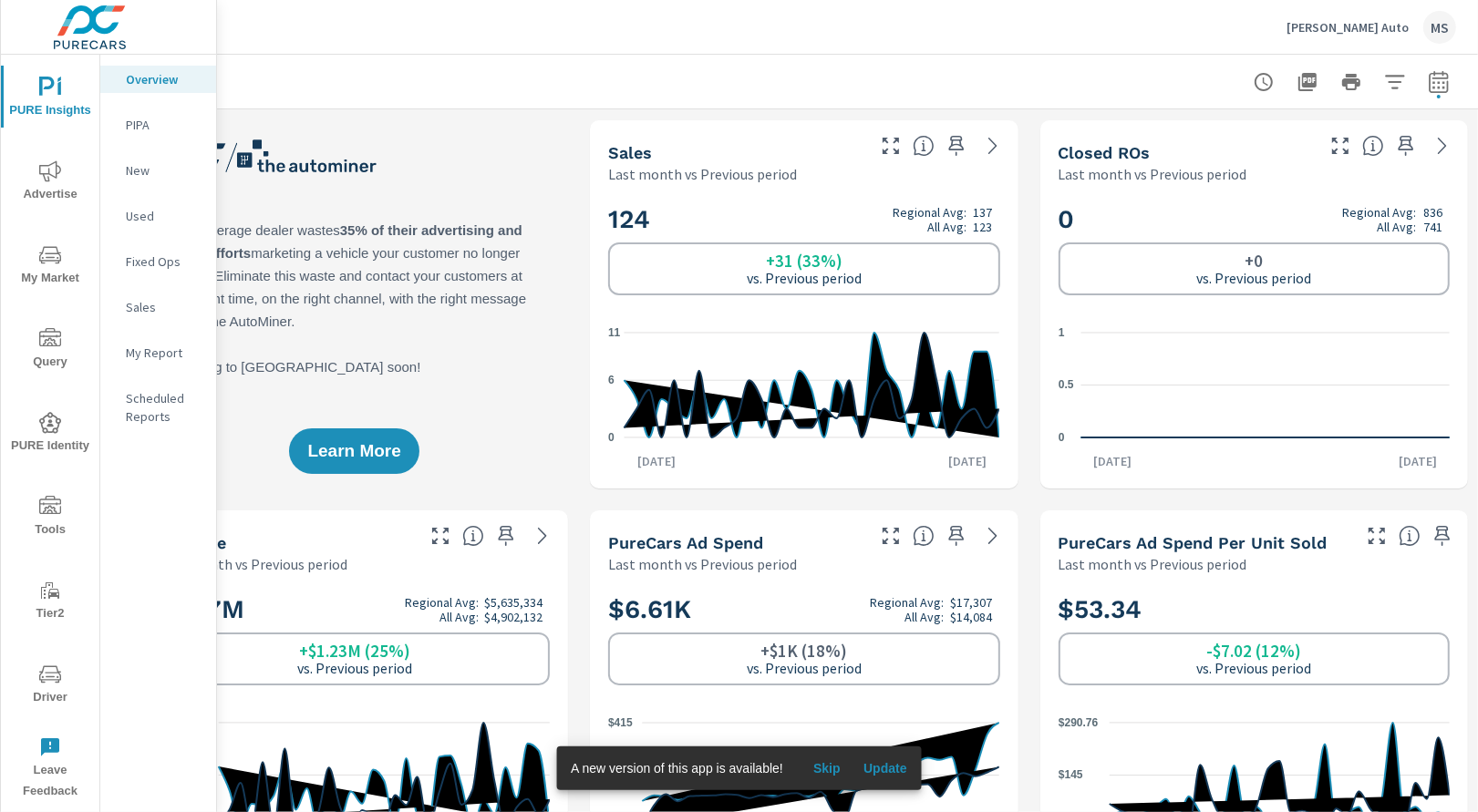
click at [52, 185] on span "Advertise" at bounding box center [50, 182] width 88 height 45
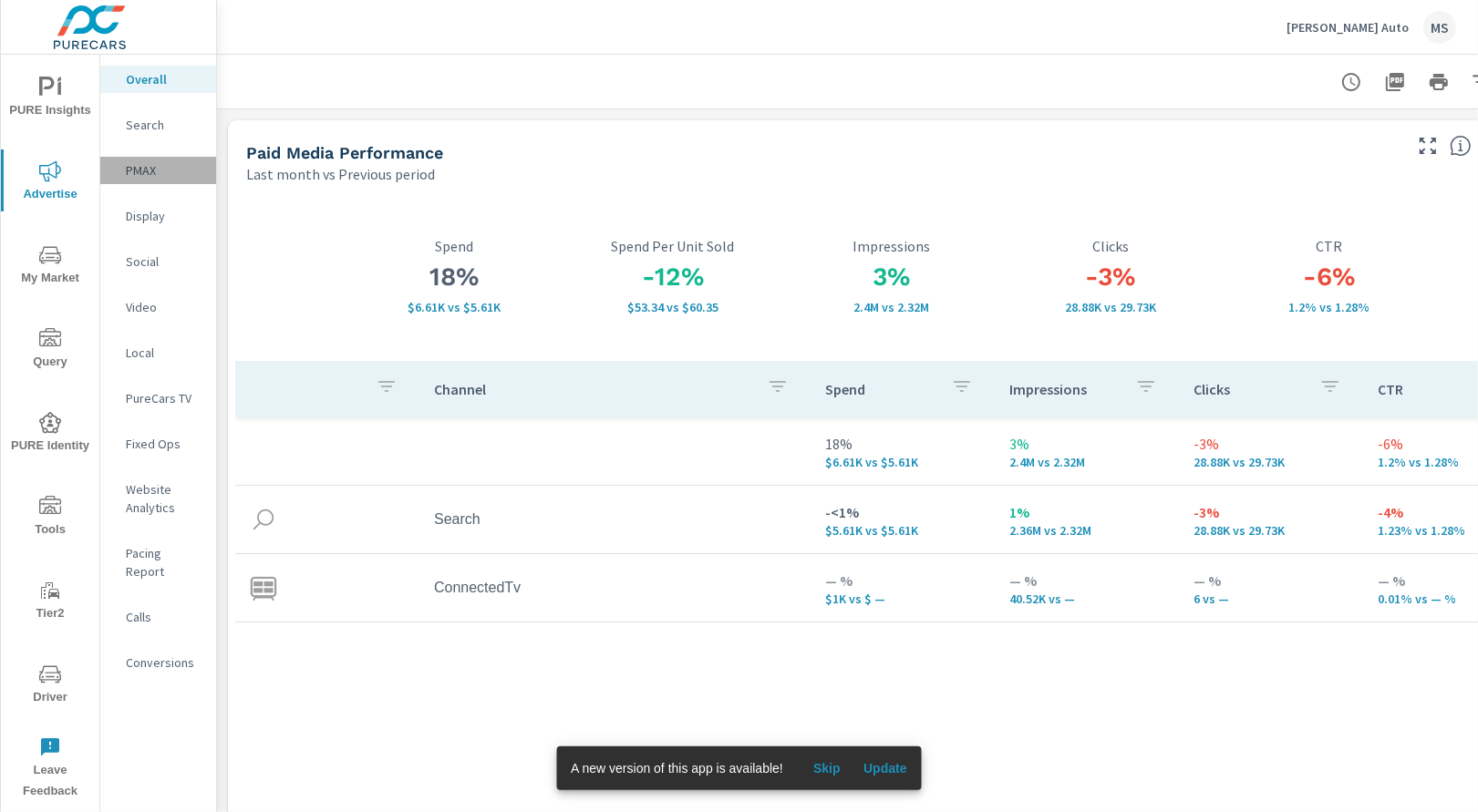
click at [149, 157] on div "PMAX" at bounding box center [158, 171] width 116 height 27
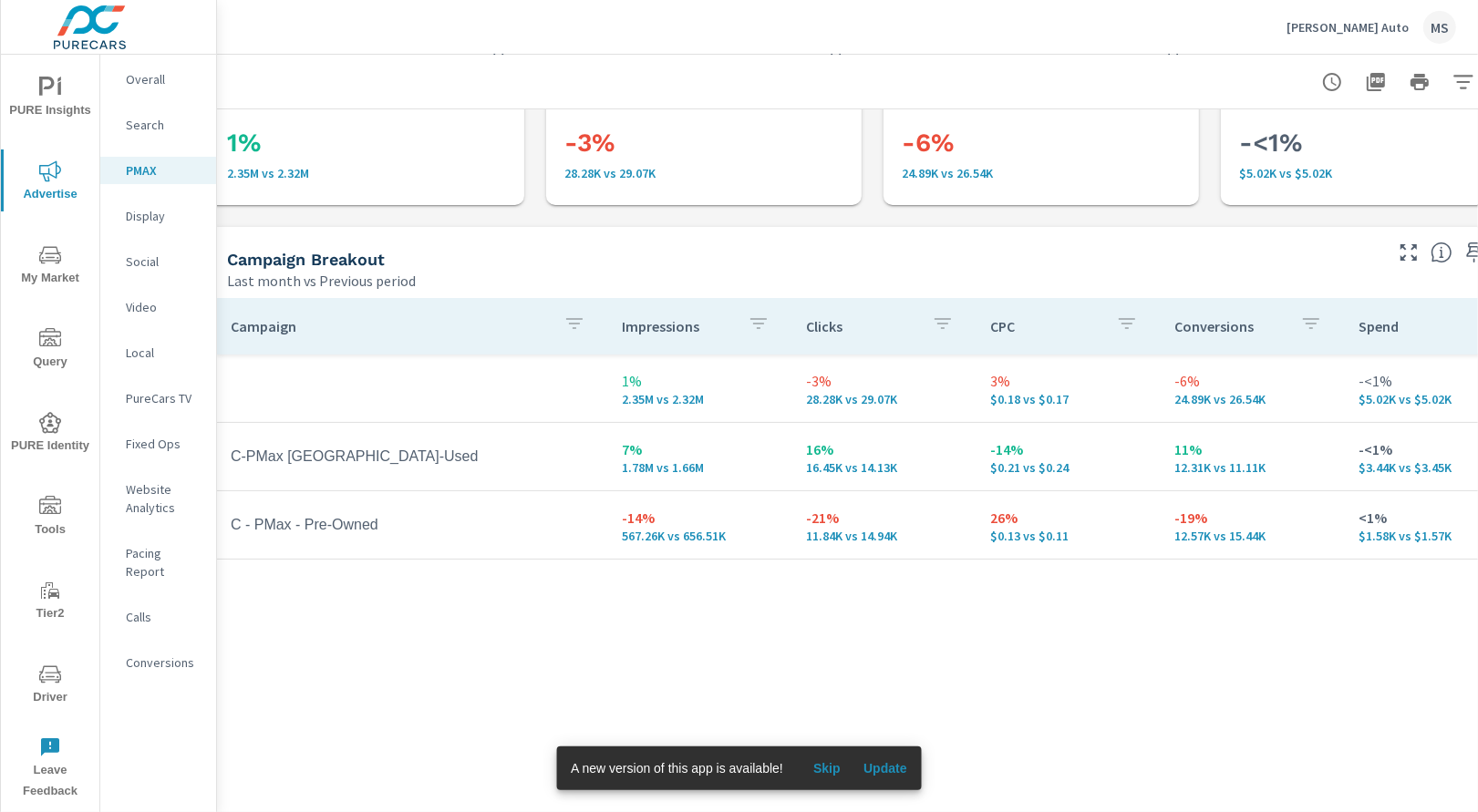
scroll to position [88, 0]
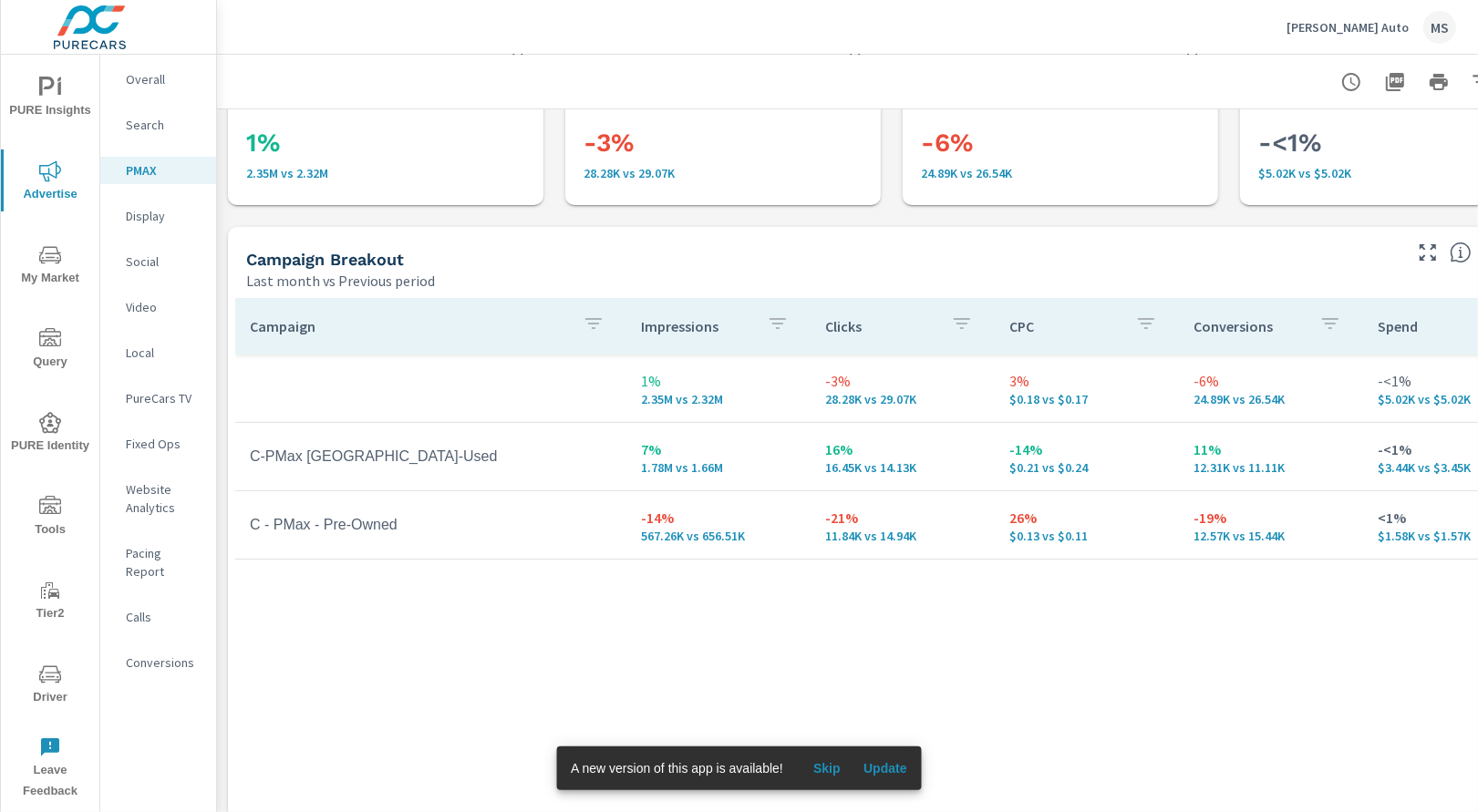
click at [139, 127] on p "Search" at bounding box center [163, 125] width 76 height 18
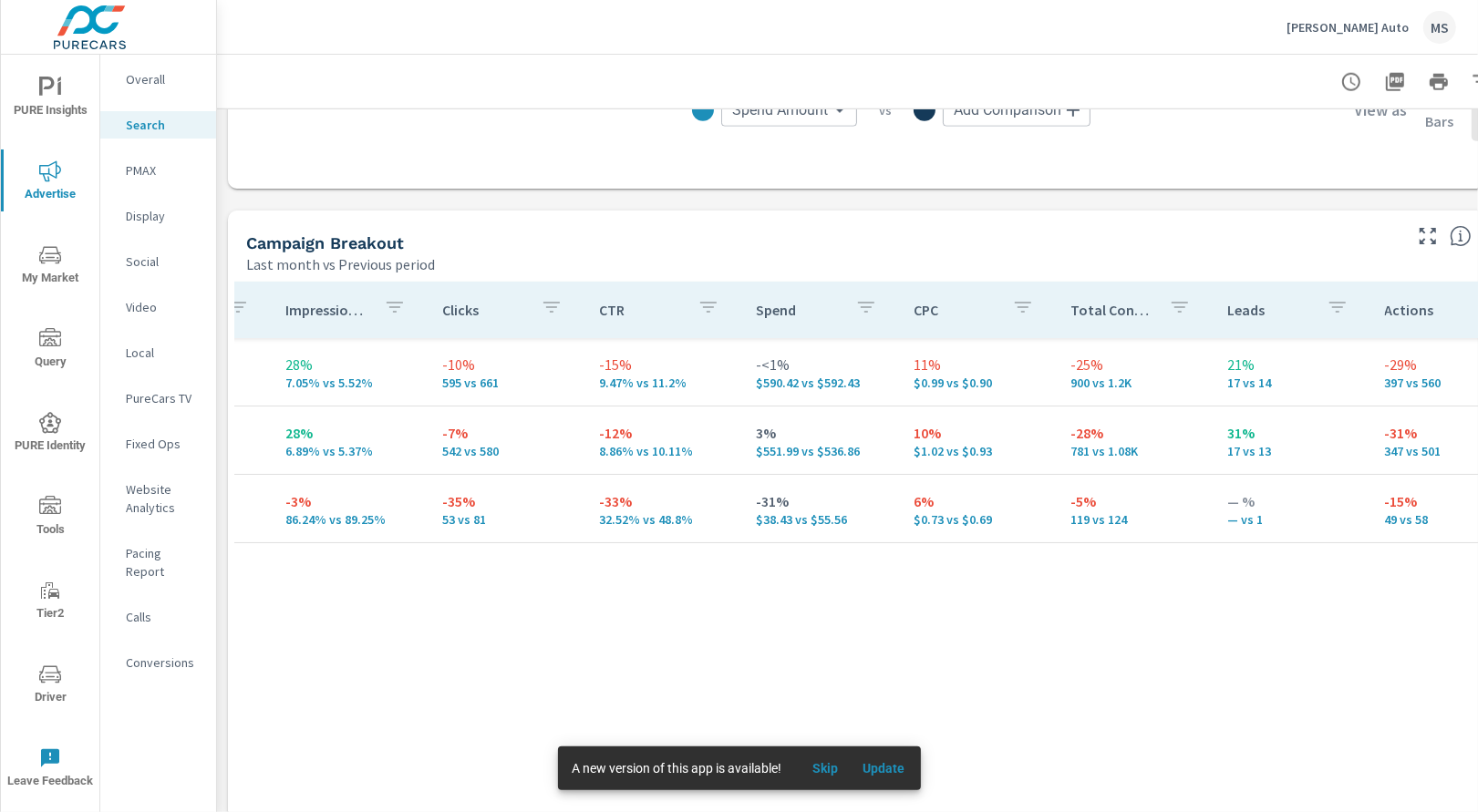
scroll to position [0, 463]
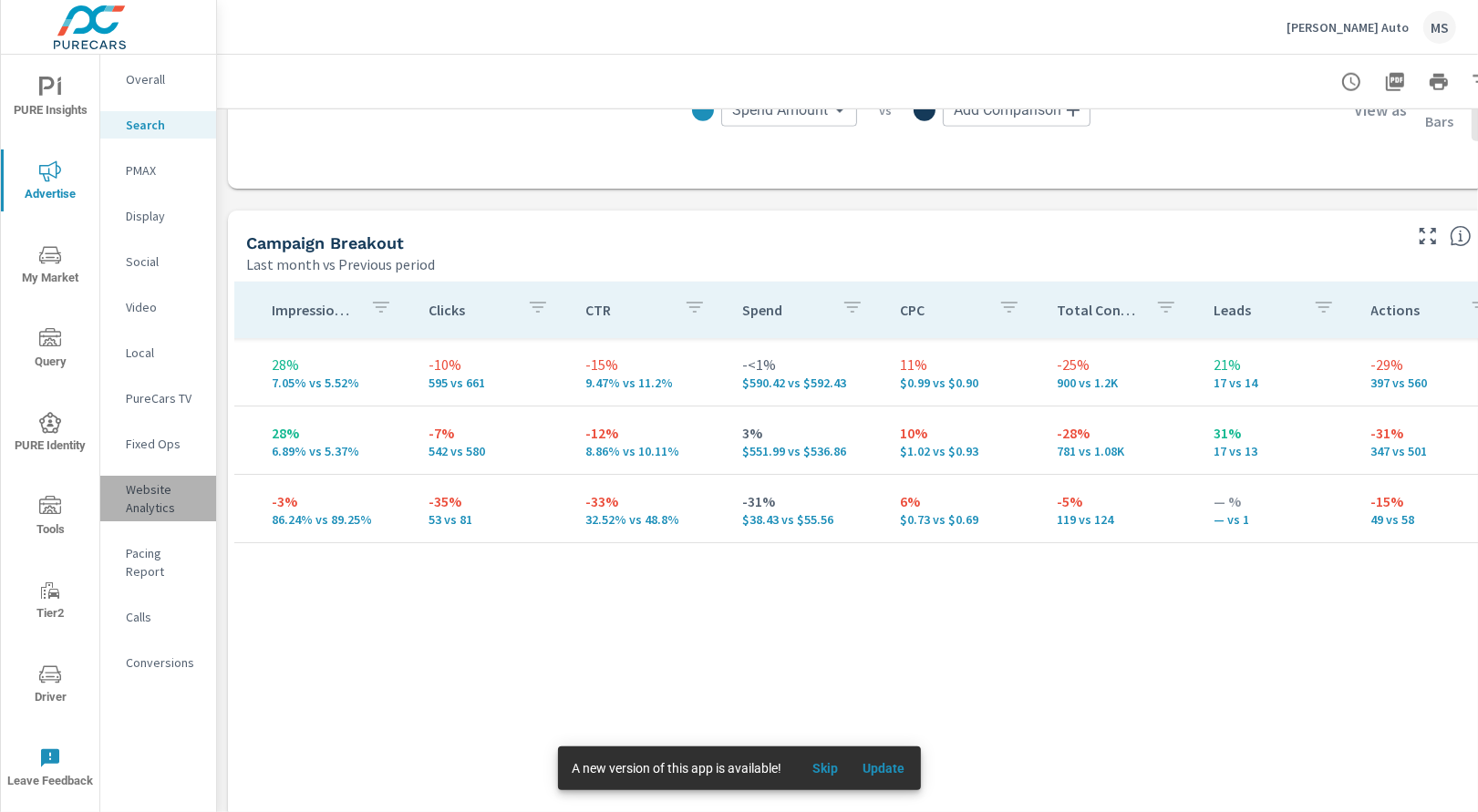
click at [135, 497] on p "Website Analytics" at bounding box center [163, 498] width 76 height 36
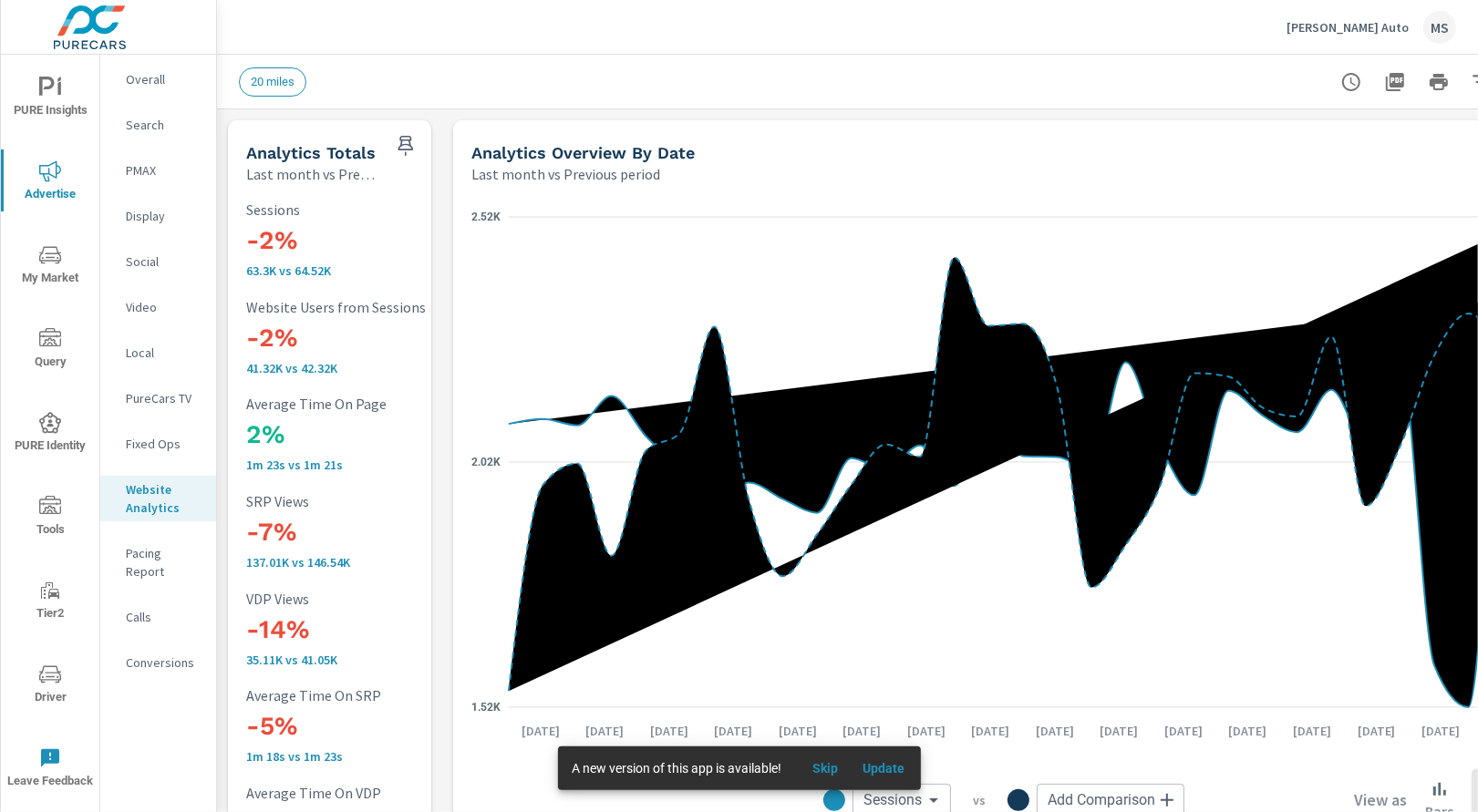
click at [164, 419] on nav "Overall Search PMAX Display Social Video Local PureCars TV Fixed Ops Website An…" at bounding box center [158, 378] width 116 height 647
click at [164, 404] on p "PureCars TV" at bounding box center [163, 398] width 76 height 18
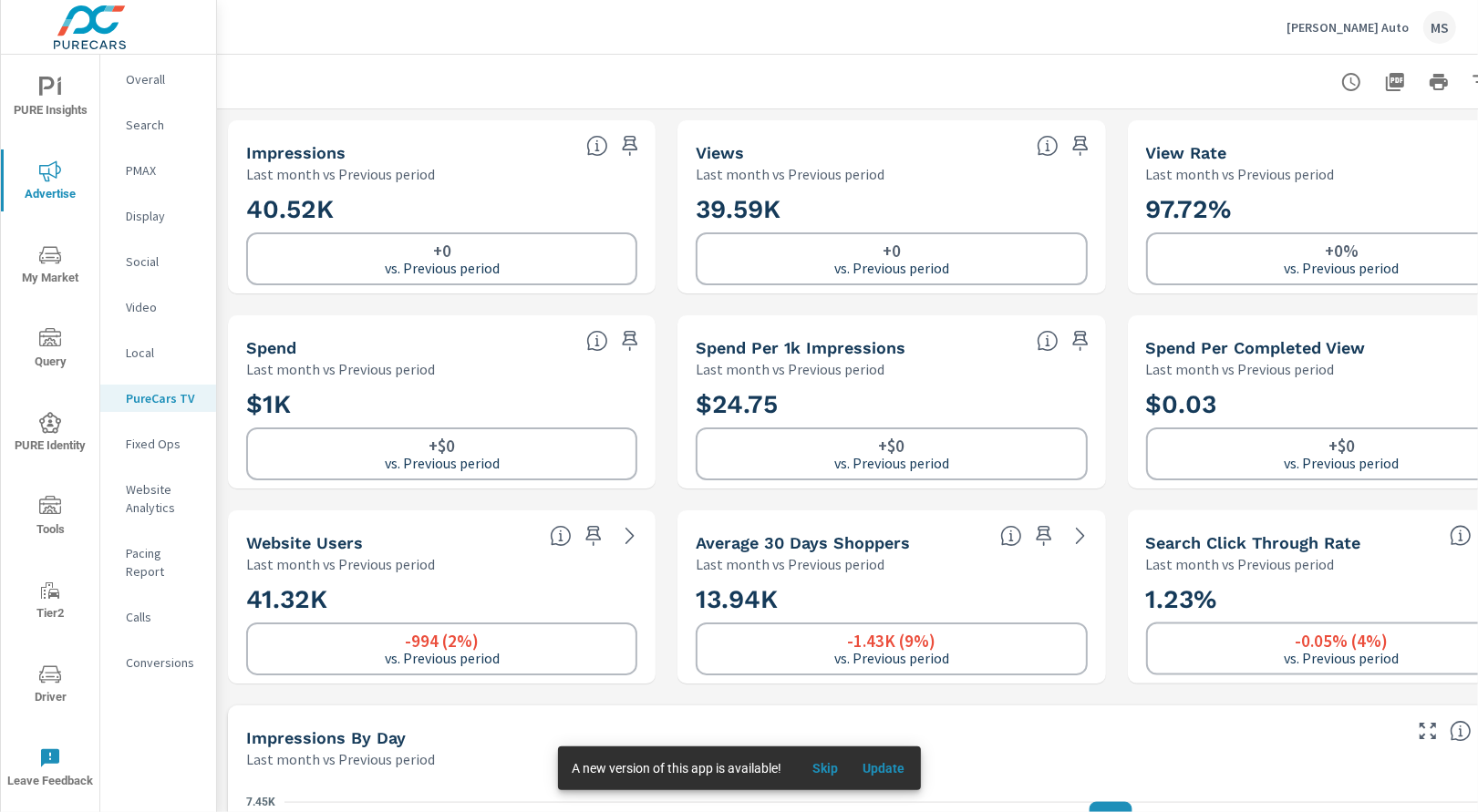
scroll to position [1, 0]
click at [1195, 248] on div "+0% vs. Previous period" at bounding box center [1341, 259] width 391 height 53
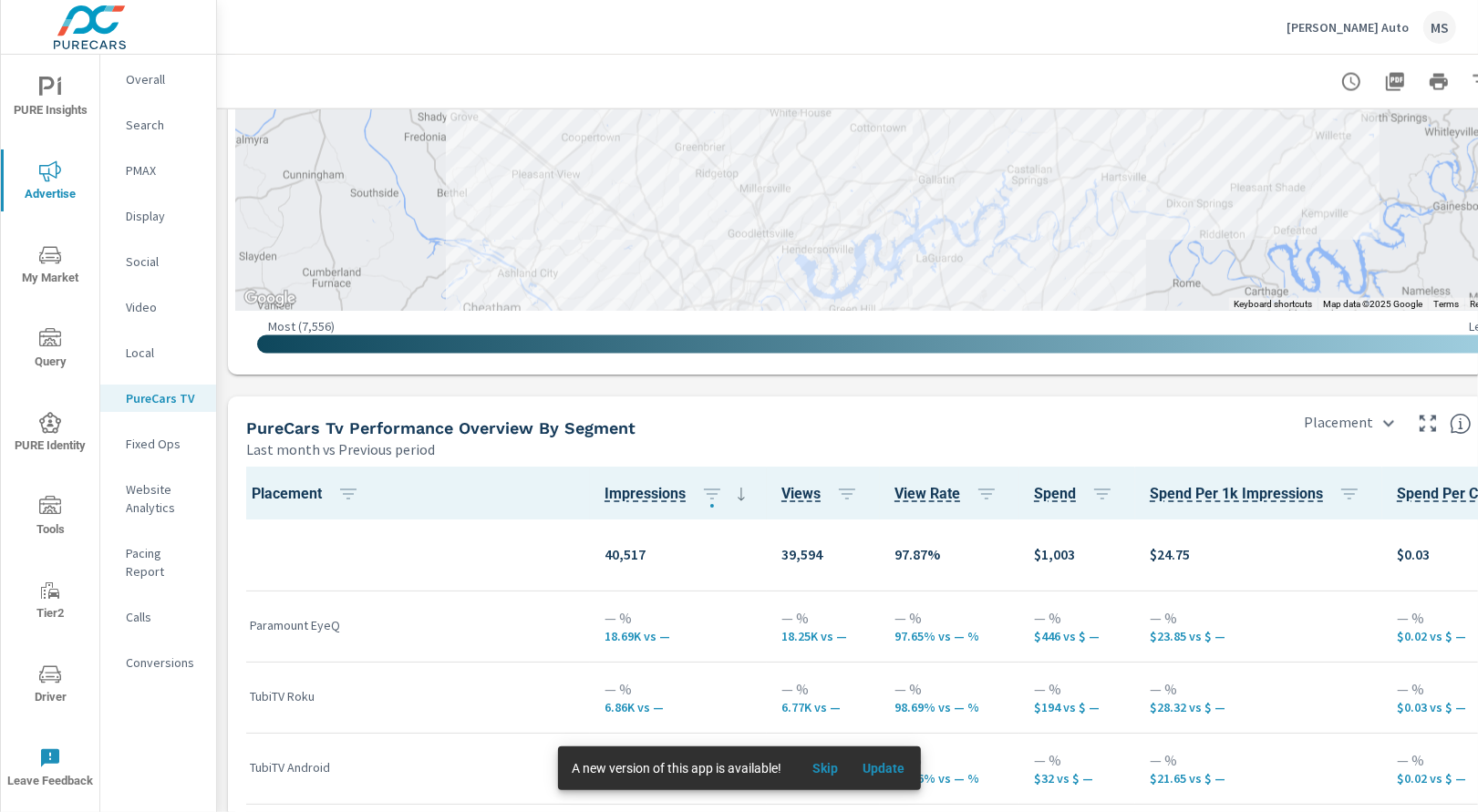
scroll to position [2306, 0]
